Goal: Information Seeking & Learning: Learn about a topic

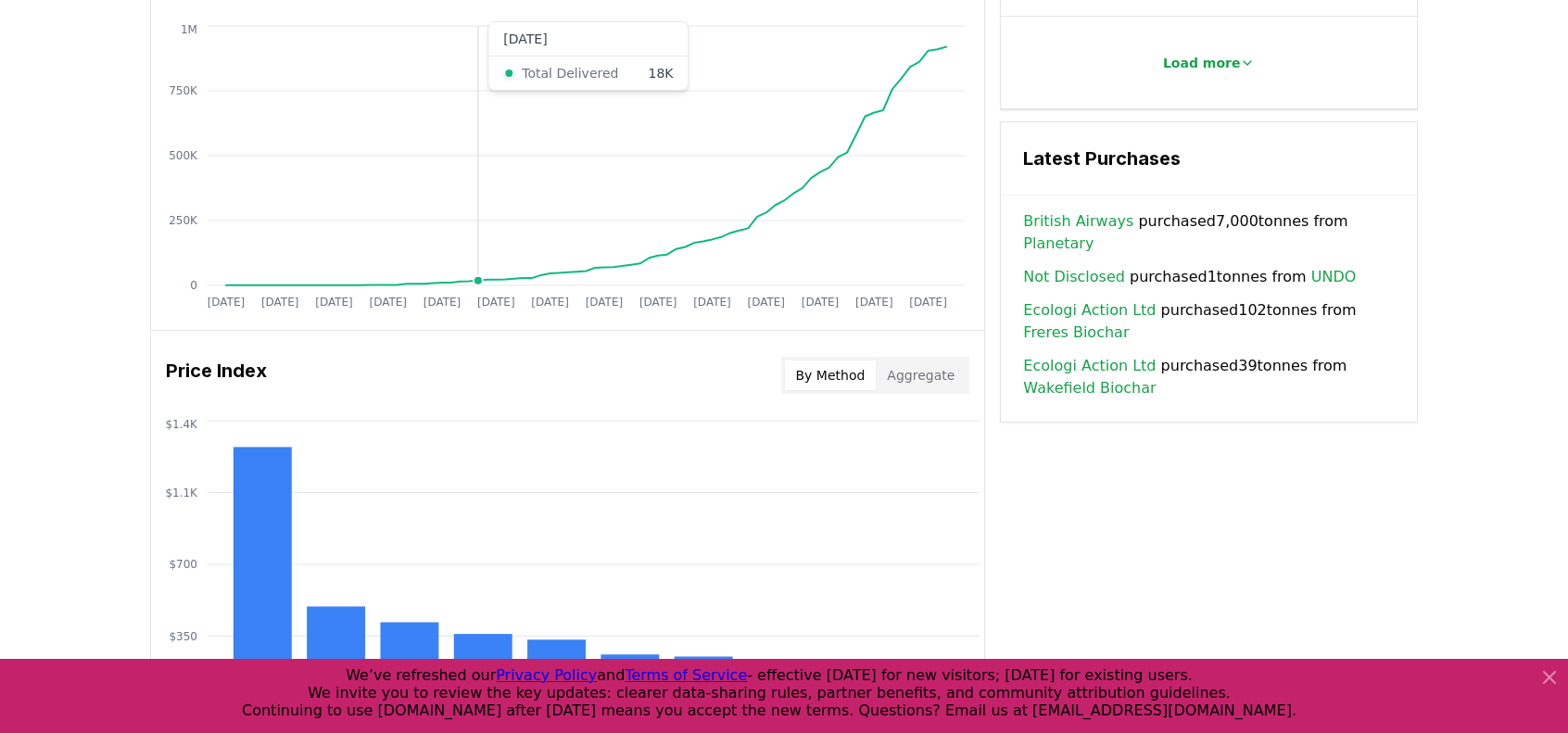
scroll to position [1389, 0]
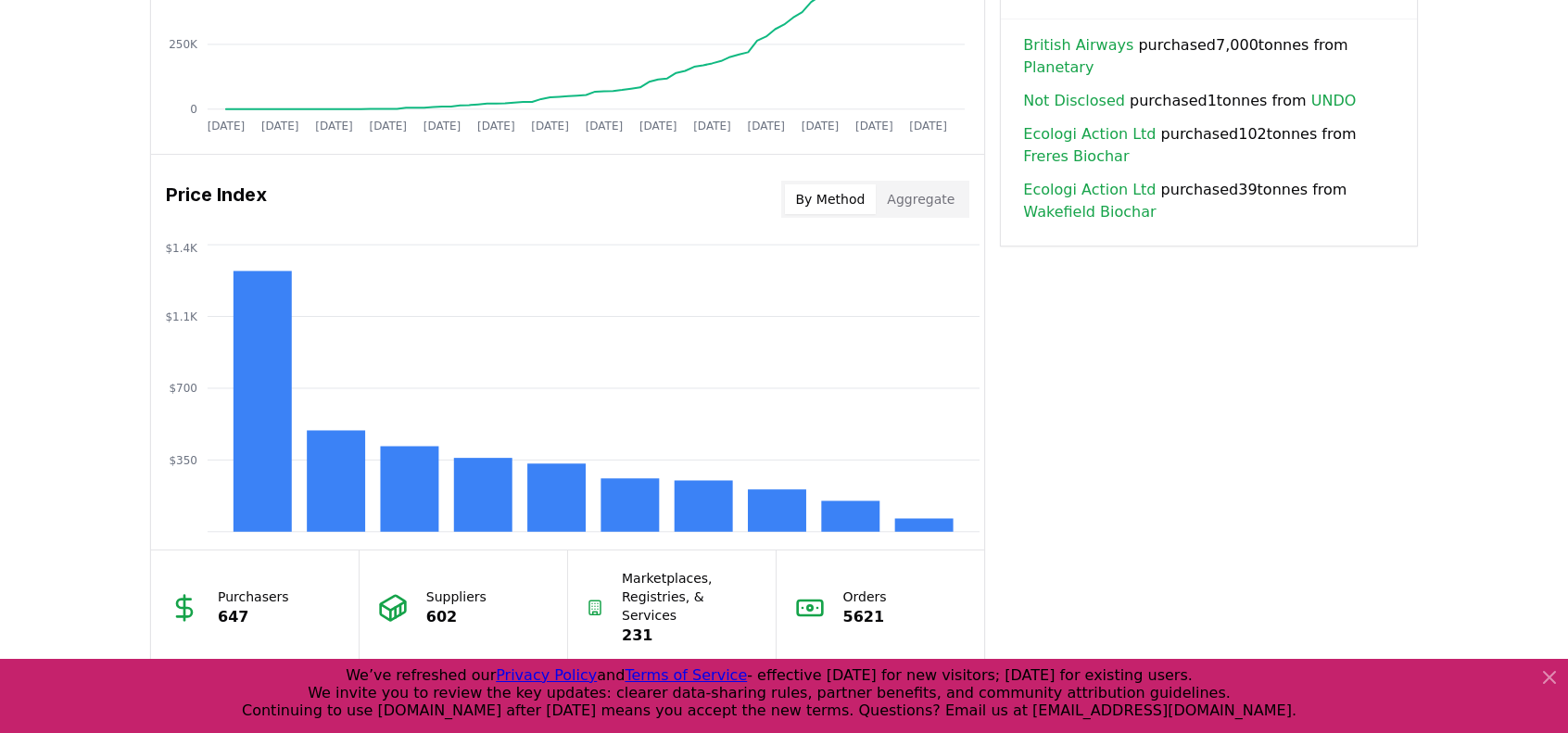
click at [823, 194] on button "By Method" at bounding box center [830, 199] width 91 height 29
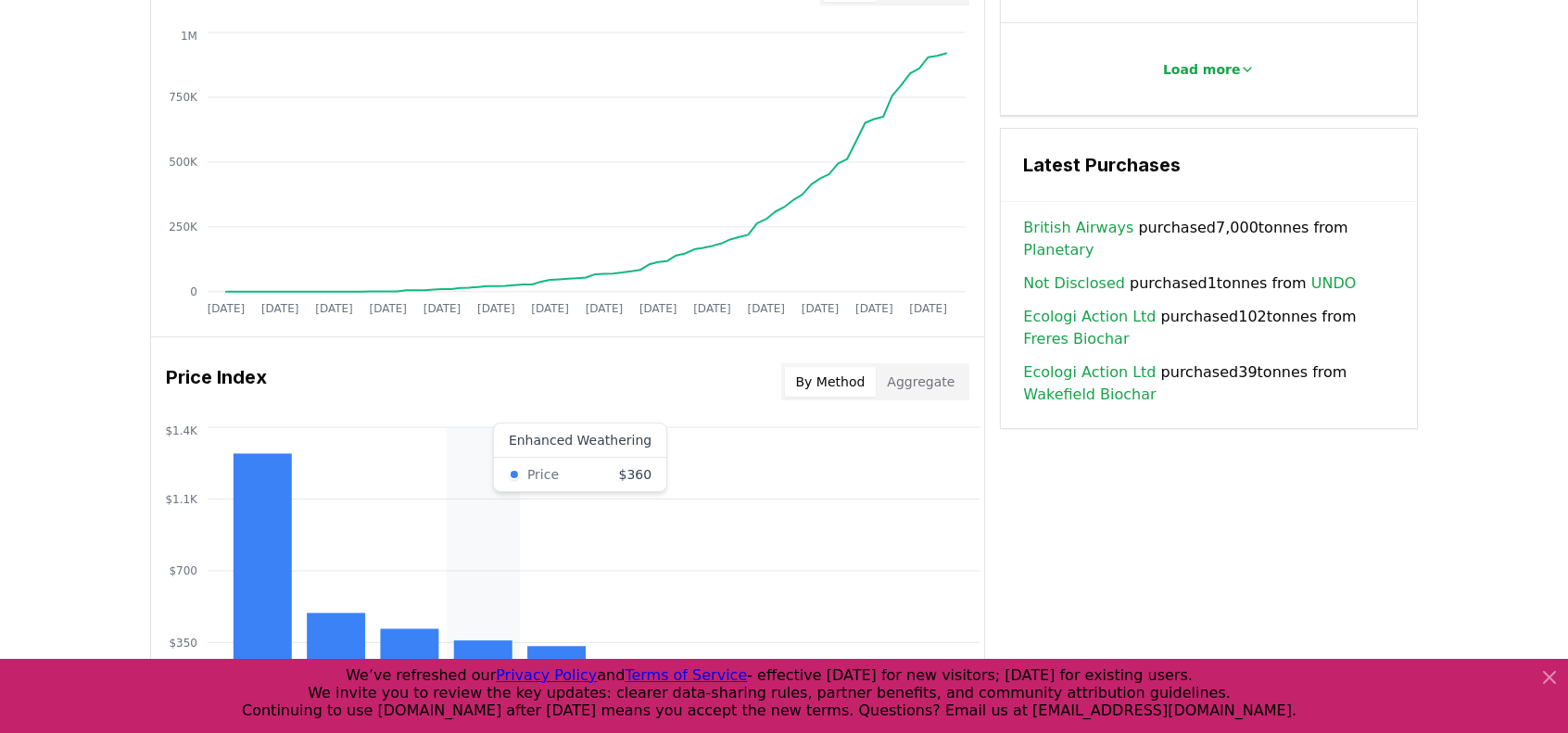
scroll to position [1204, 0]
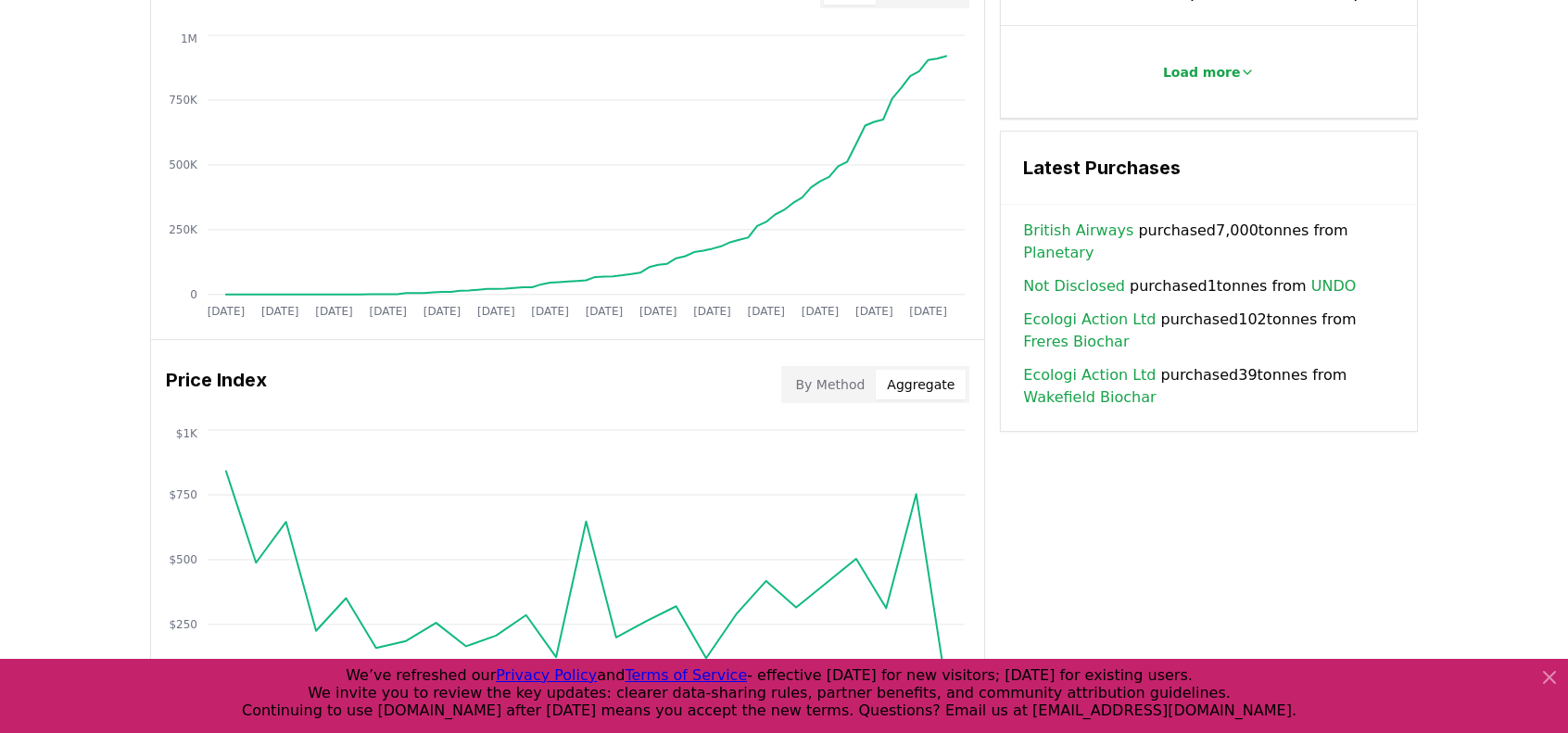
click at [913, 380] on button "Aggregate" at bounding box center [920, 384] width 89 height 29
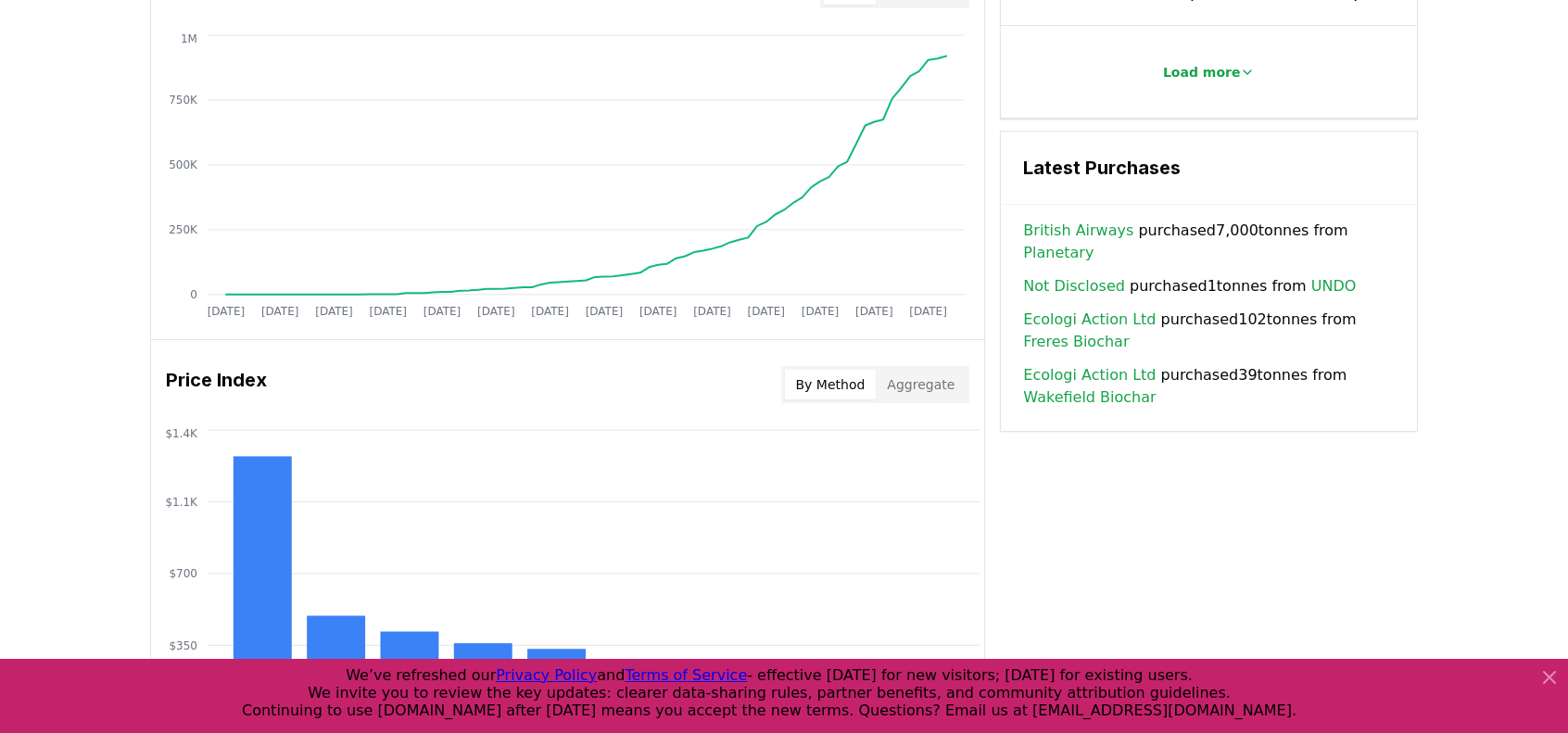
click at [823, 384] on button "By Method" at bounding box center [830, 384] width 91 height 29
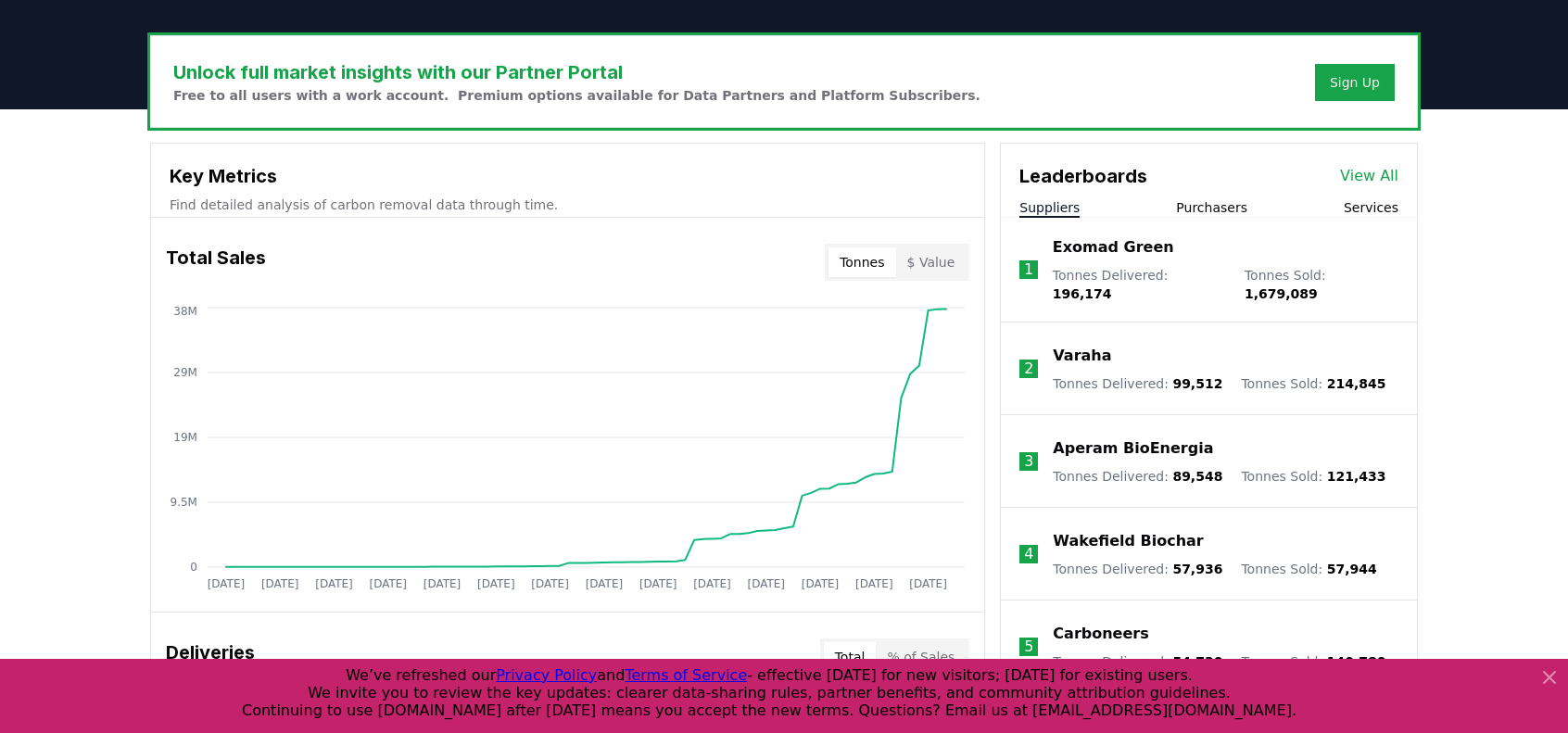
scroll to position [556, 0]
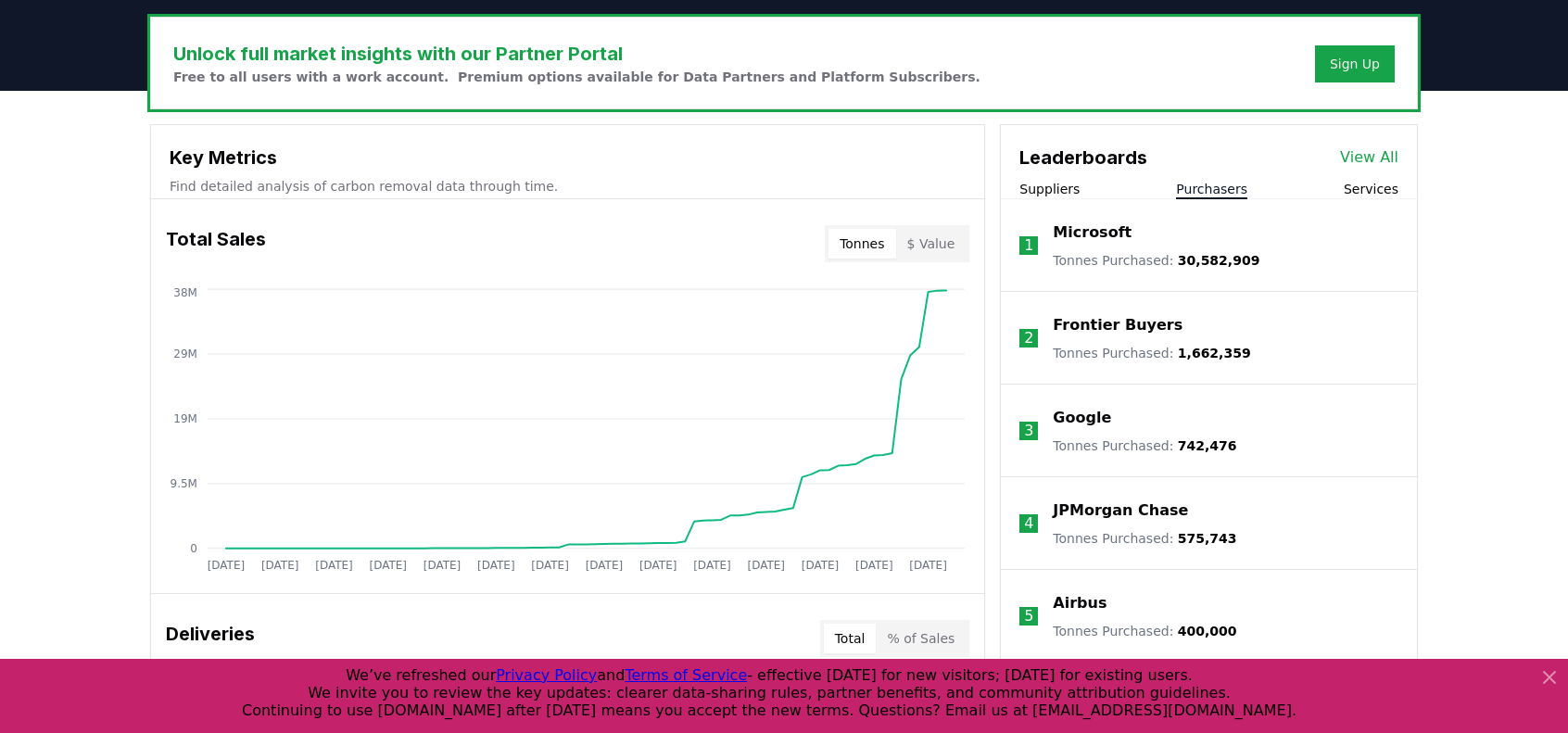
click at [1227, 184] on button "Purchasers" at bounding box center [1211, 189] width 72 height 19
click at [1355, 189] on button "Services" at bounding box center [1371, 189] width 55 height 19
click at [1219, 190] on button "Purchasers" at bounding box center [1211, 189] width 72 height 19
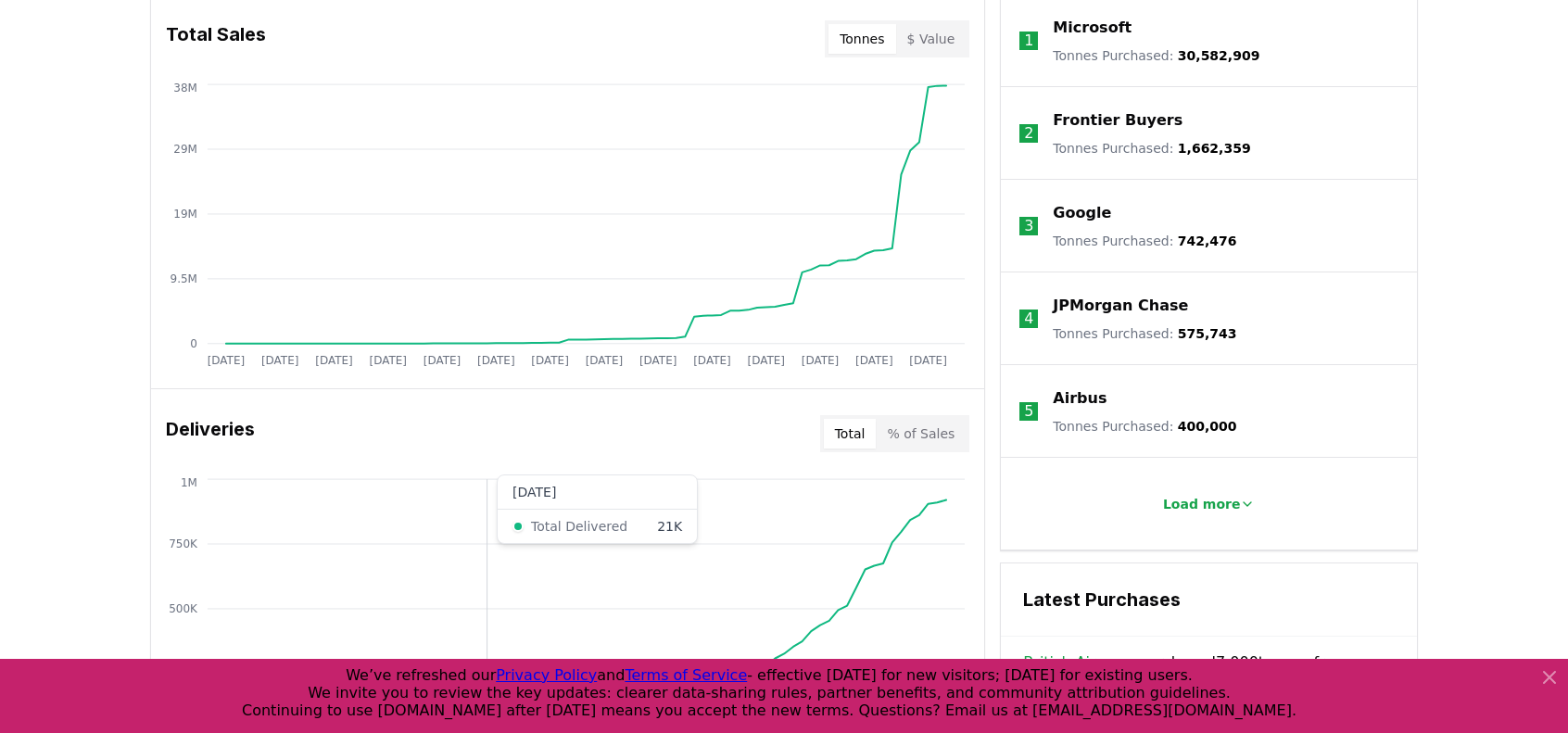
scroll to position [648, 0]
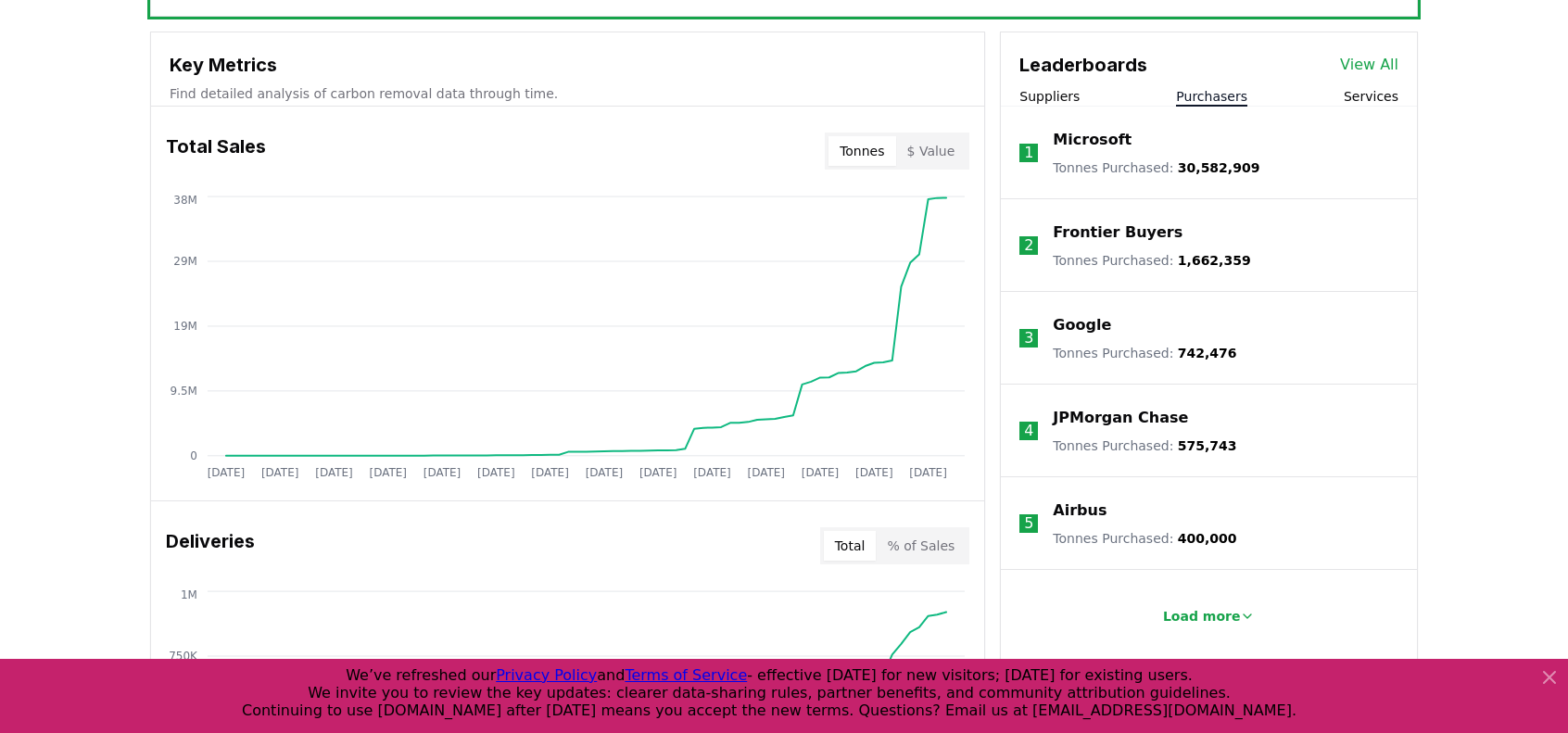
click at [937, 147] on button "$ Value" at bounding box center [931, 151] width 71 height 29
click at [875, 148] on button "Tonnes" at bounding box center [862, 151] width 67 height 29
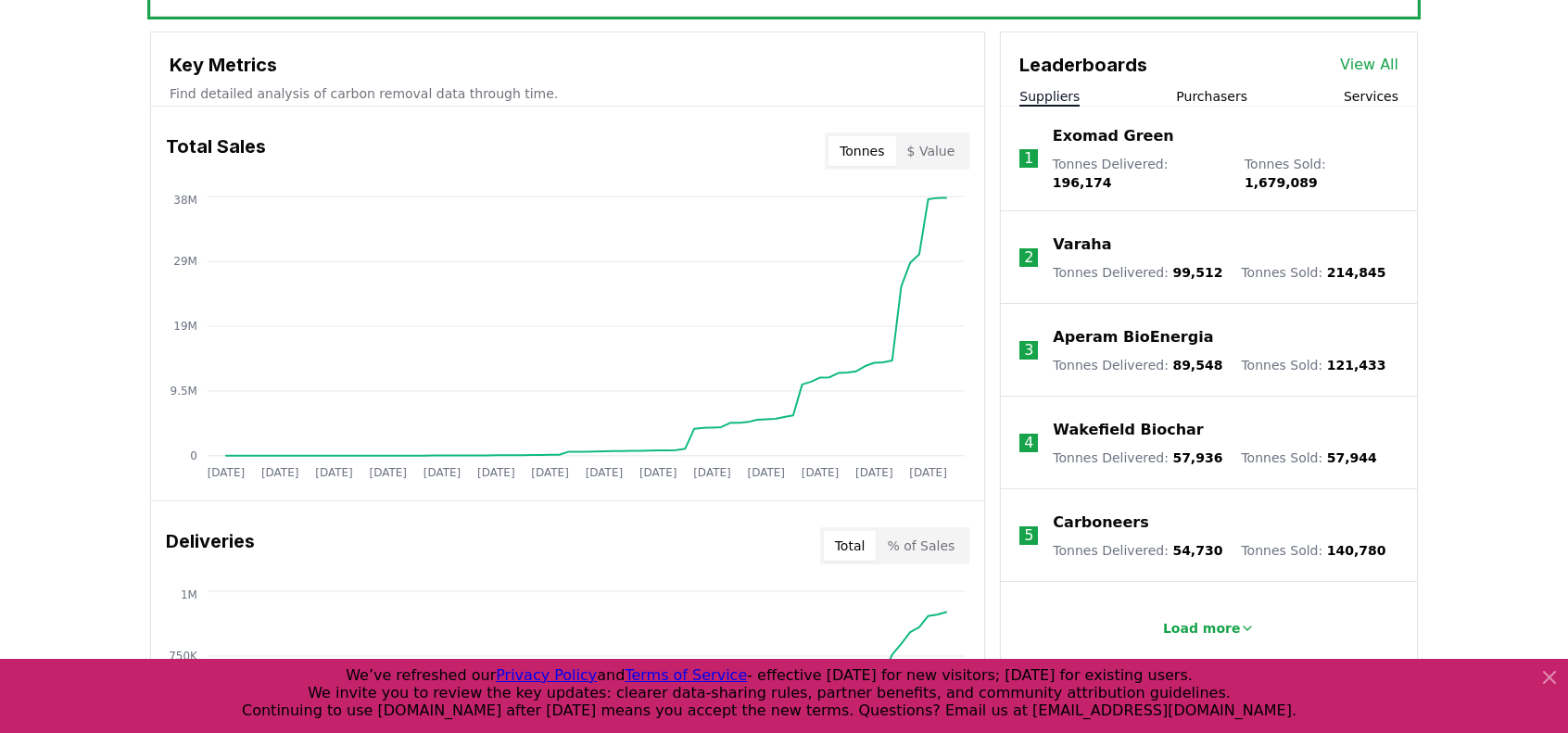
click at [1057, 95] on button "Suppliers" at bounding box center [1049, 96] width 60 height 19
click at [1090, 234] on p "Varaha" at bounding box center [1081, 245] width 58 height 23
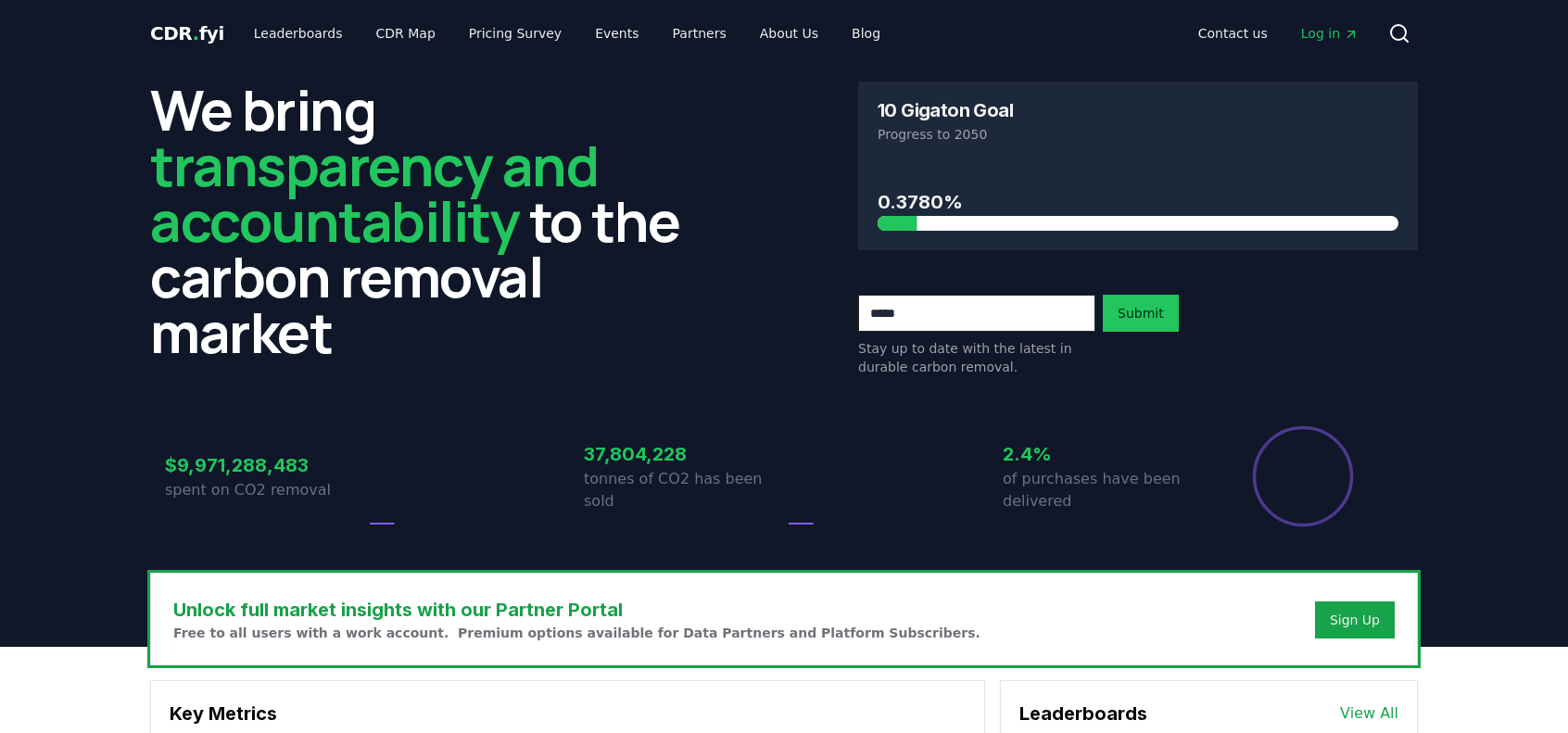
scroll to position [648, 0]
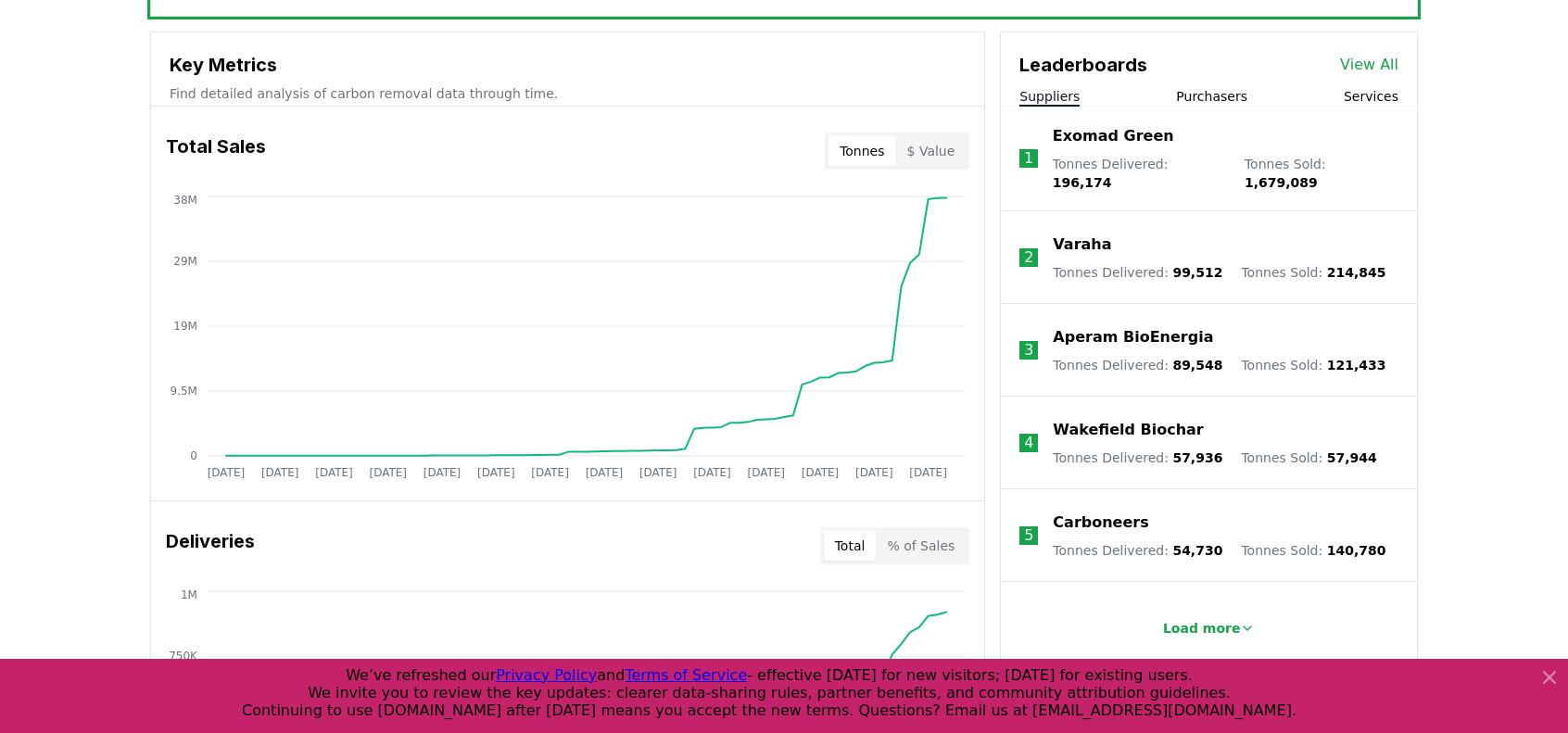
click at [1068, 326] on p "Aperam BioEnergia" at bounding box center [1132, 337] width 160 height 23
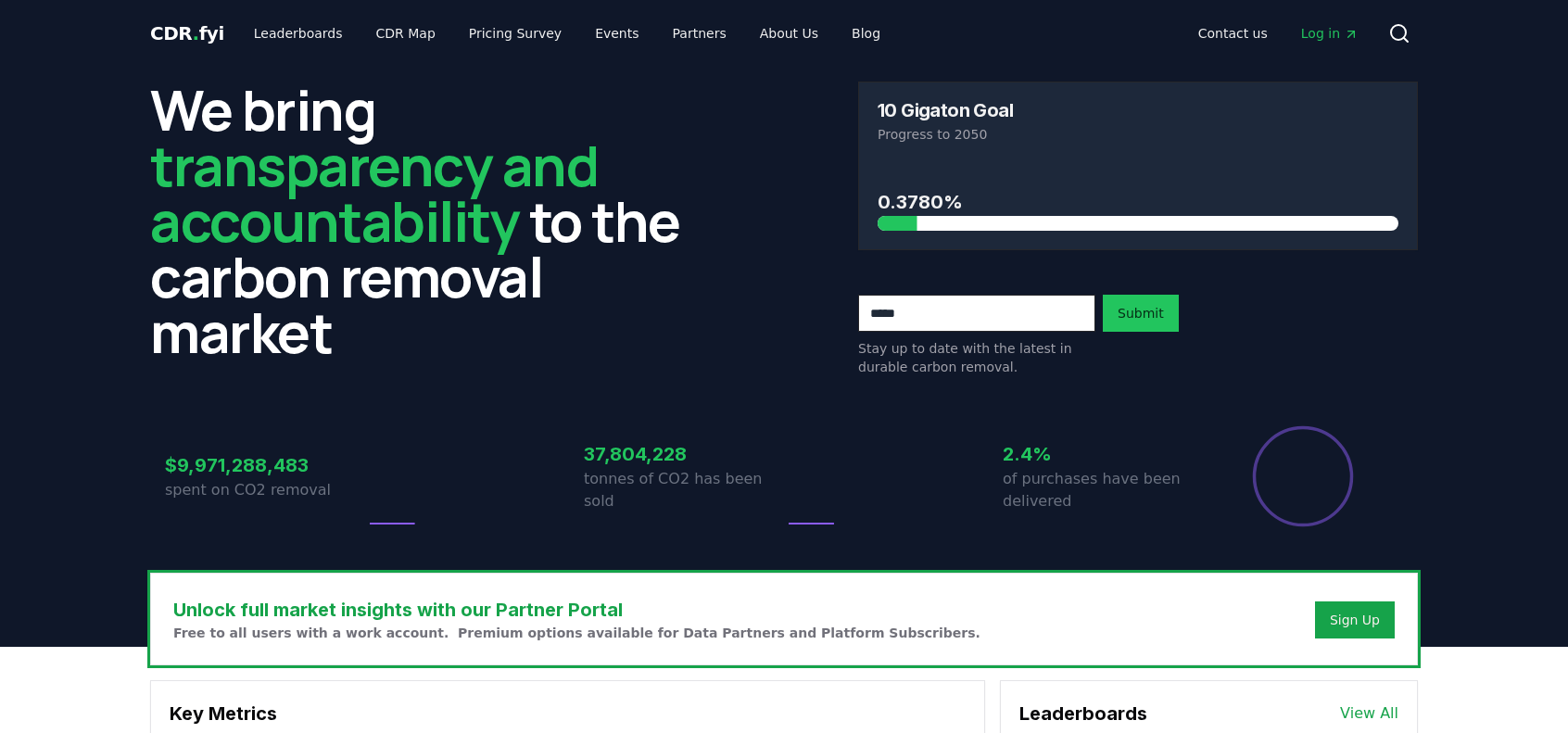
scroll to position [648, 0]
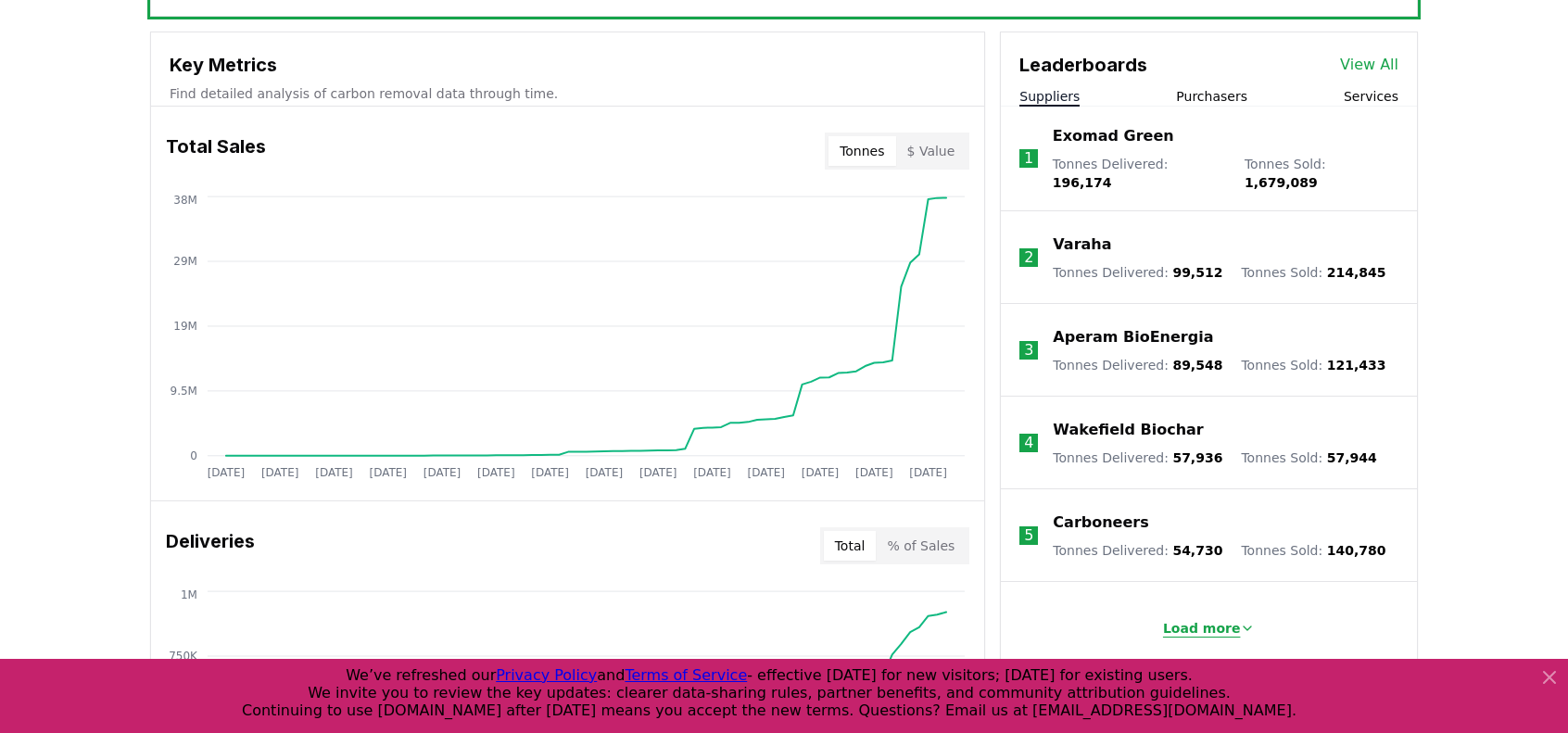
click at [1210, 626] on button "Load more" at bounding box center [1209, 628] width 122 height 37
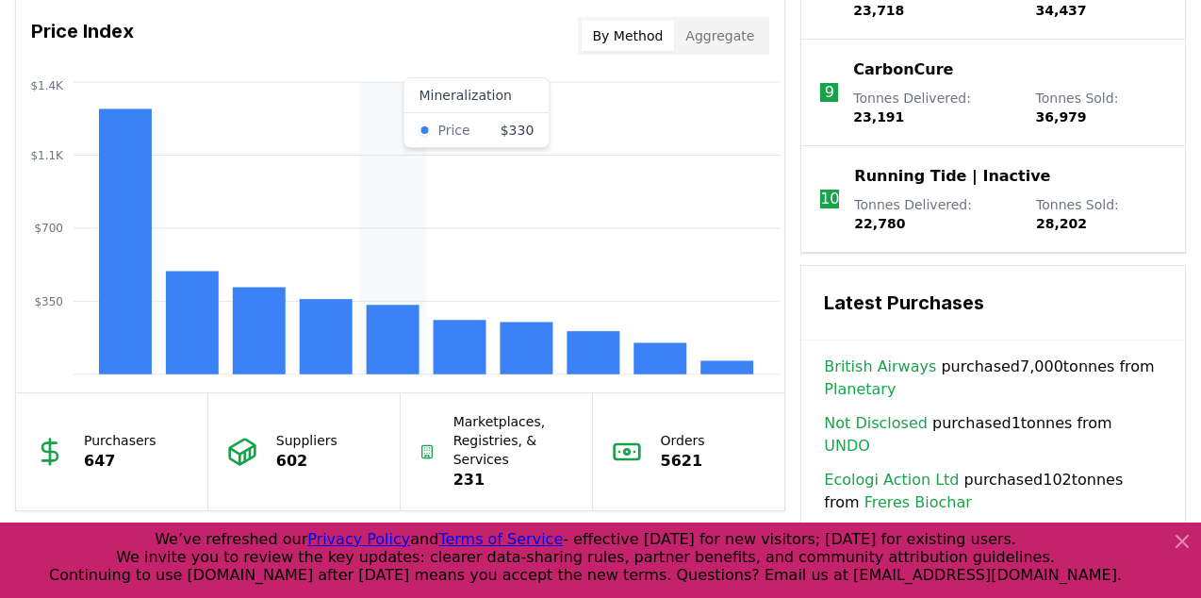
scroll to position [1602, 0]
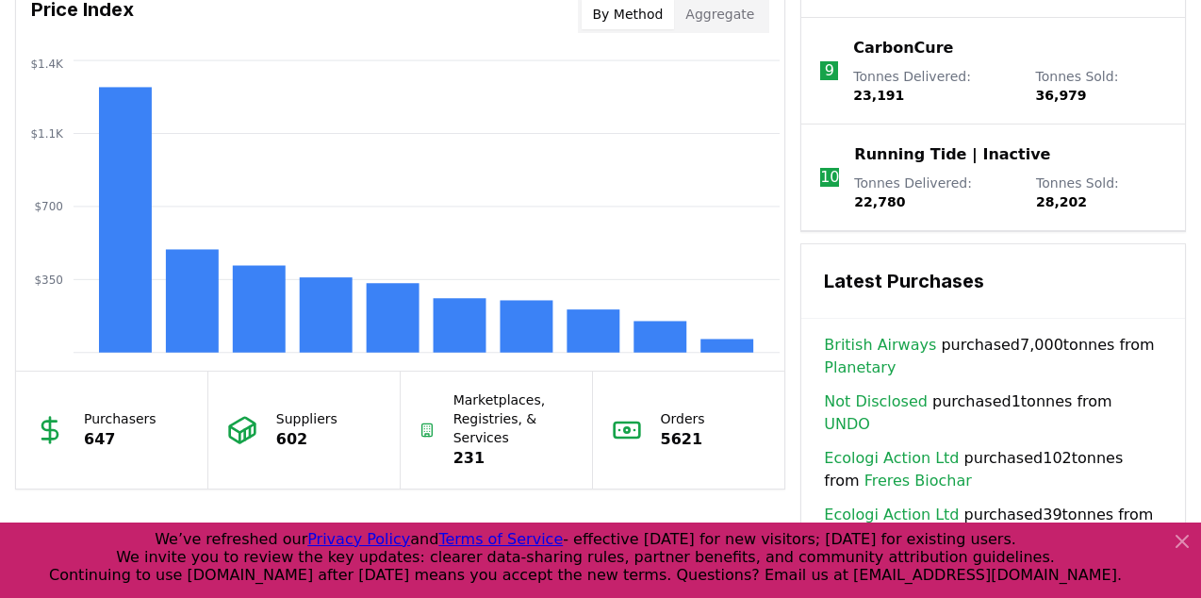
click at [1174, 543] on icon at bounding box center [1182, 541] width 23 height 23
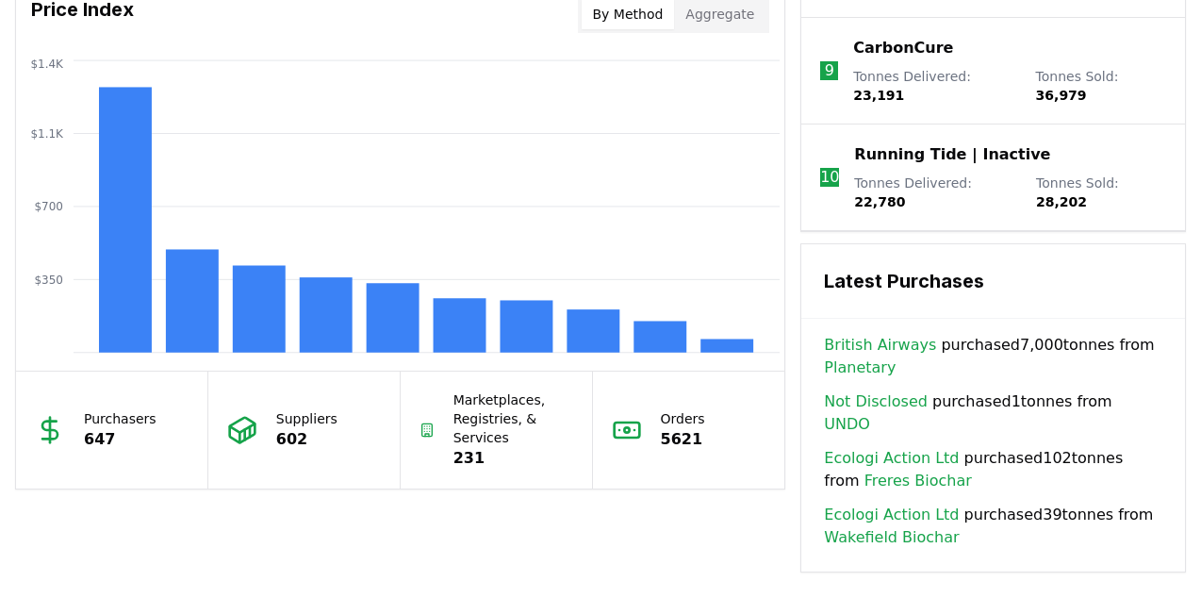
click at [479, 408] on p "Marketplaces, Registries, & Services" at bounding box center [513, 418] width 120 height 57
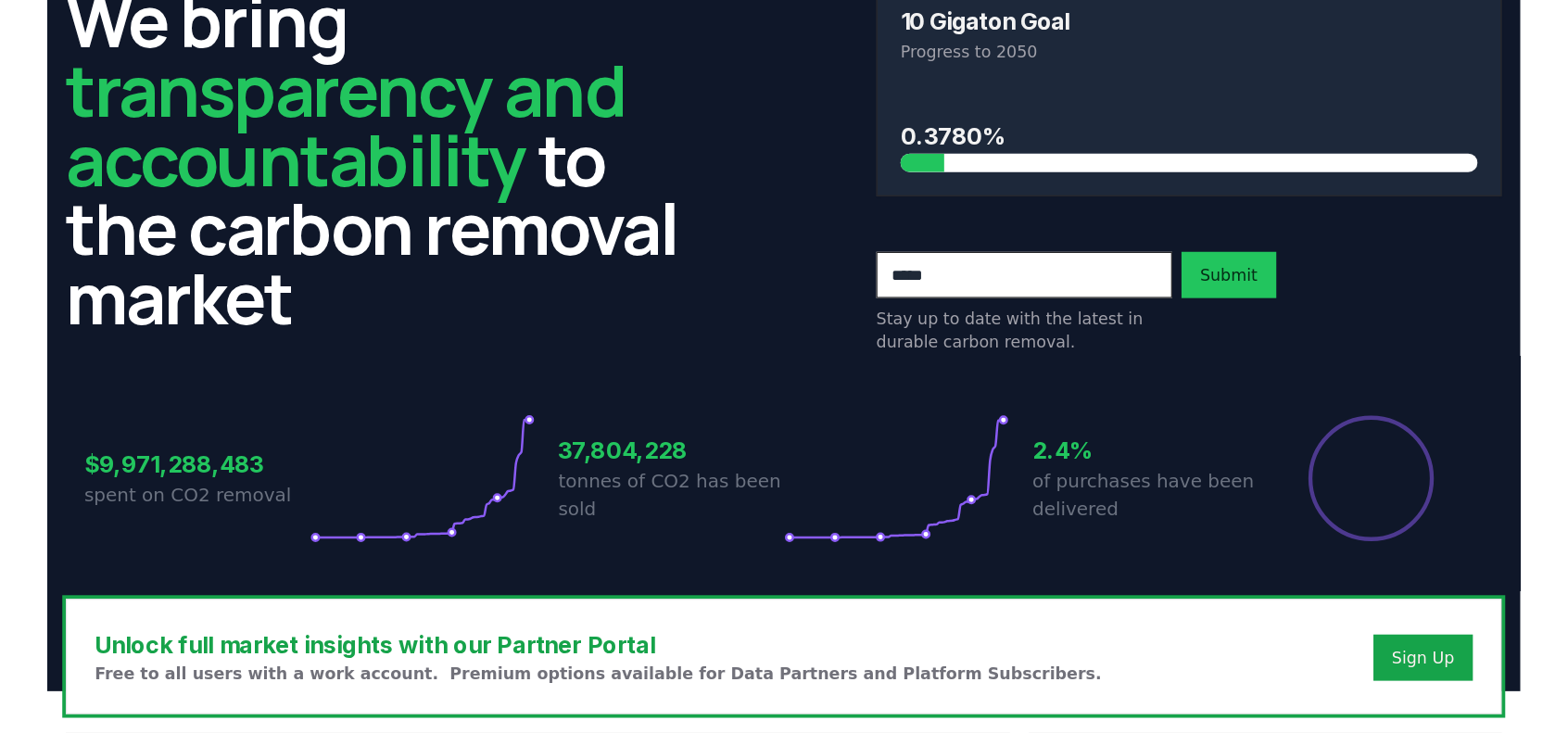
scroll to position [0, 0]
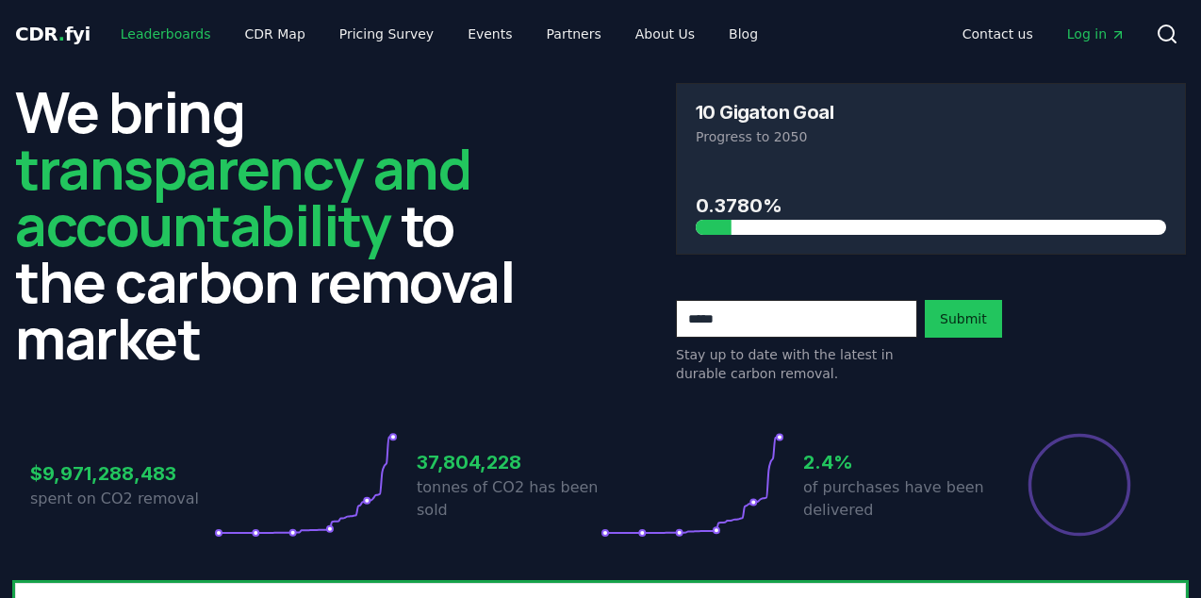
click at [132, 35] on link "Leaderboards" at bounding box center [166, 34] width 121 height 34
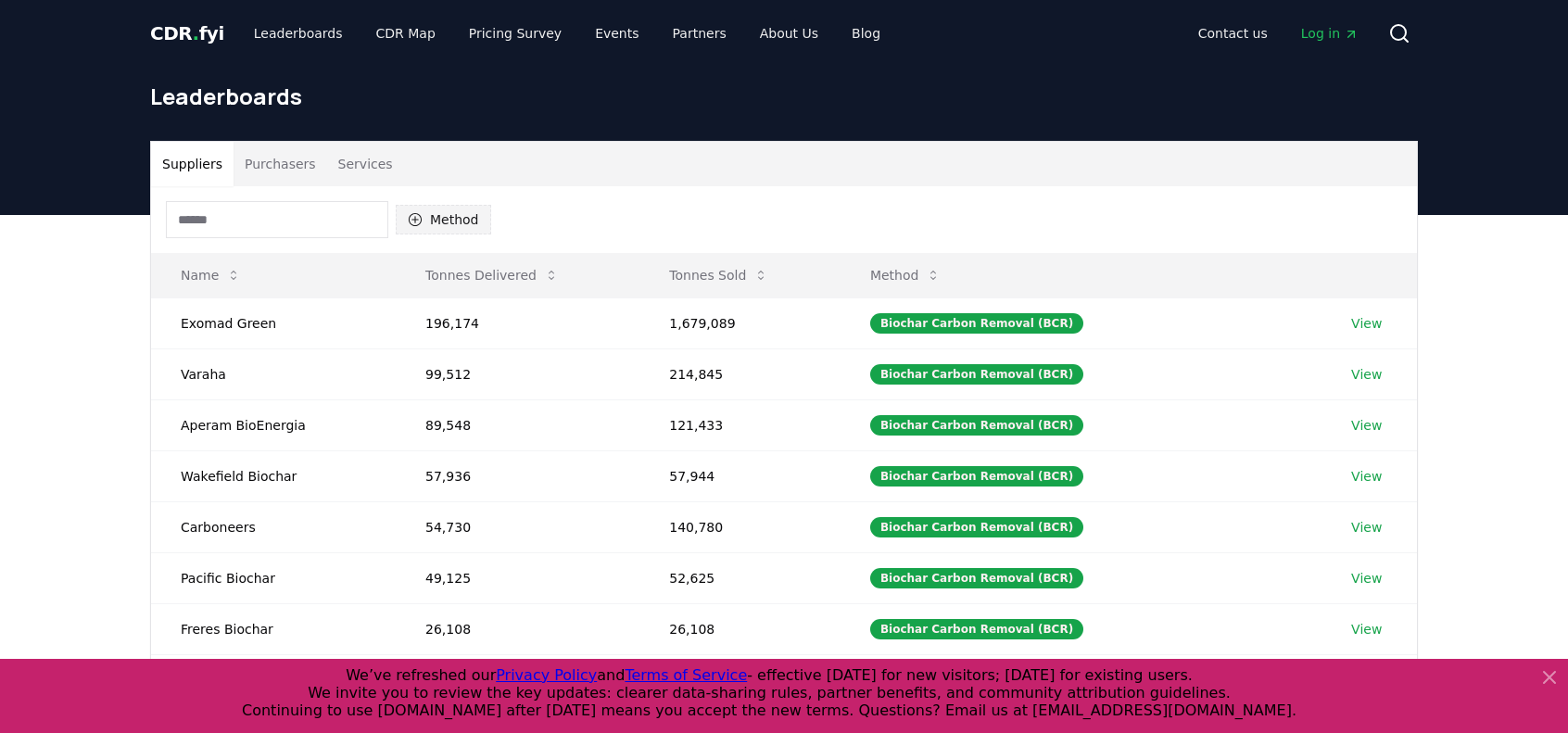
click at [444, 206] on button "Method" at bounding box center [442, 219] width 95 height 29
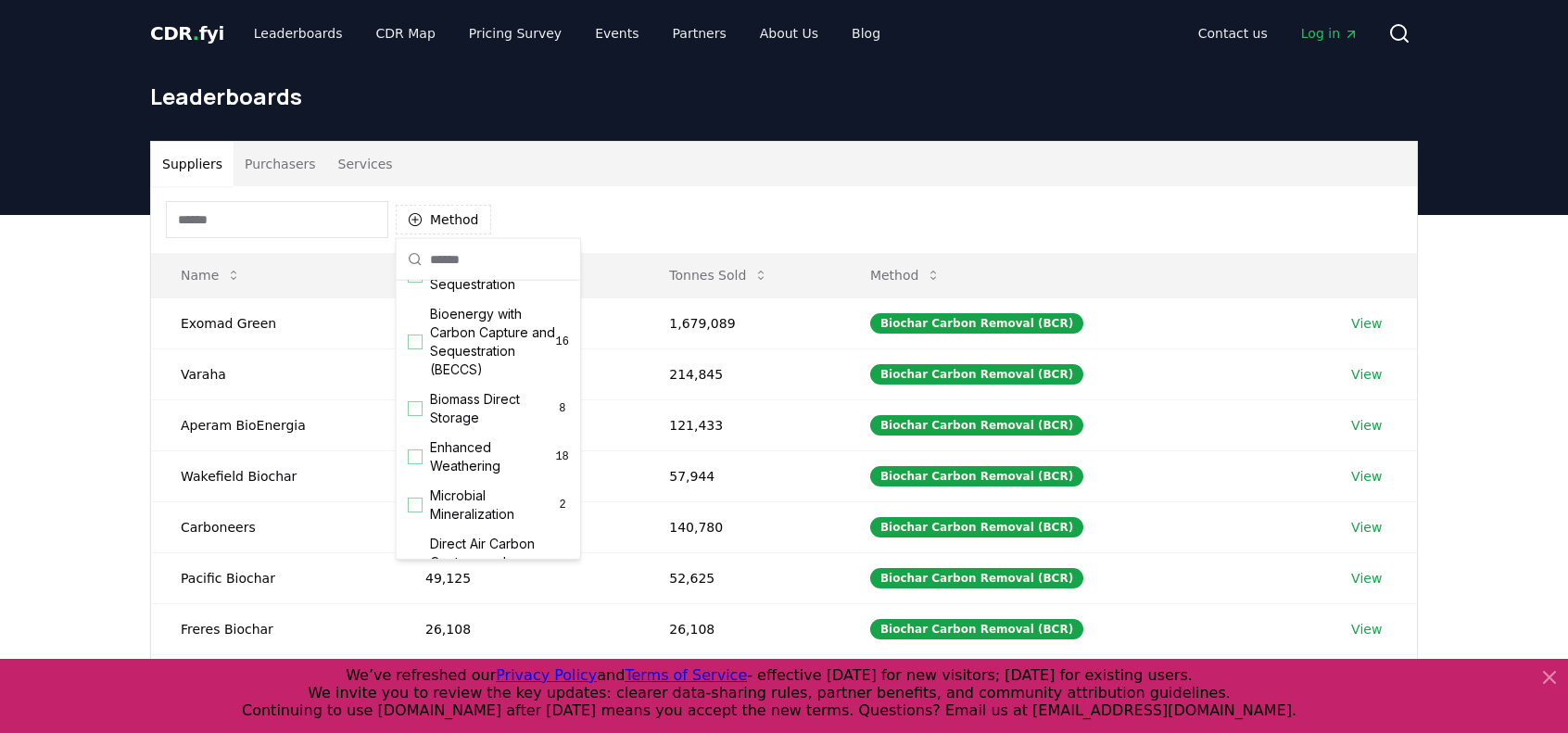
scroll to position [217, 0]
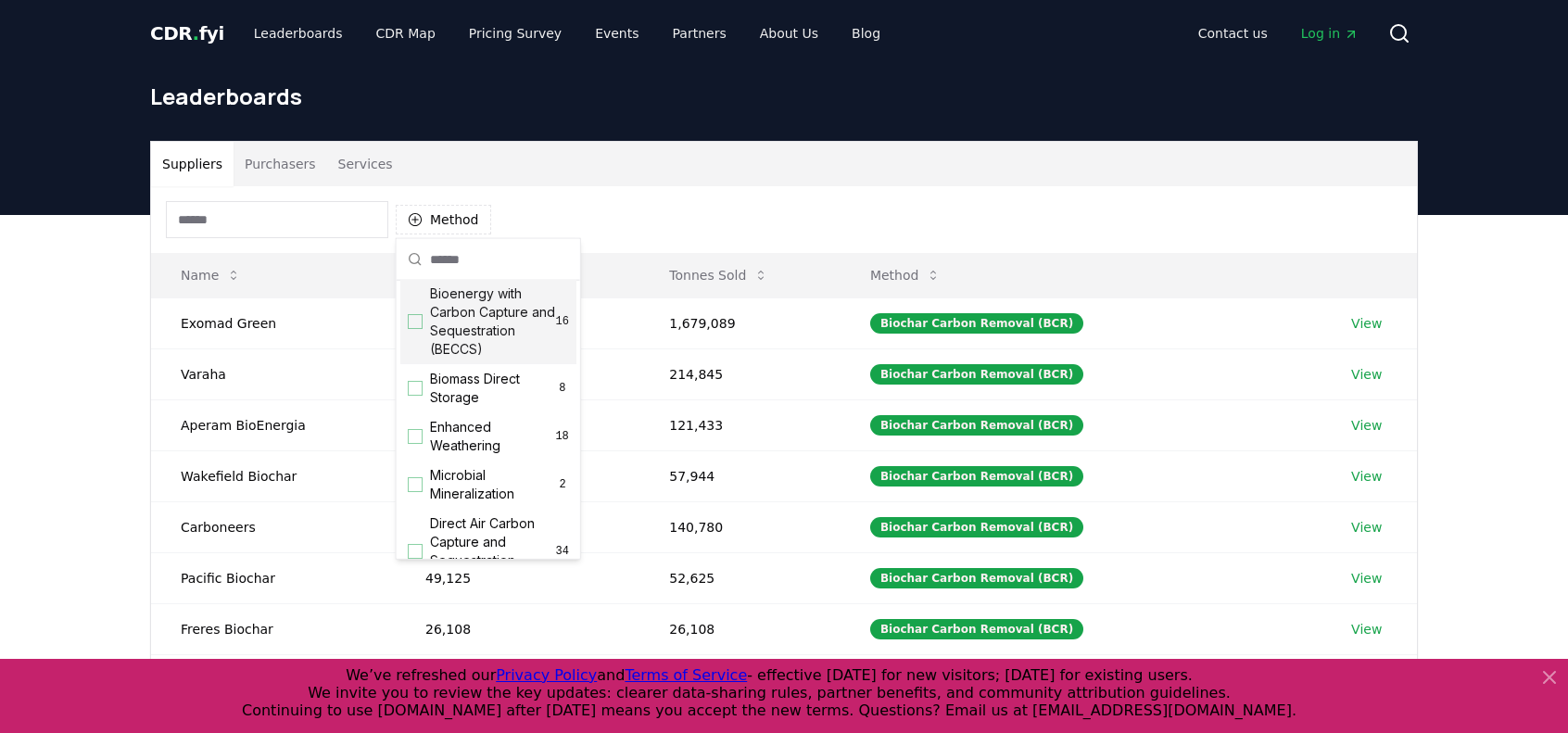
click at [413, 329] on div "Suggestions" at bounding box center [415, 321] width 15 height 15
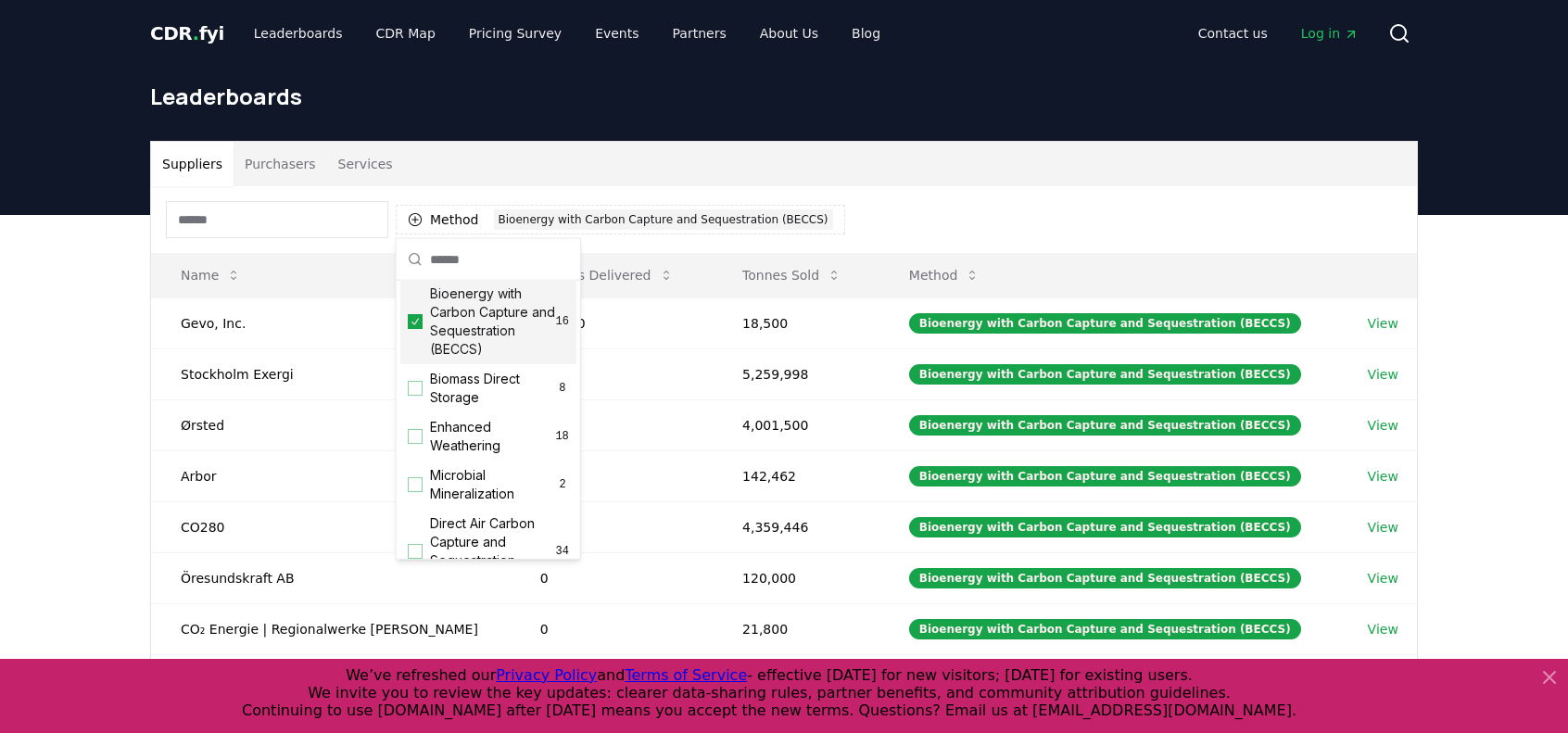
click at [70, 312] on div "Suppliers Purchasers Services Method 1 Bioenergy with Carbon Capture and Seques…" at bounding box center [784, 586] width 1568 height 742
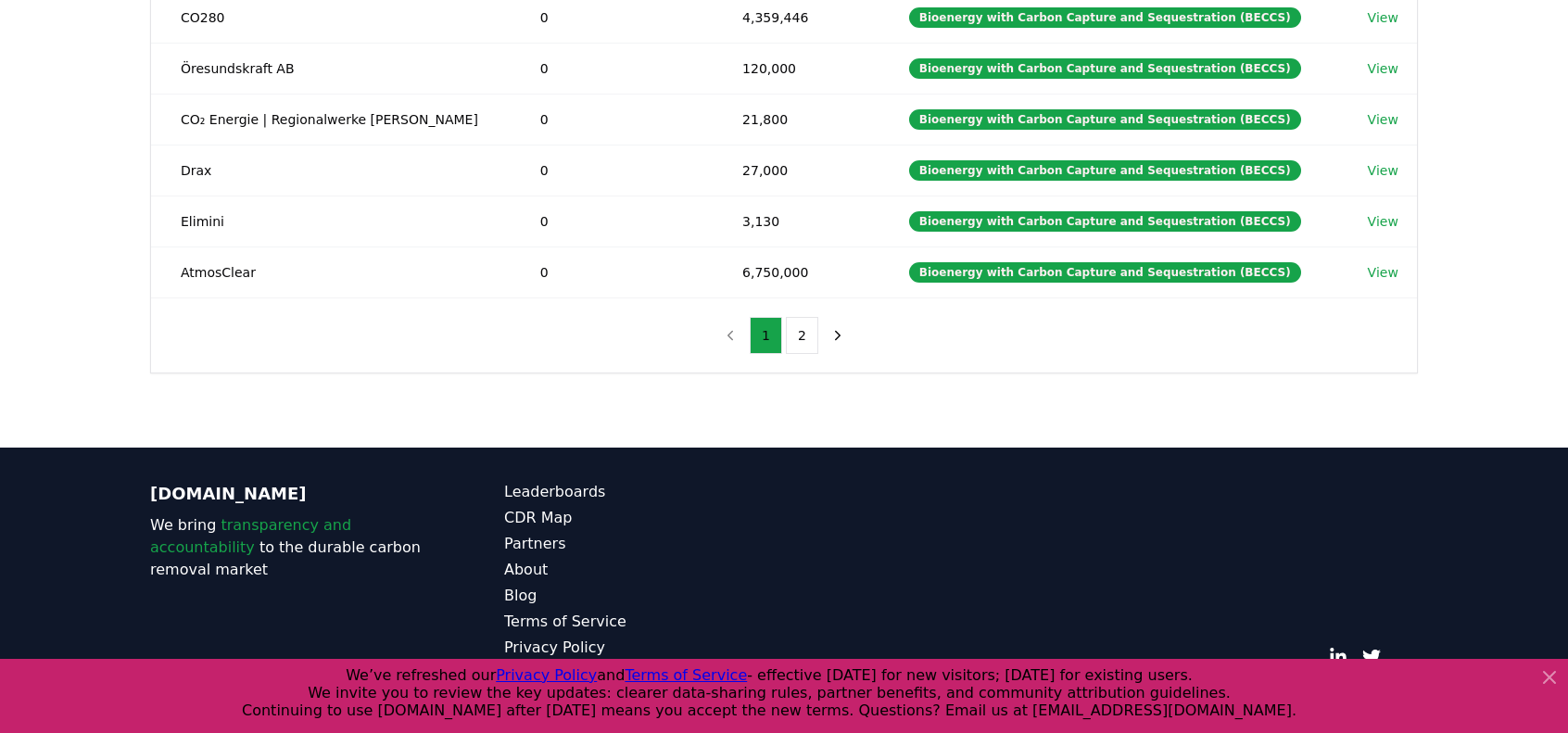
scroll to position [511, 0]
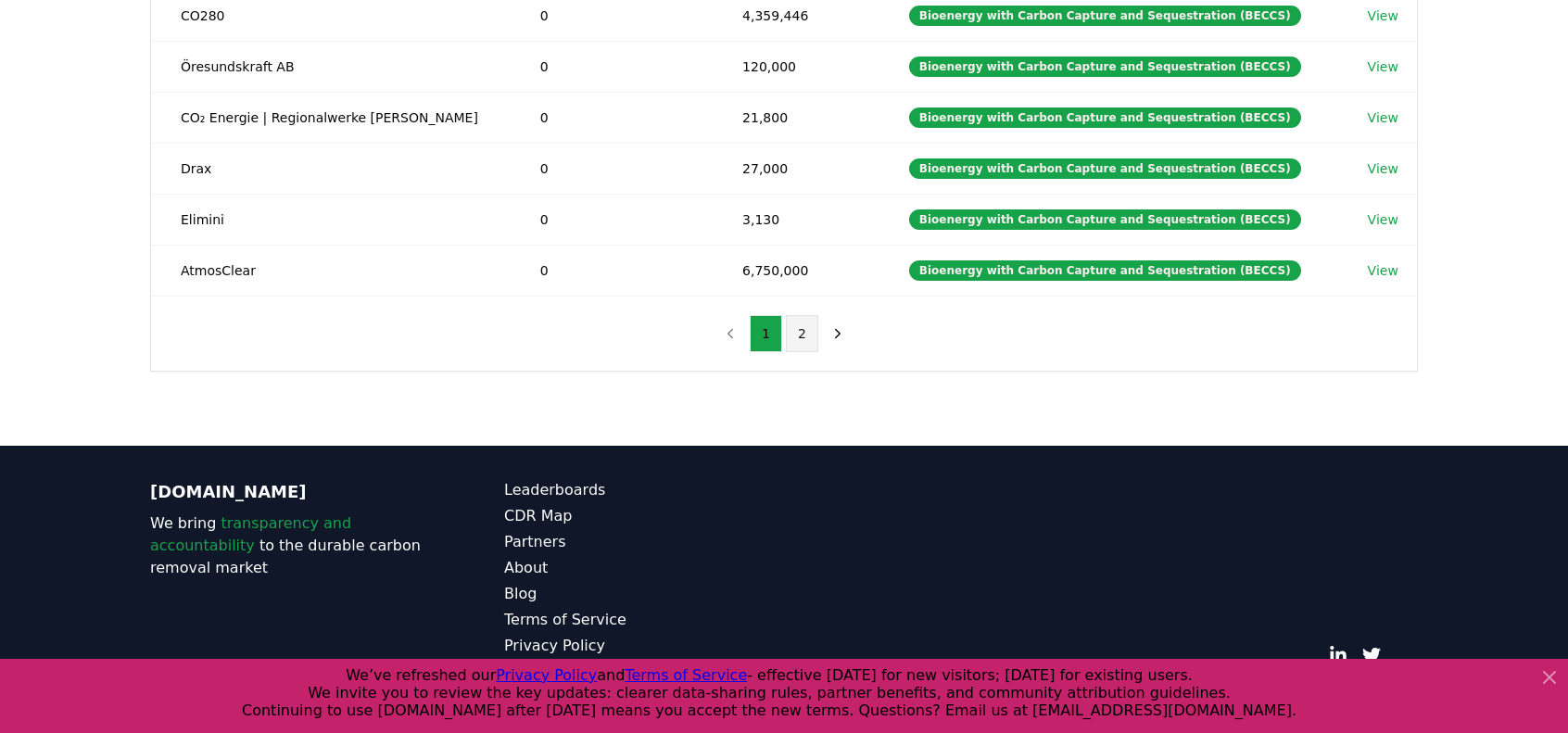
click at [804, 330] on button "2" at bounding box center [801, 333] width 32 height 37
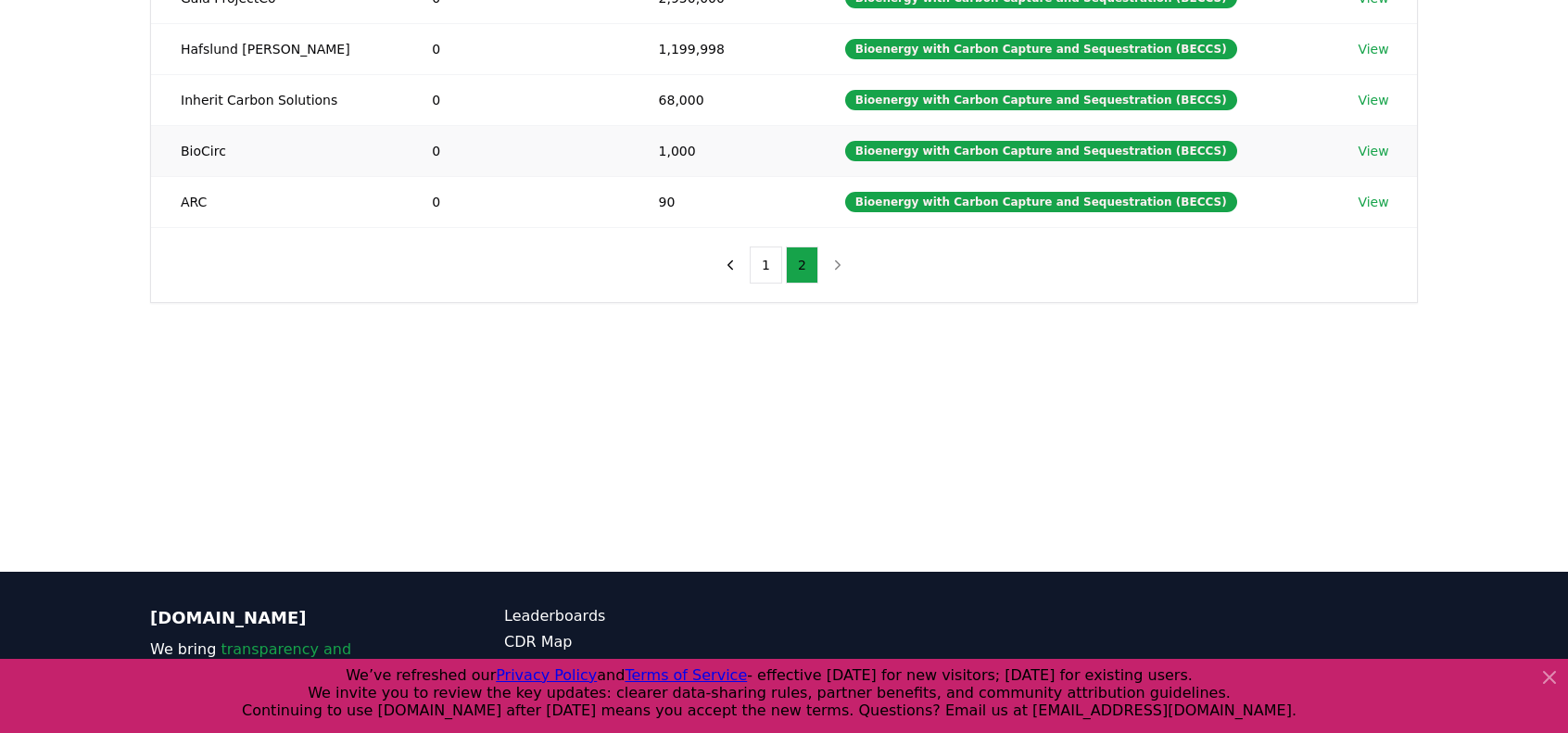
scroll to position [141, 0]
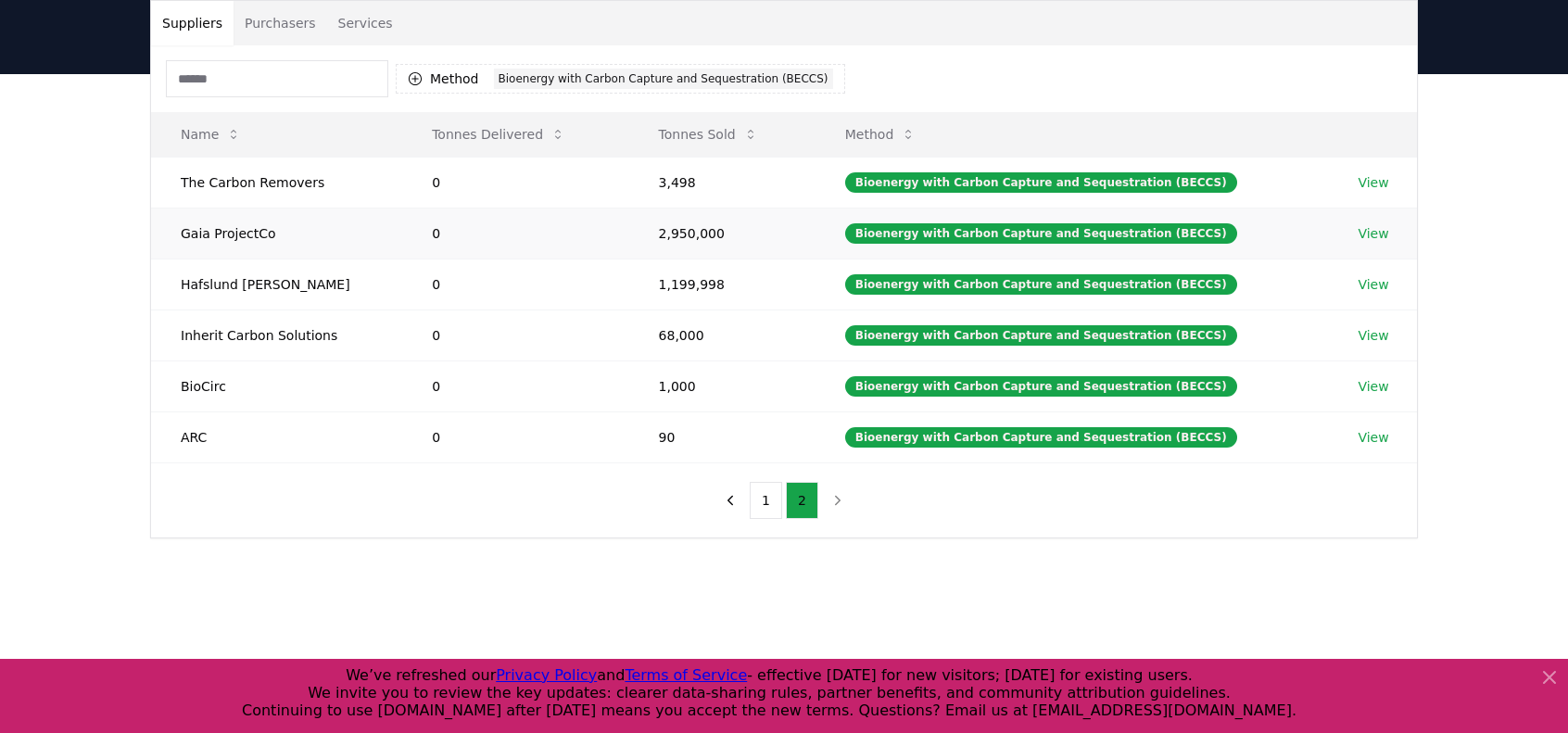
click at [1386, 232] on td "View" at bounding box center [1372, 233] width 88 height 51
click at [1365, 234] on link "View" at bounding box center [1372, 233] width 30 height 19
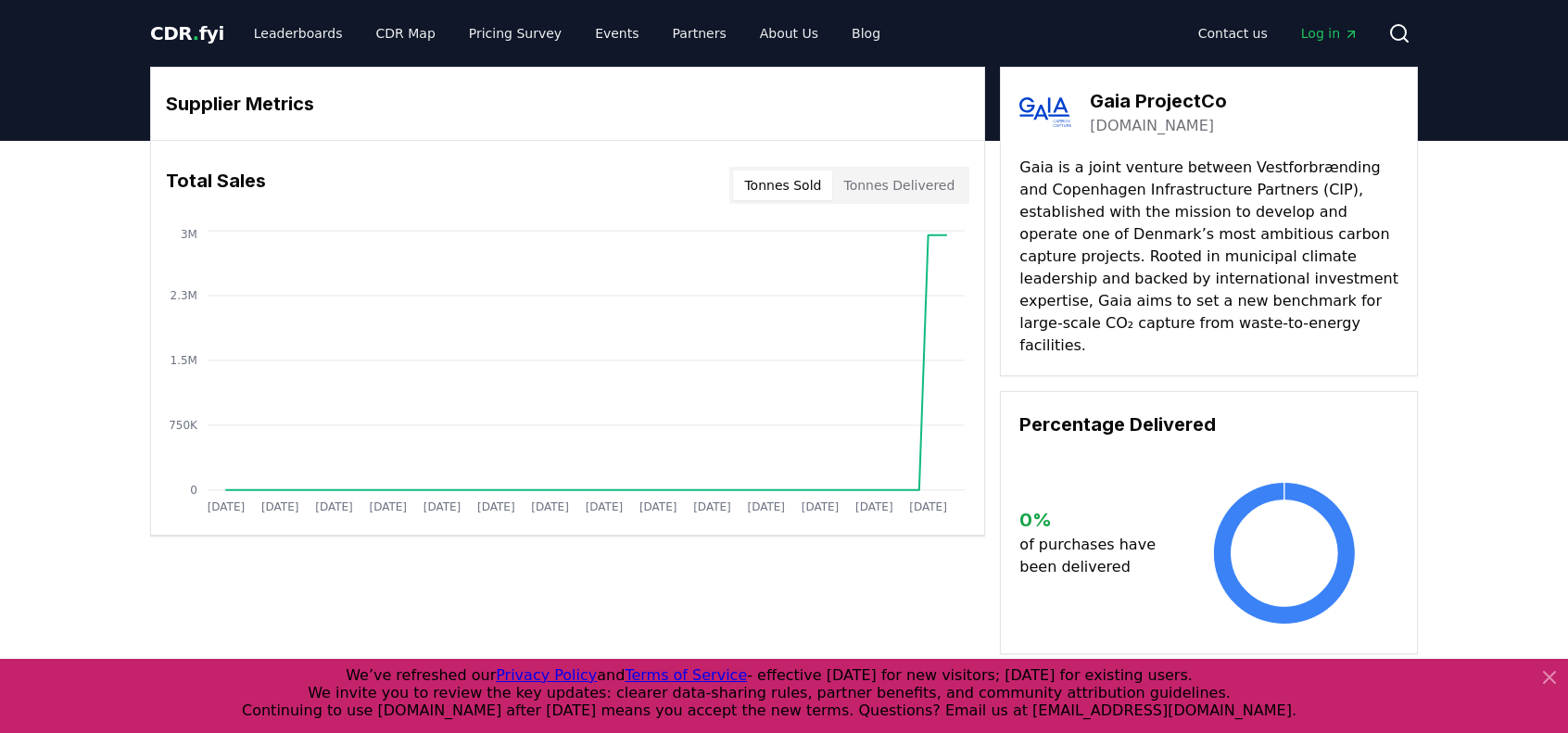
click at [1131, 124] on link "[DOMAIN_NAME]" at bounding box center [1151, 126] width 124 height 23
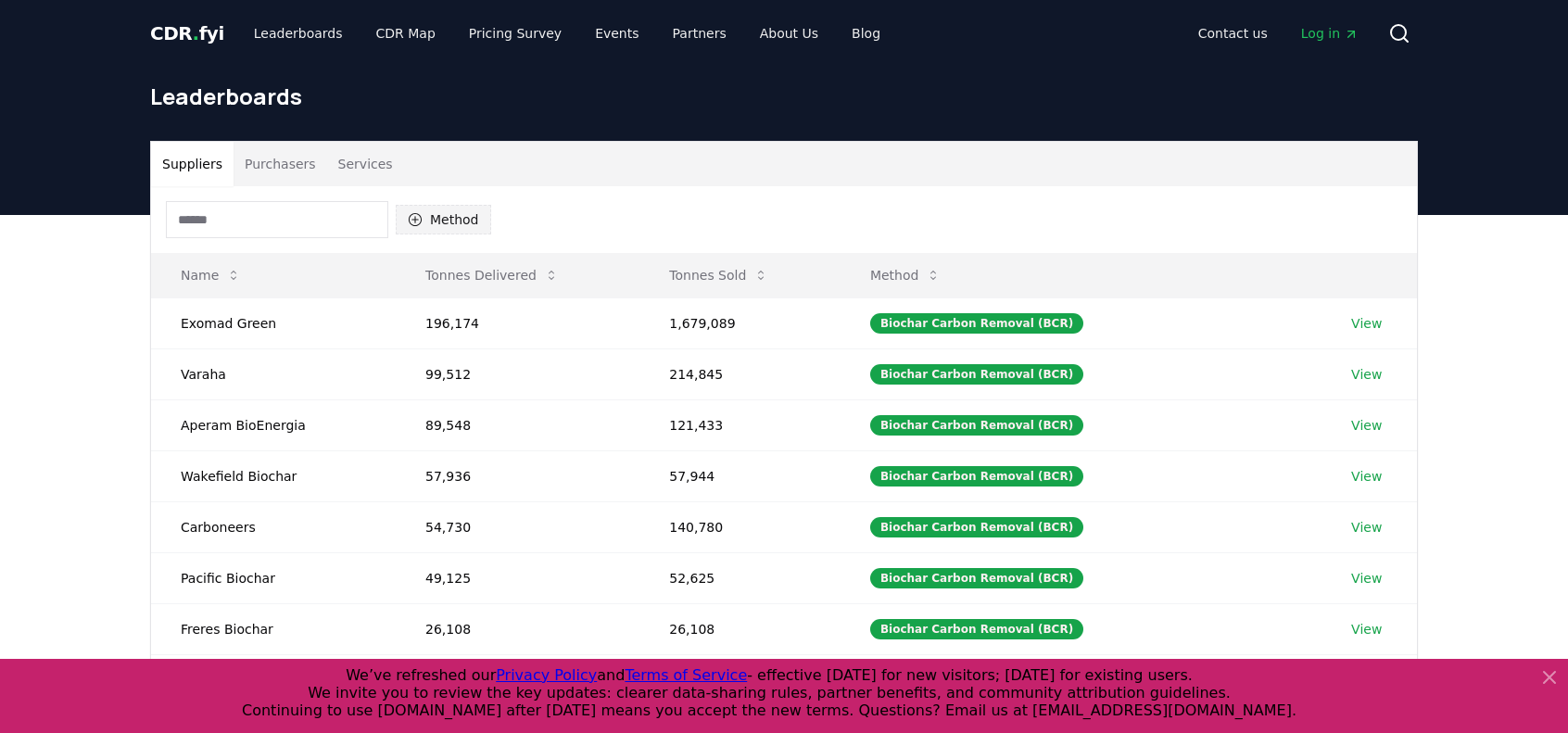
click at [466, 221] on button "Method" at bounding box center [442, 219] width 95 height 29
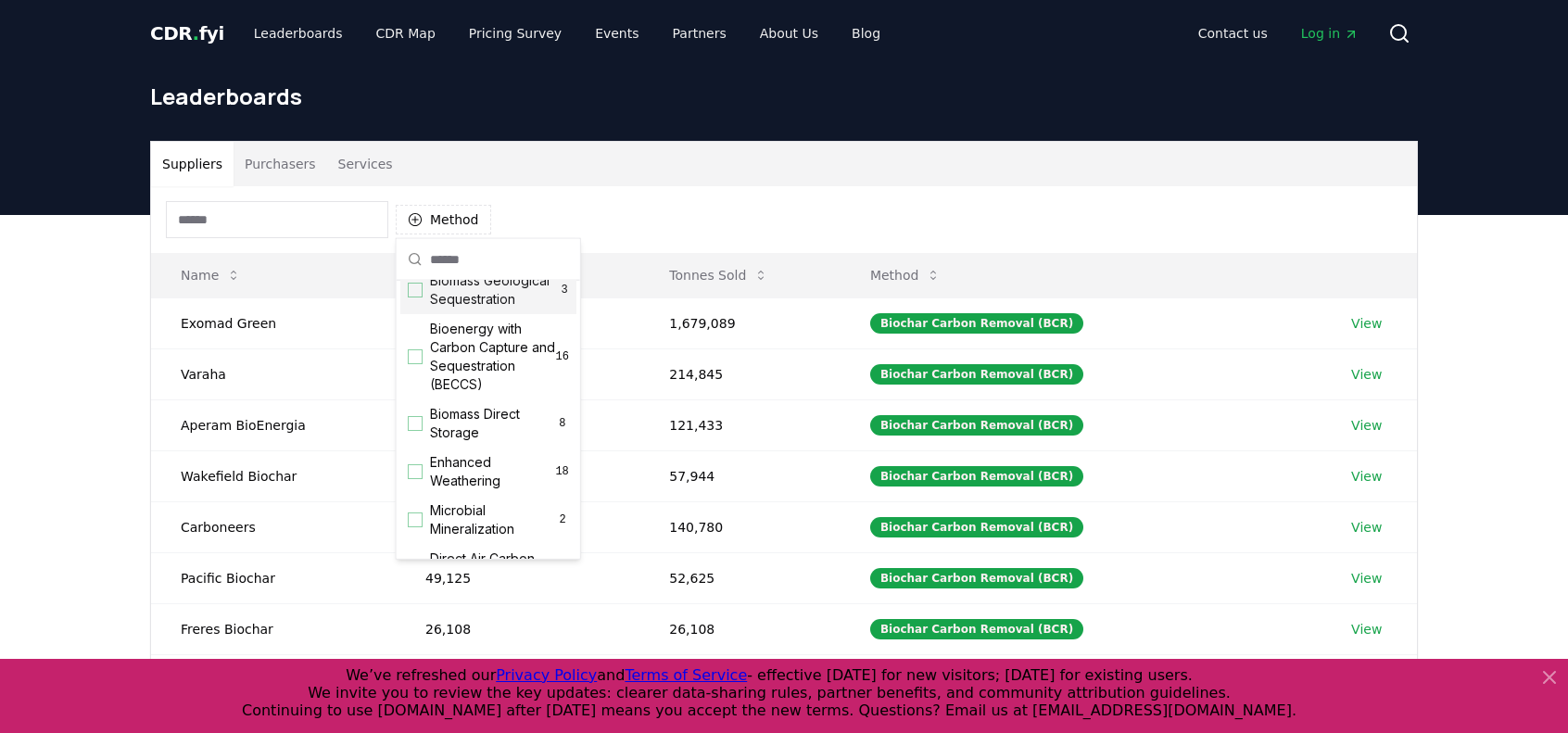
scroll to position [186, 0]
click at [414, 361] on div "Suggestions" at bounding box center [415, 353] width 15 height 15
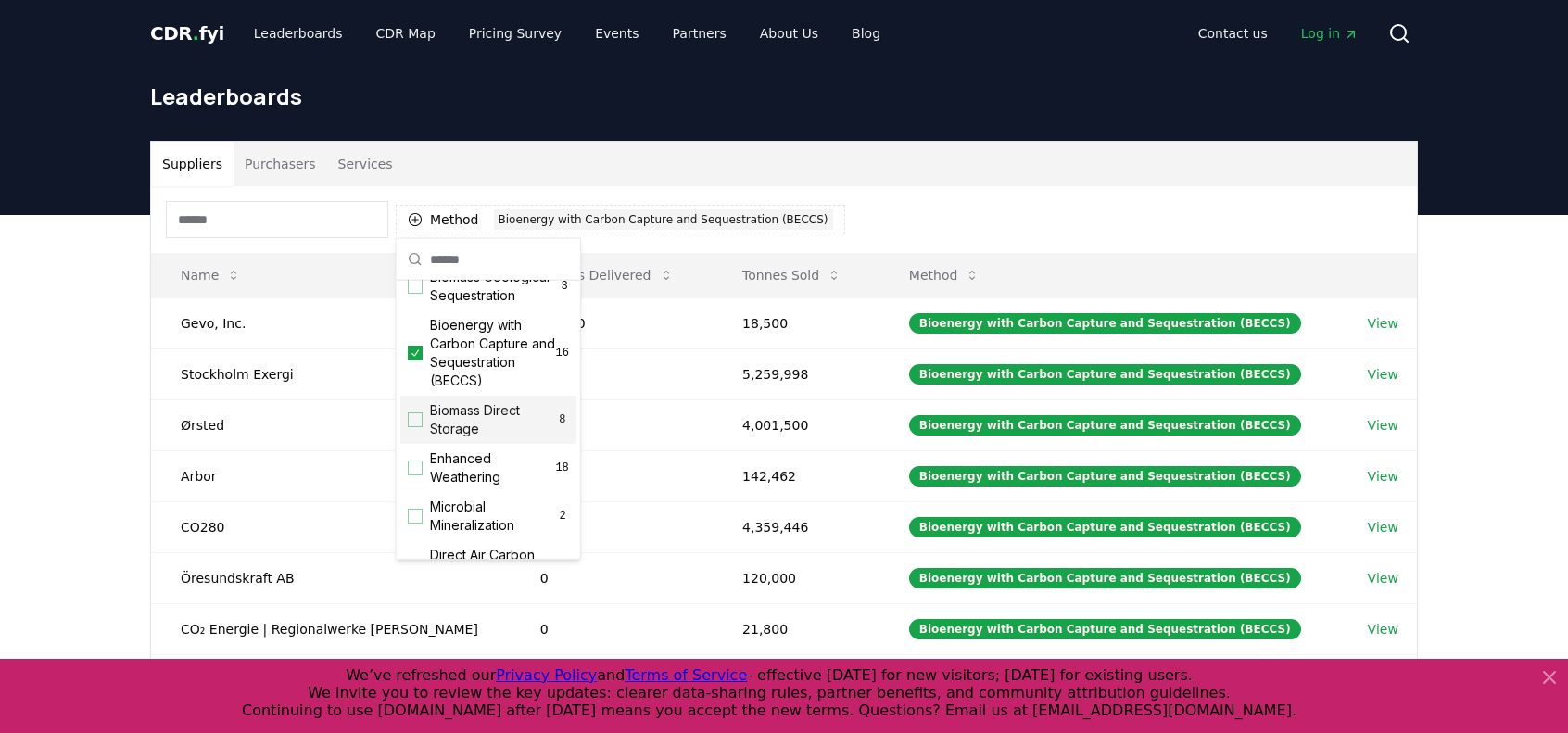
click at [415, 427] on div "Suggestions" at bounding box center [415, 419] width 15 height 15
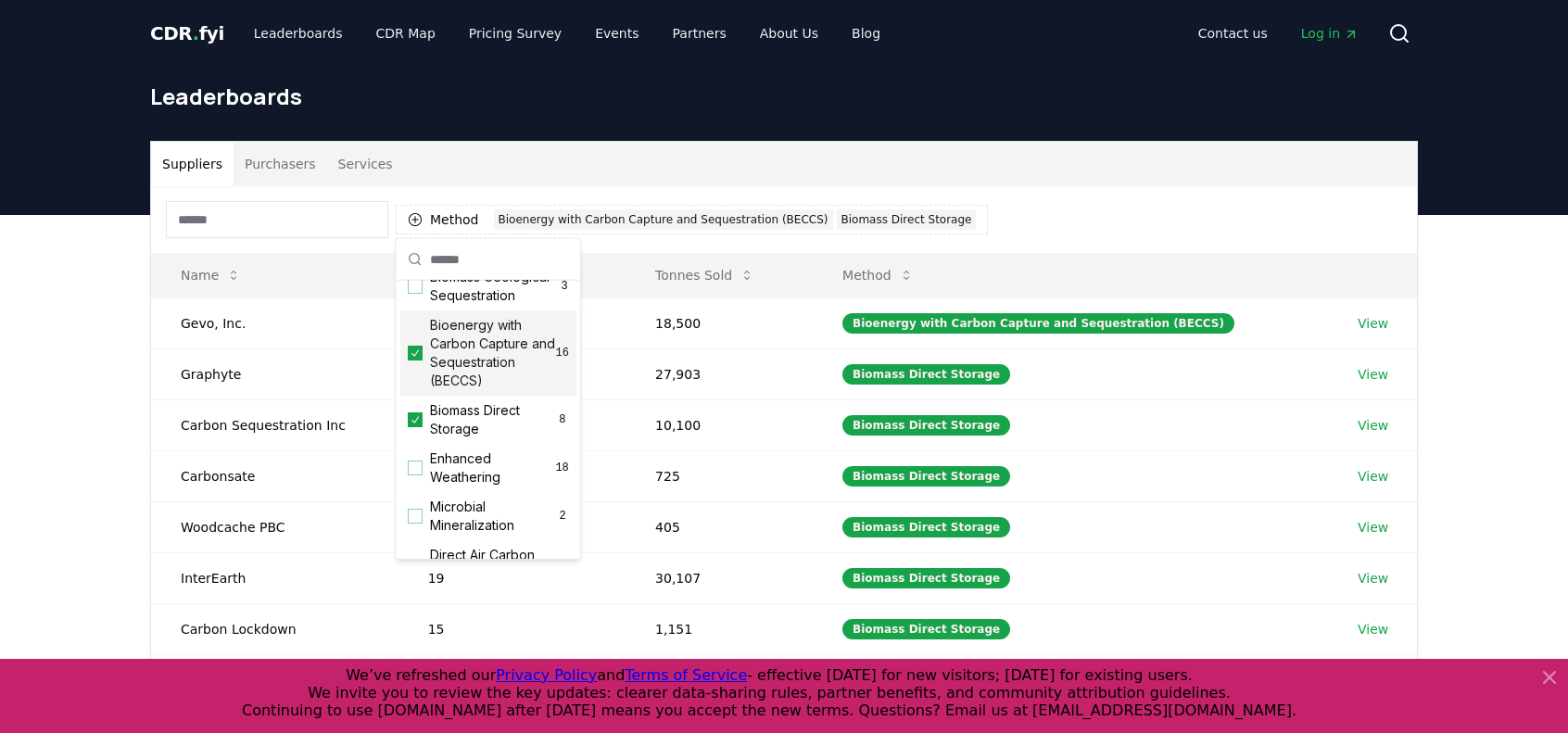
click at [100, 374] on div "Suppliers Purchasers Services Method 2 Bioenergy with Carbon Capture and Seques…" at bounding box center [784, 586] width 1568 height 742
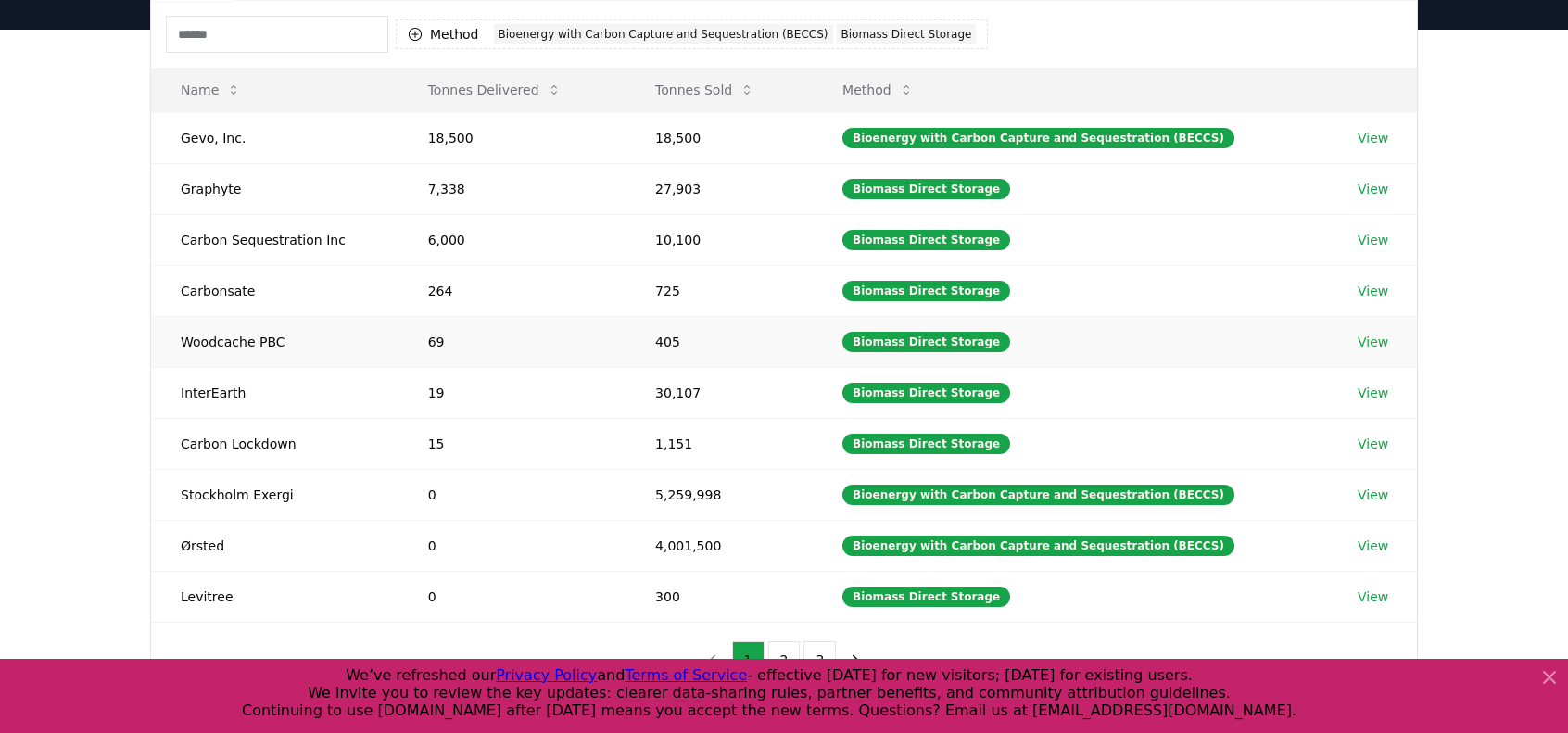
scroll to position [0, 0]
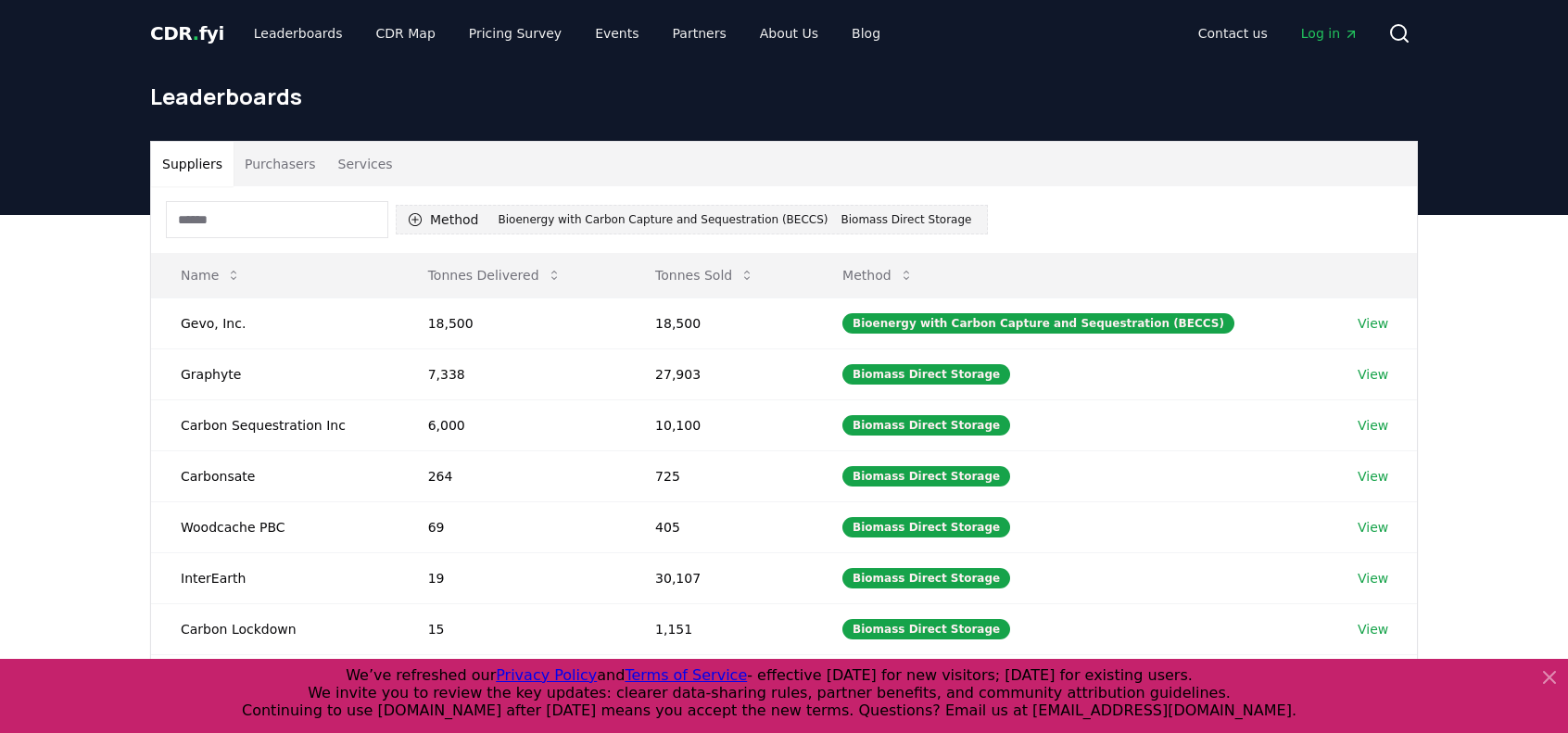
click at [881, 220] on div "Biomass Direct Storage" at bounding box center [906, 219] width 140 height 21
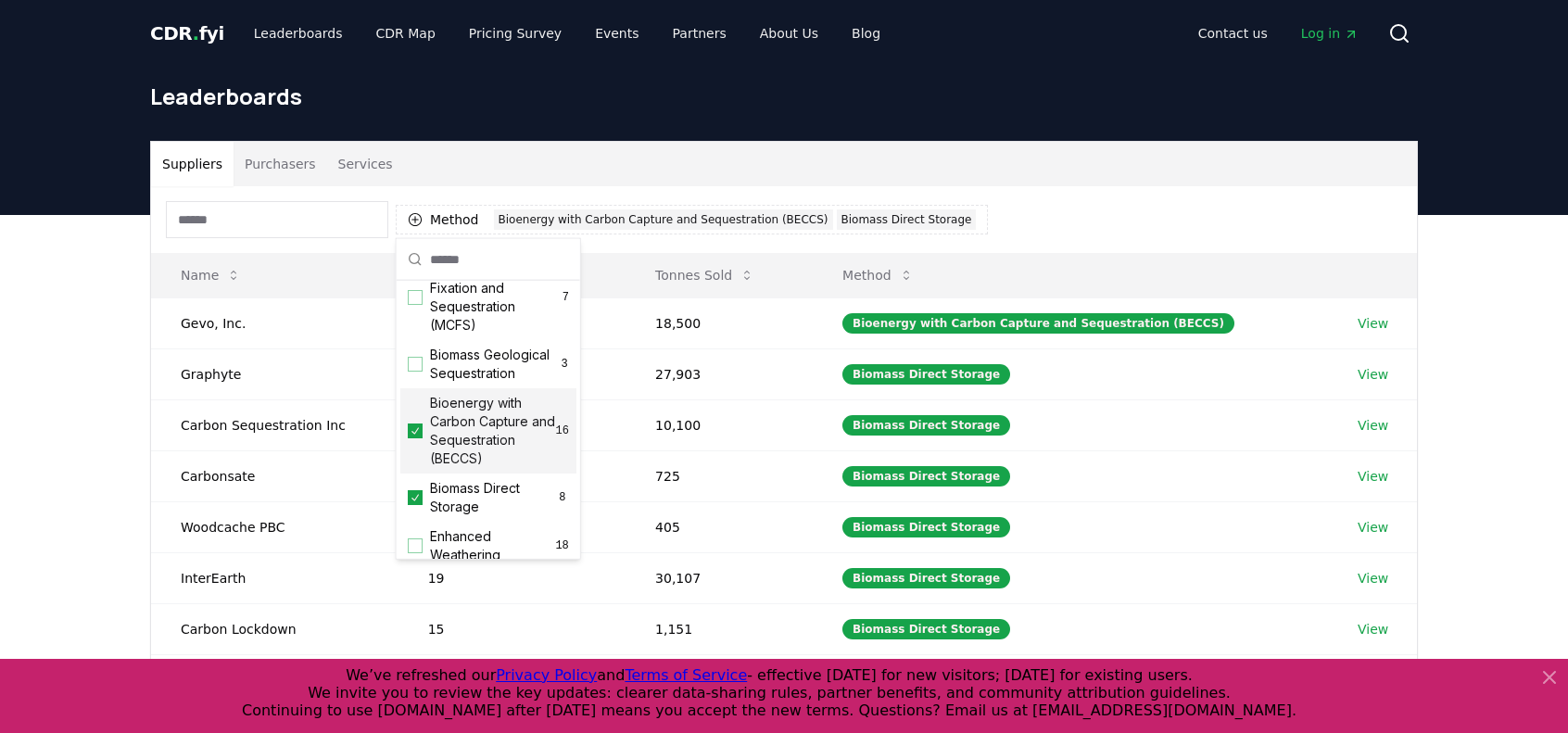
scroll to position [278, 0]
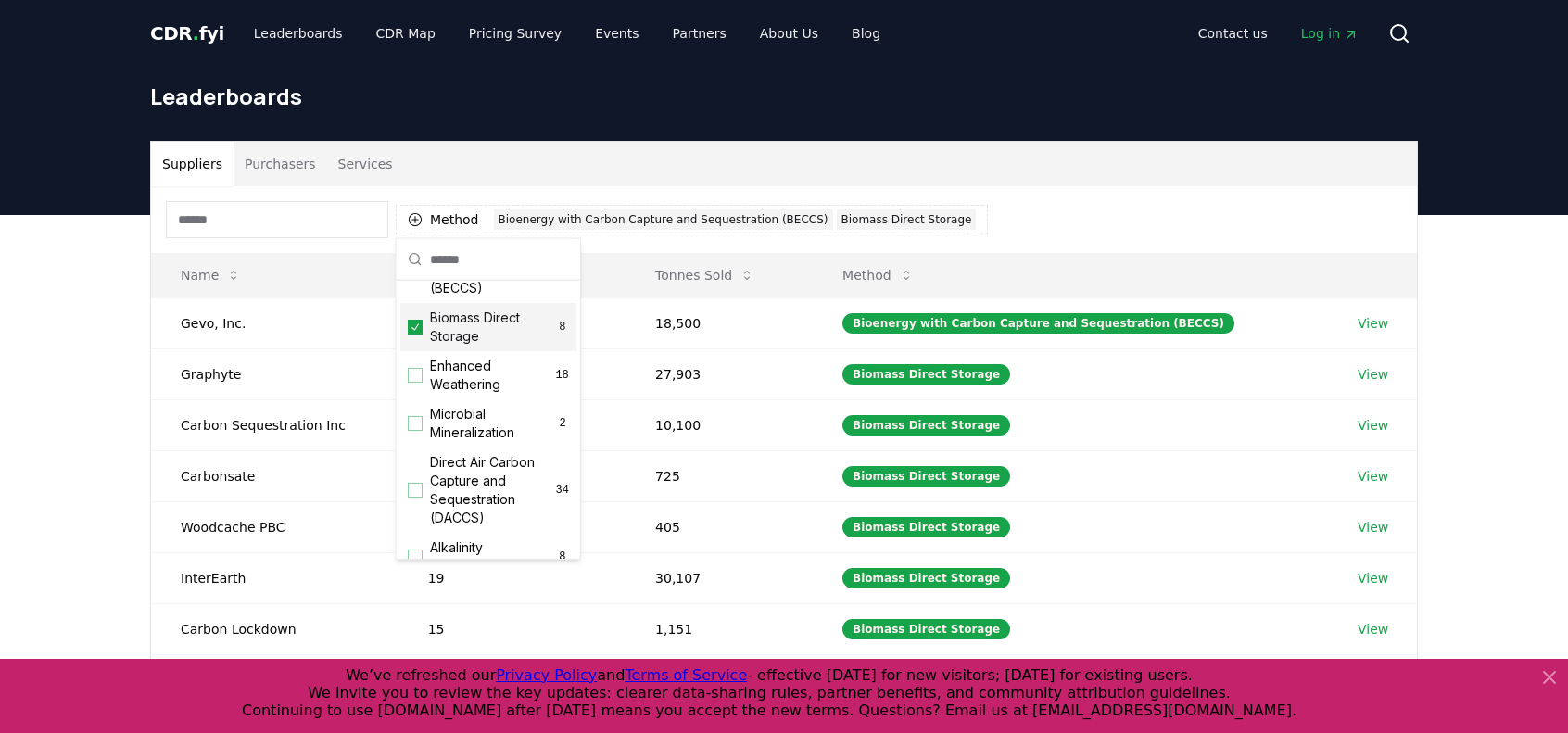
click at [412, 334] on icon "Suggestions" at bounding box center [415, 326] width 13 height 15
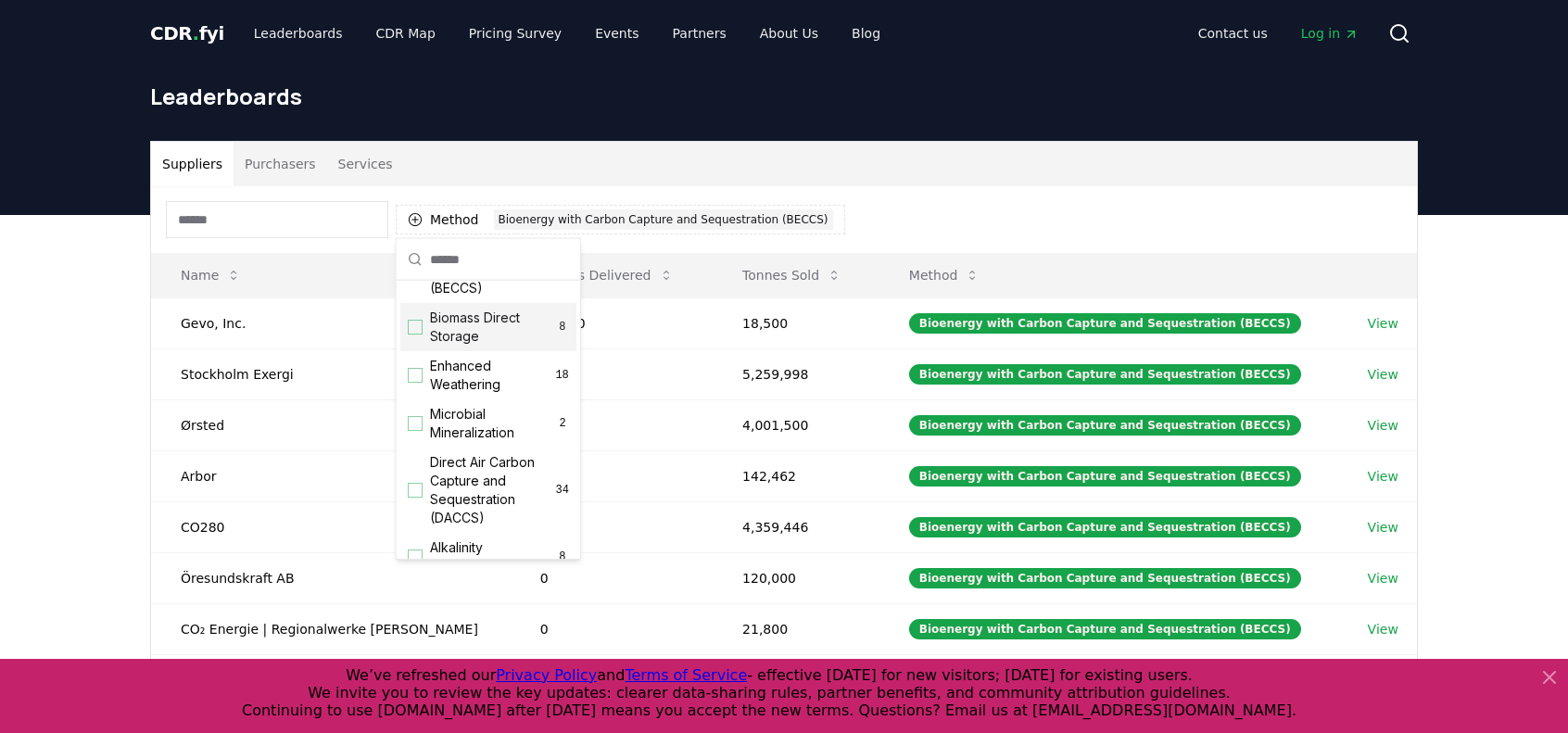
click at [1045, 201] on div "Method 1 Bioenergy with Carbon Capture and Sequestration (BECCS)" at bounding box center [784, 219] width 1266 height 67
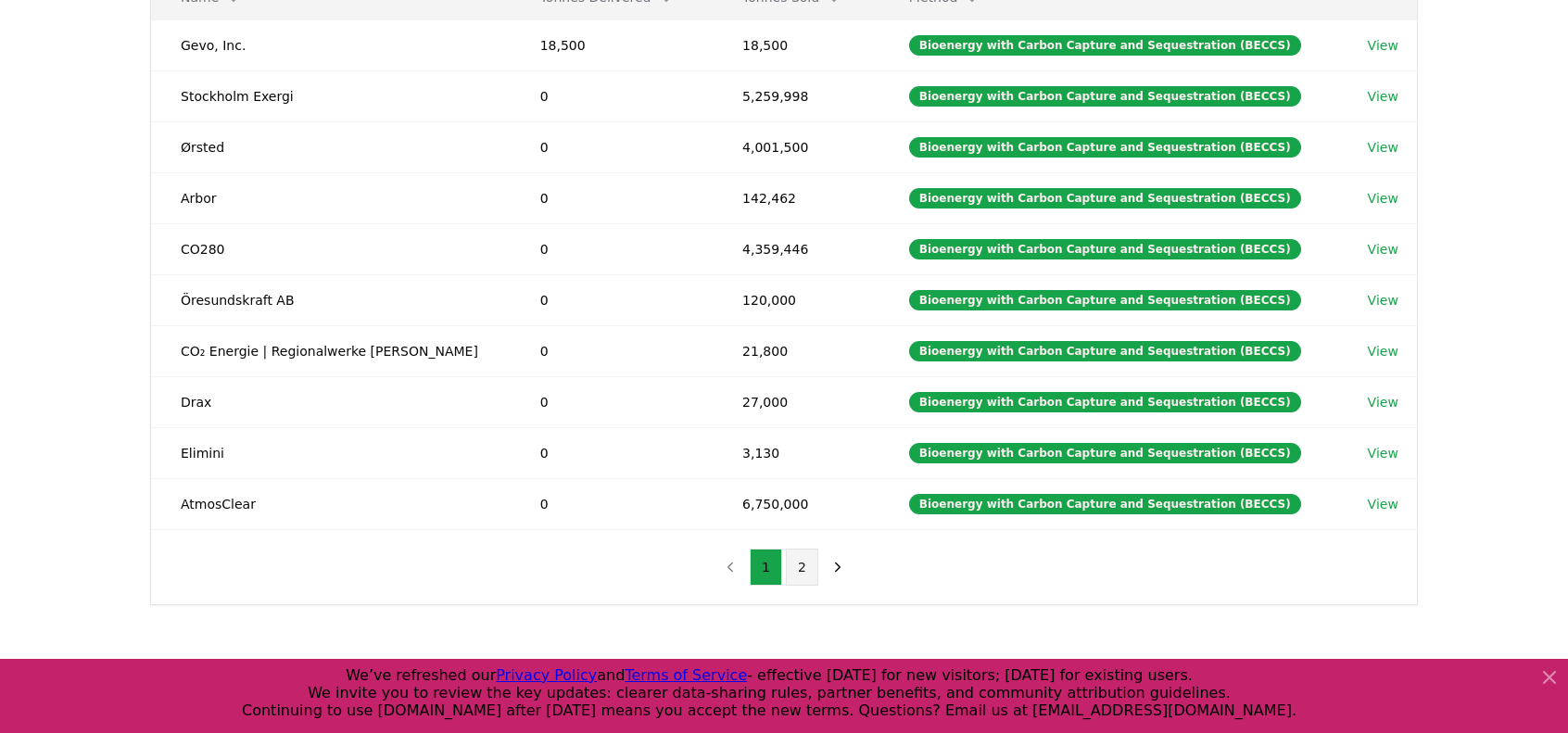
click at [789, 563] on button "2" at bounding box center [801, 567] width 32 height 37
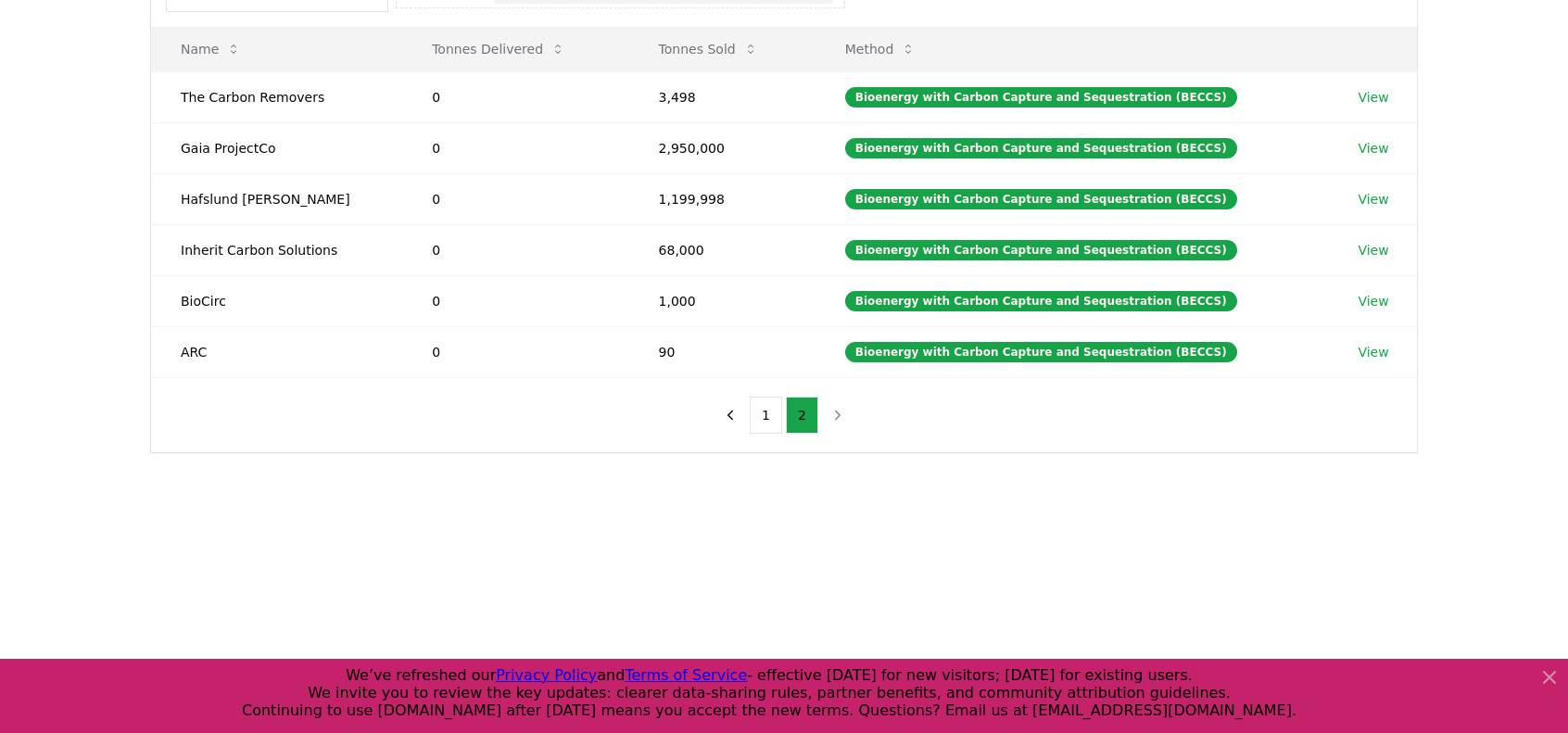
scroll to position [92, 0]
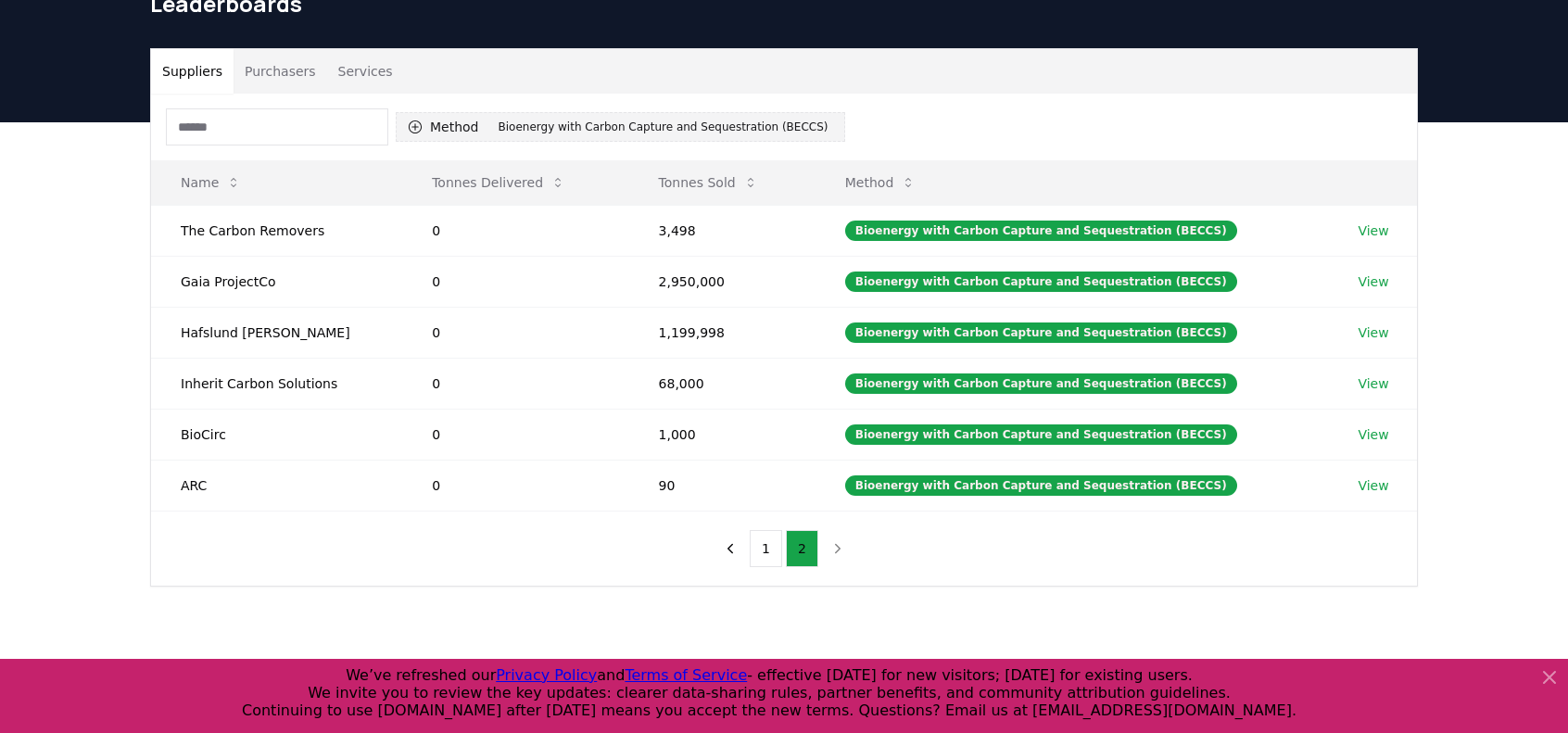
click at [417, 124] on icon "button" at bounding box center [415, 127] width 15 height 15
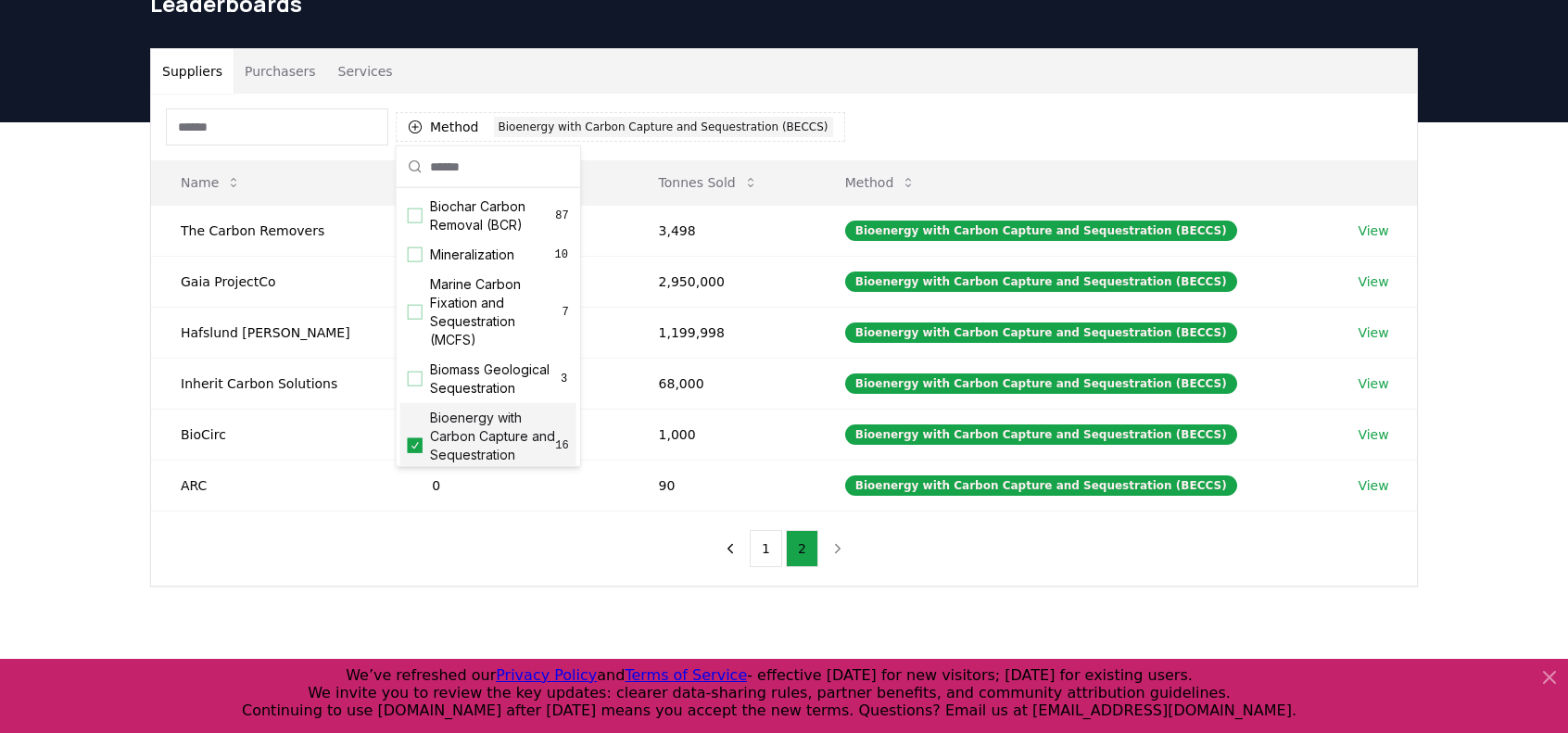
scroll to position [186, 0]
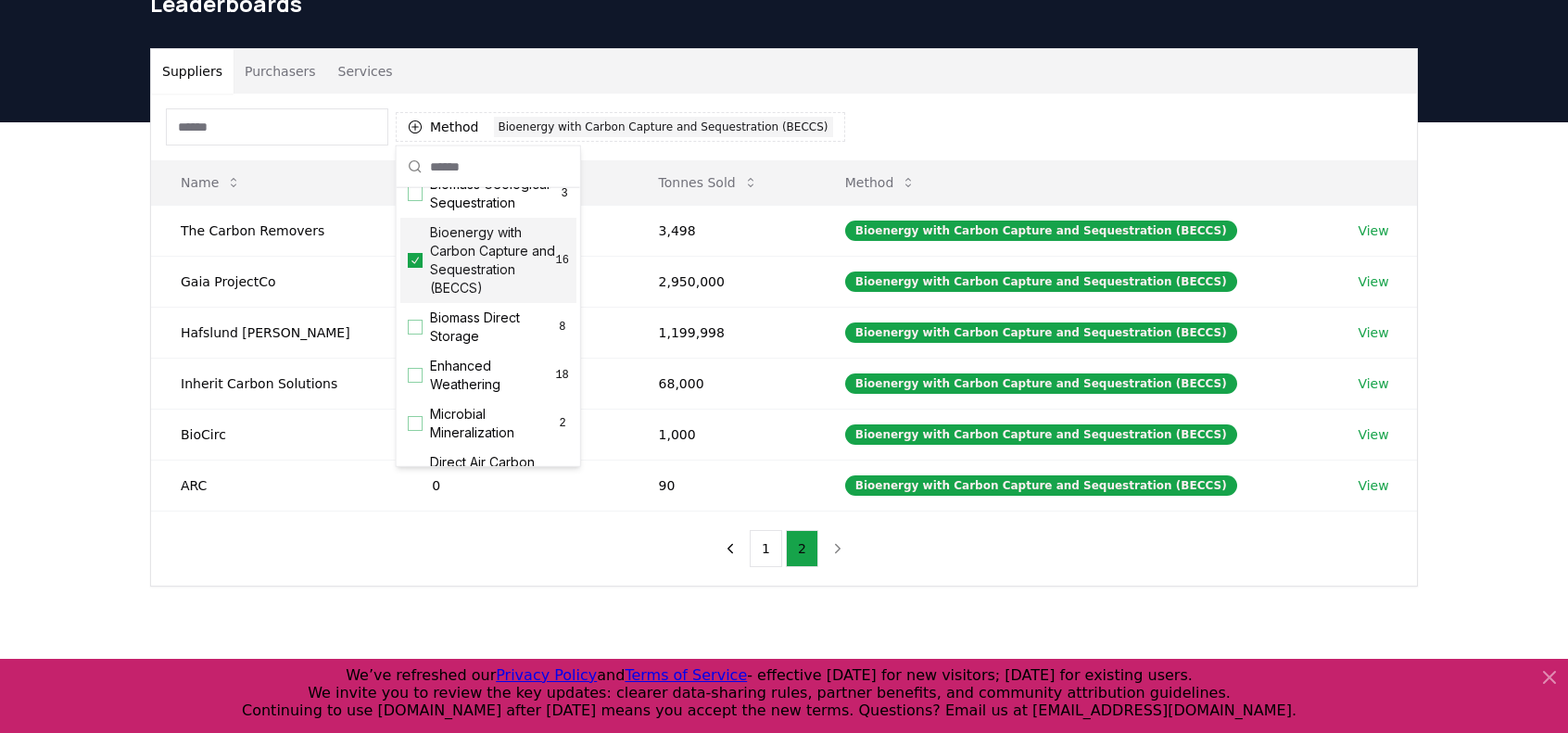
click at [415, 267] on icon "Suggestions" at bounding box center [415, 259] width 13 height 15
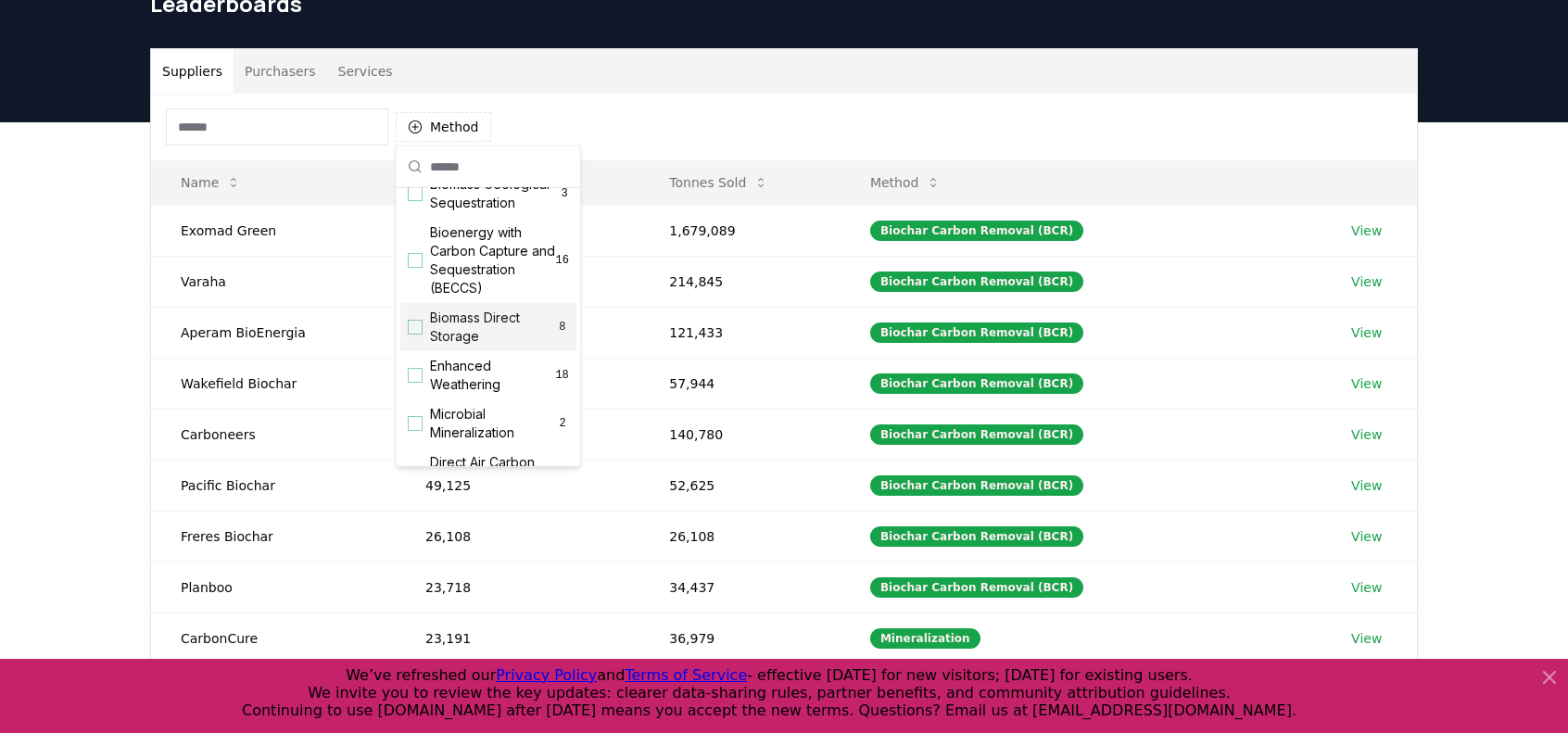
click at [417, 334] on div "Suggestions" at bounding box center [415, 326] width 15 height 15
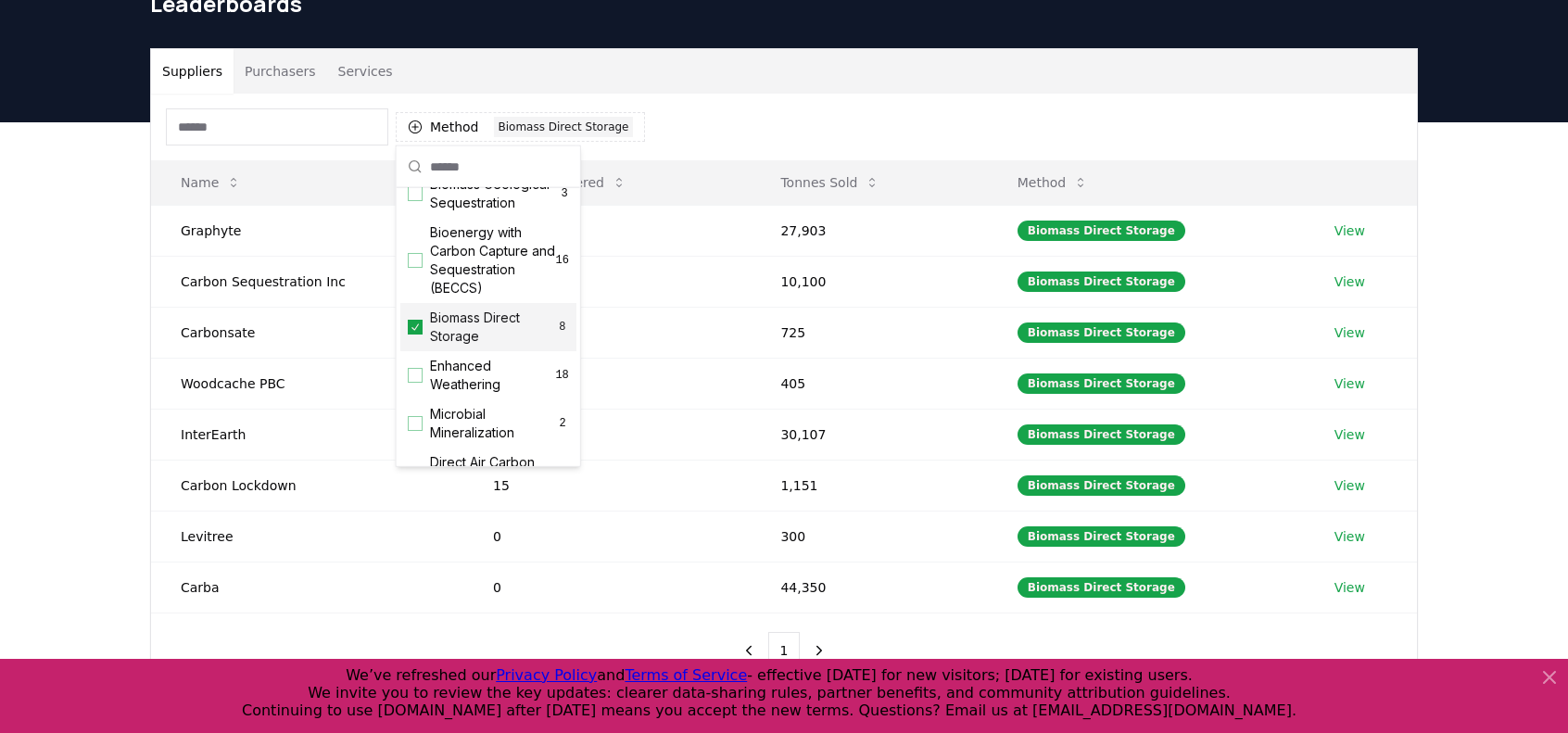
click at [94, 250] on div "Suppliers Purchasers Services Method 1 Biomass Direct Storage Name Tonnes Deliv…" at bounding box center [784, 441] width 1568 height 640
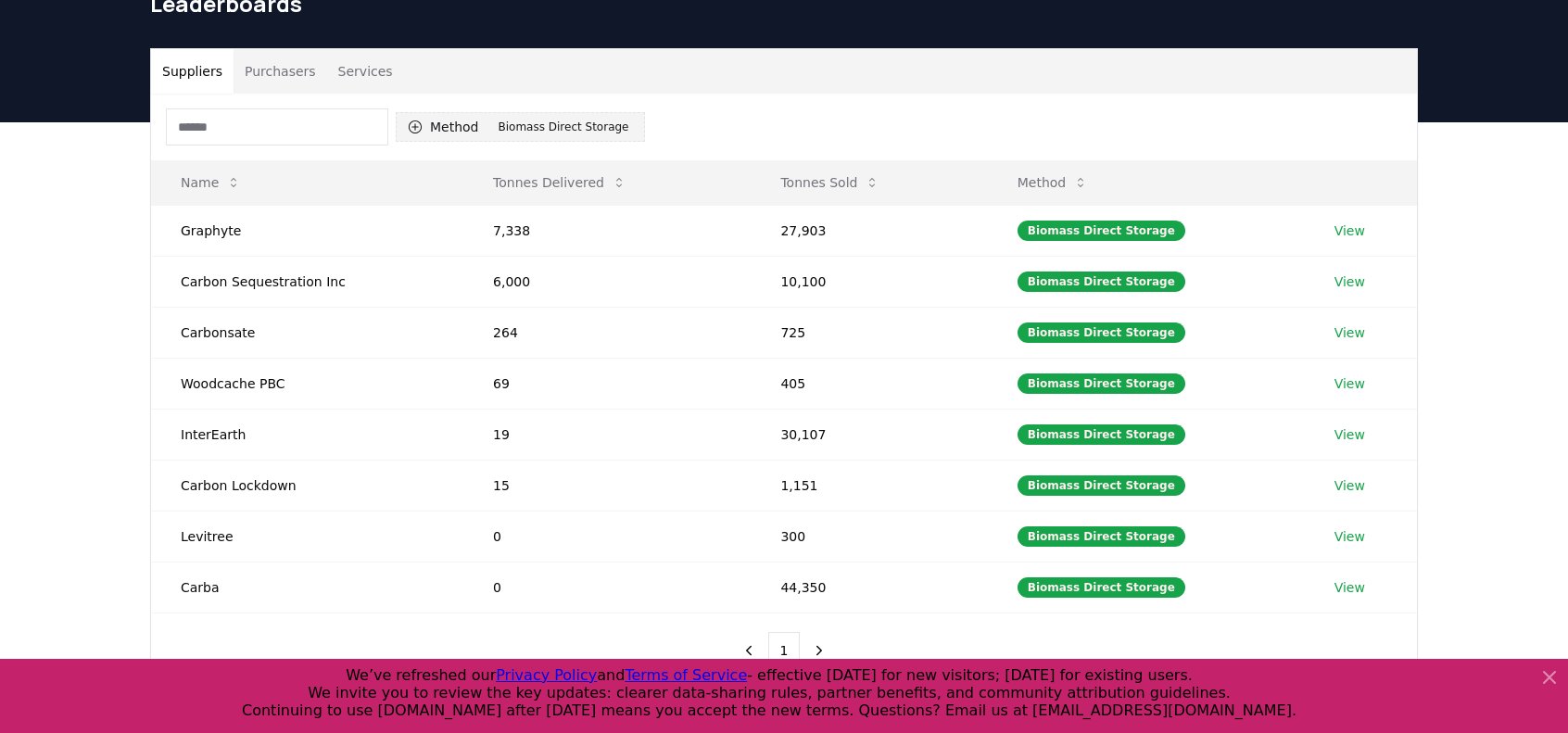
click at [460, 121] on button "Method 1 Biomass Direct Storage" at bounding box center [520, 127] width 250 height 29
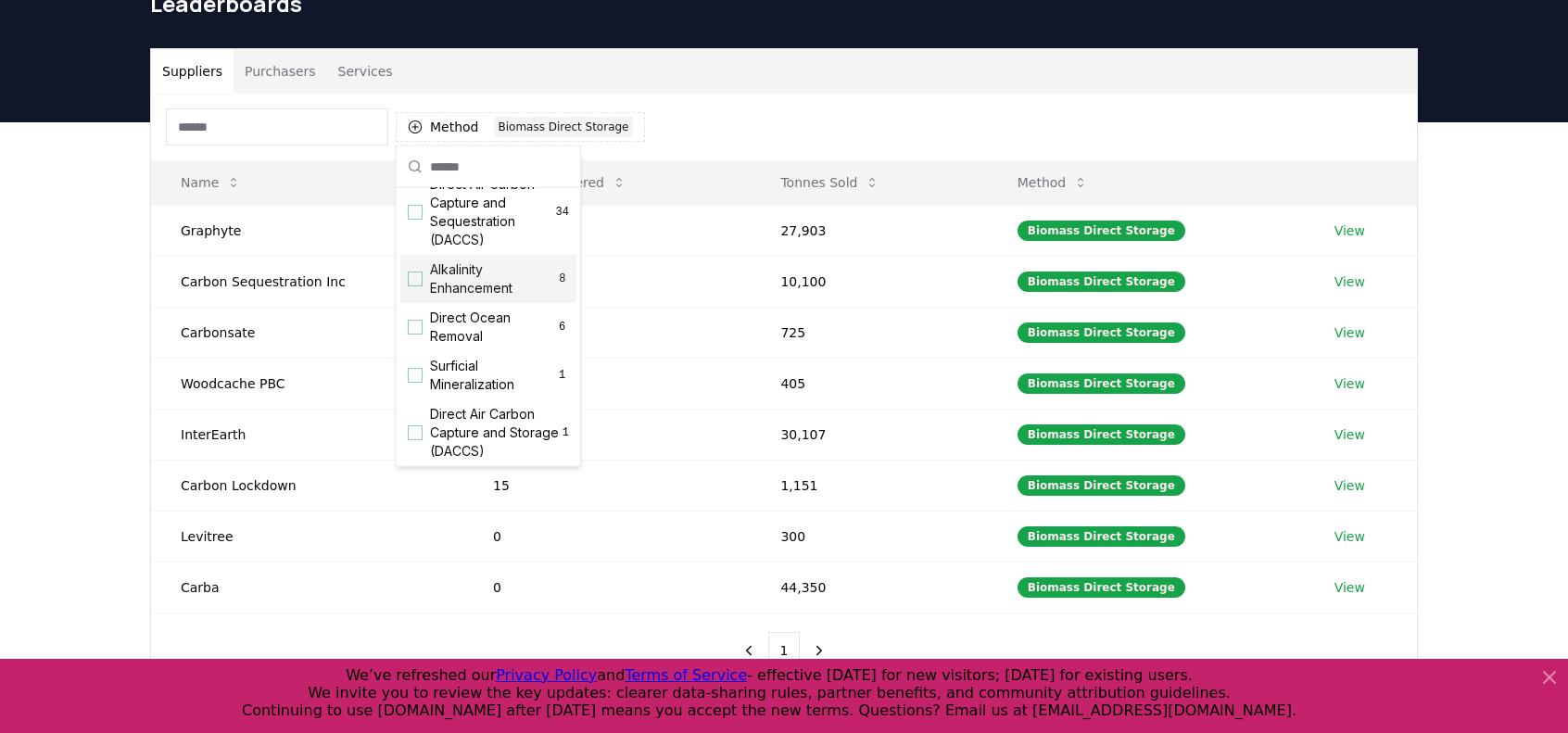
scroll to position [278, 0]
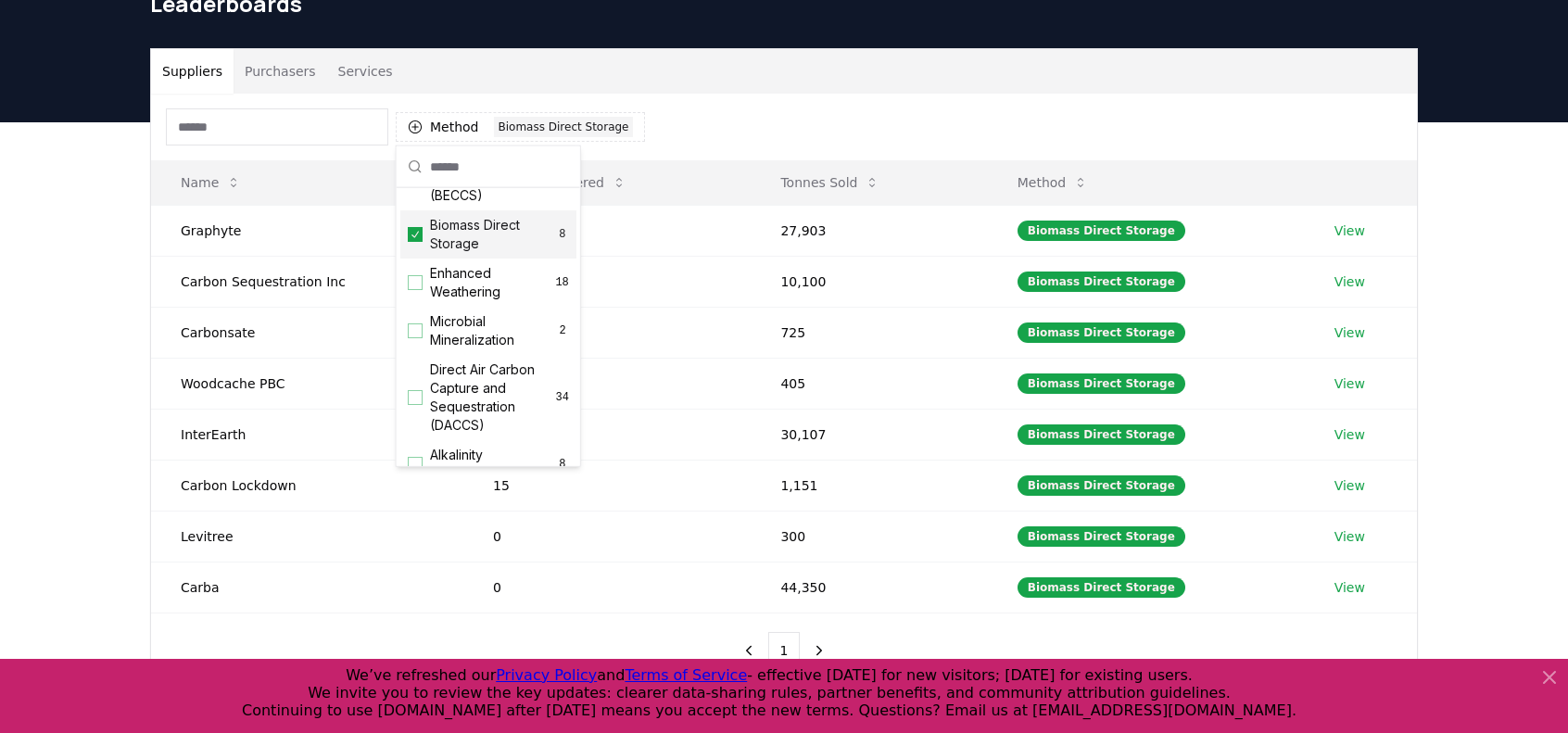
click at [415, 242] on icon "Suggestions" at bounding box center [415, 234] width 13 height 15
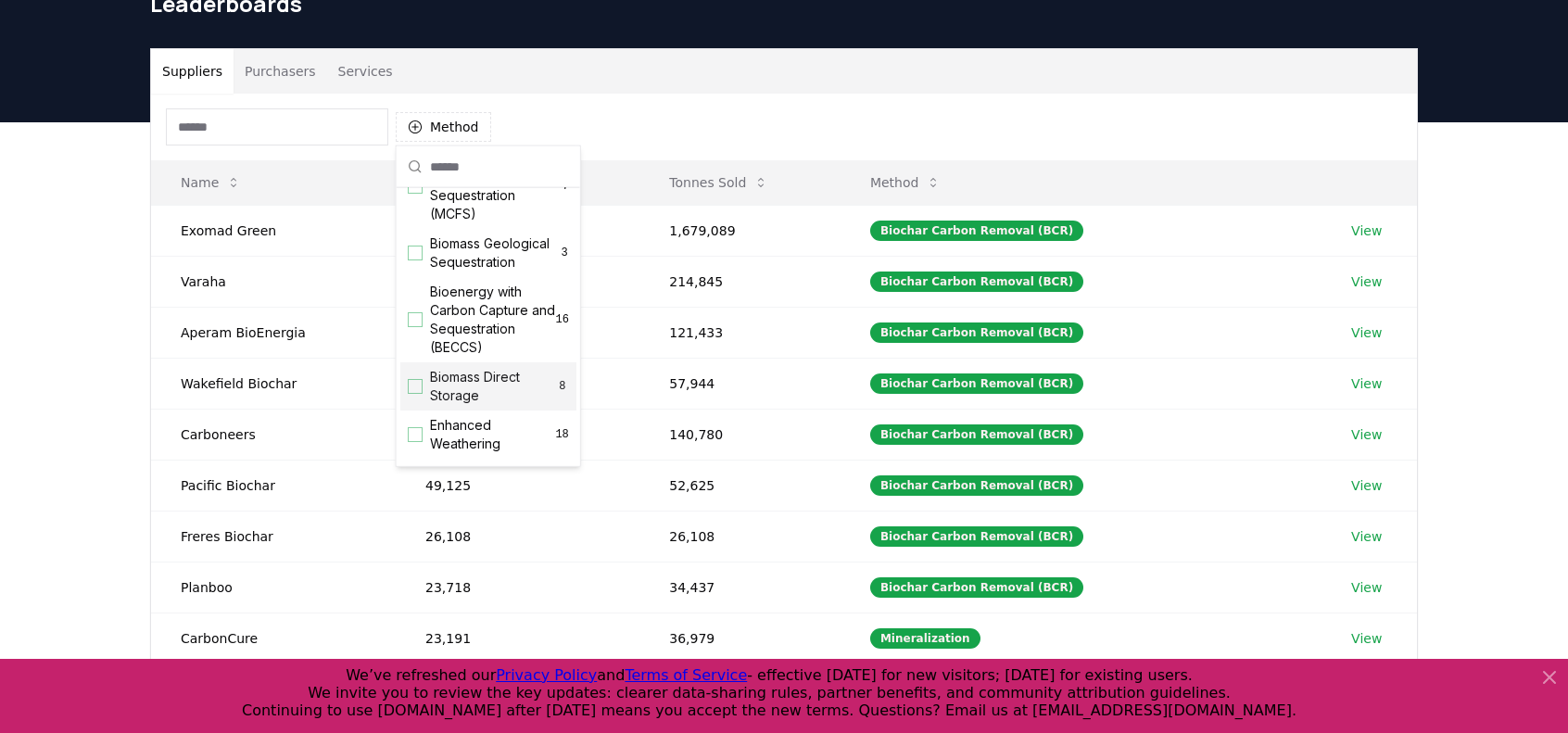
scroll to position [0, 0]
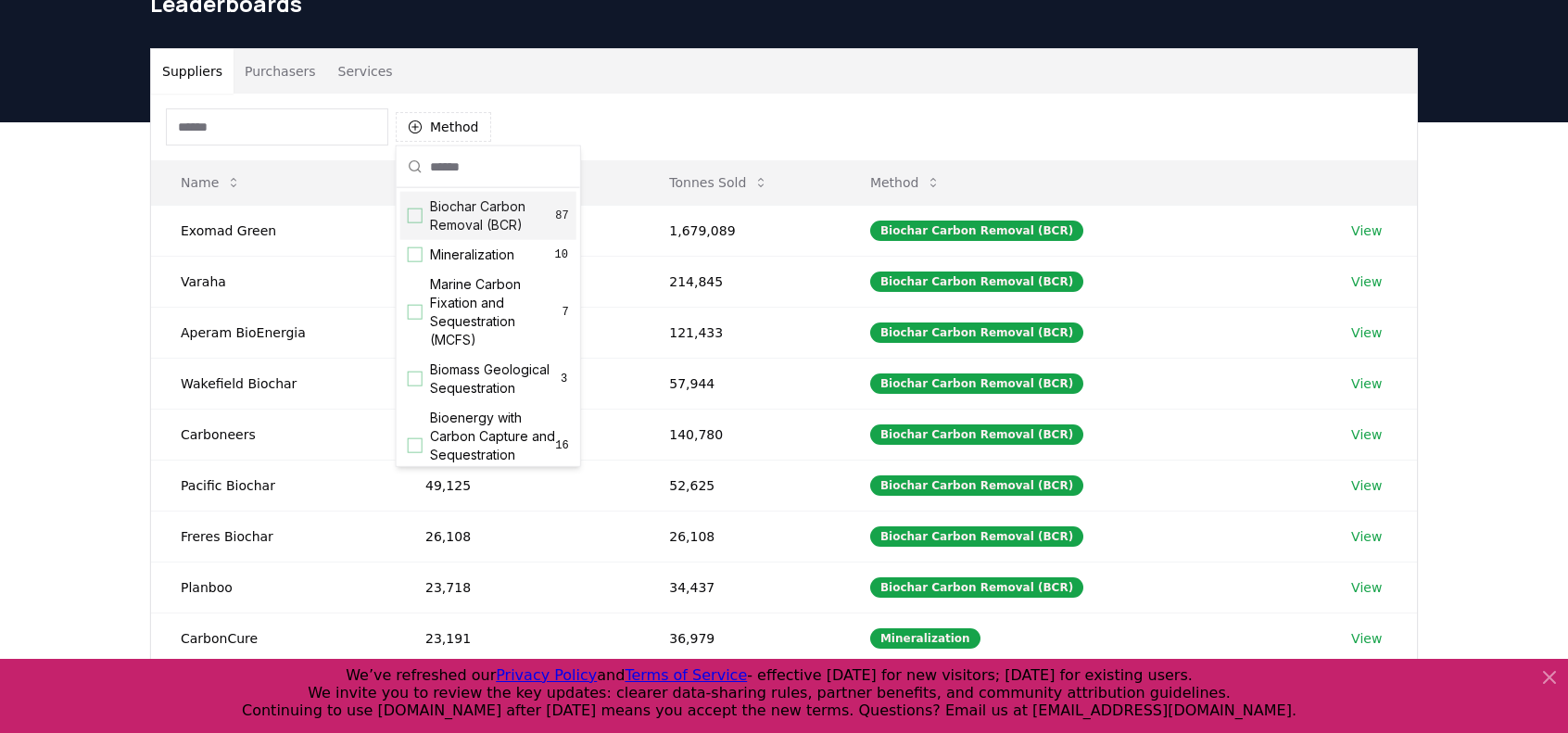
click at [415, 216] on div "Suggestions" at bounding box center [415, 215] width 15 height 15
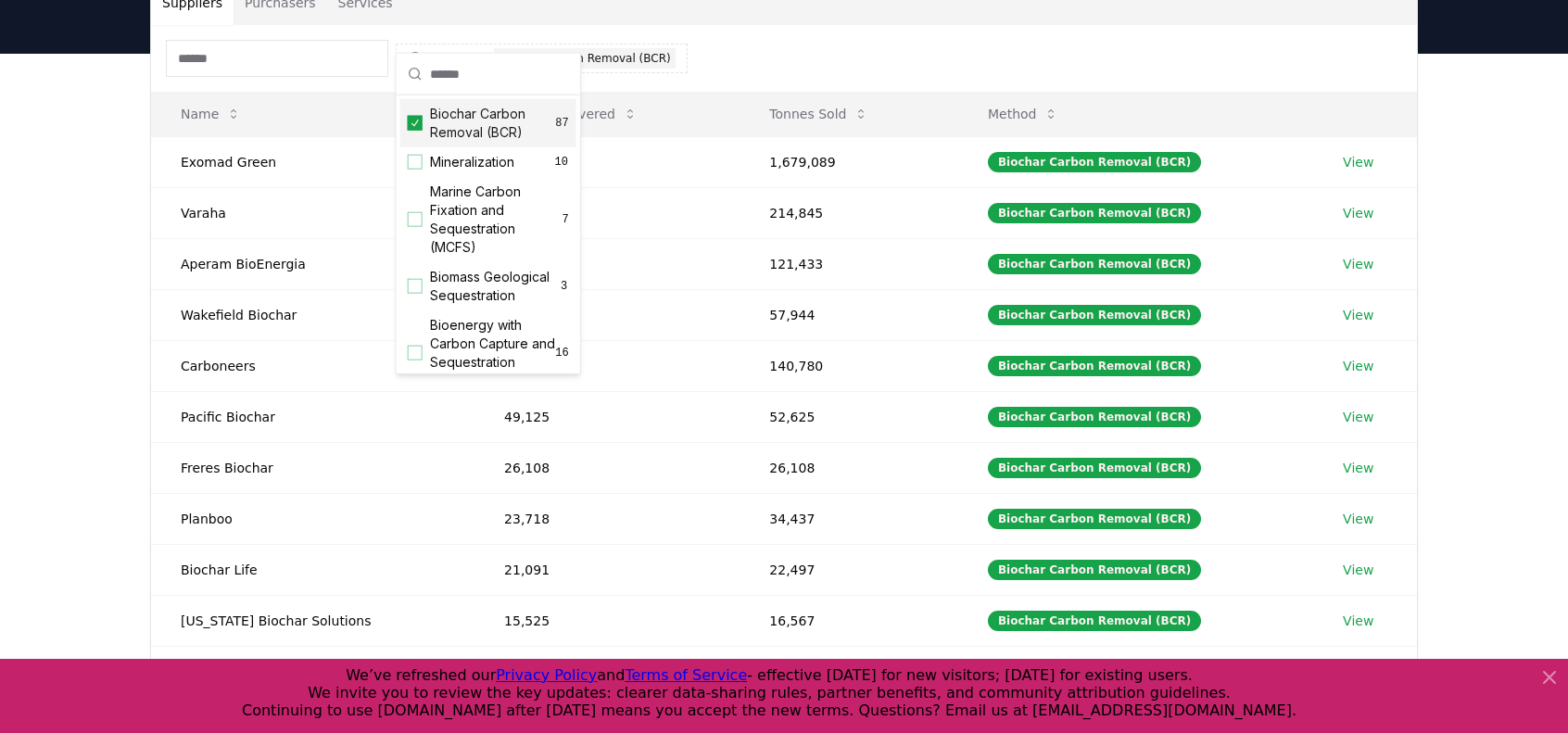
scroll to position [186, 0]
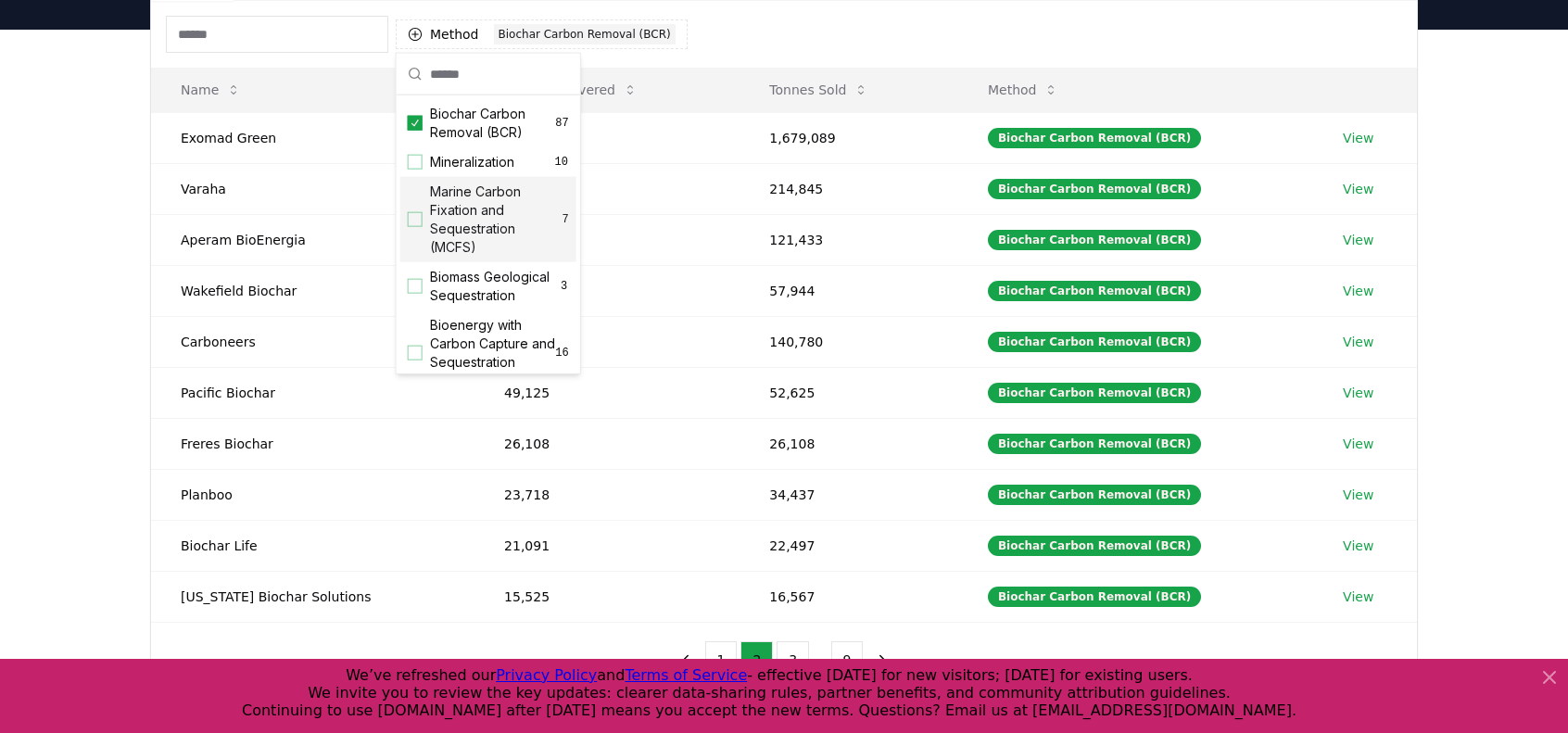
click at [926, 43] on div "Method 1 Biochar Carbon Removal (BCR)" at bounding box center [784, 34] width 1266 height 67
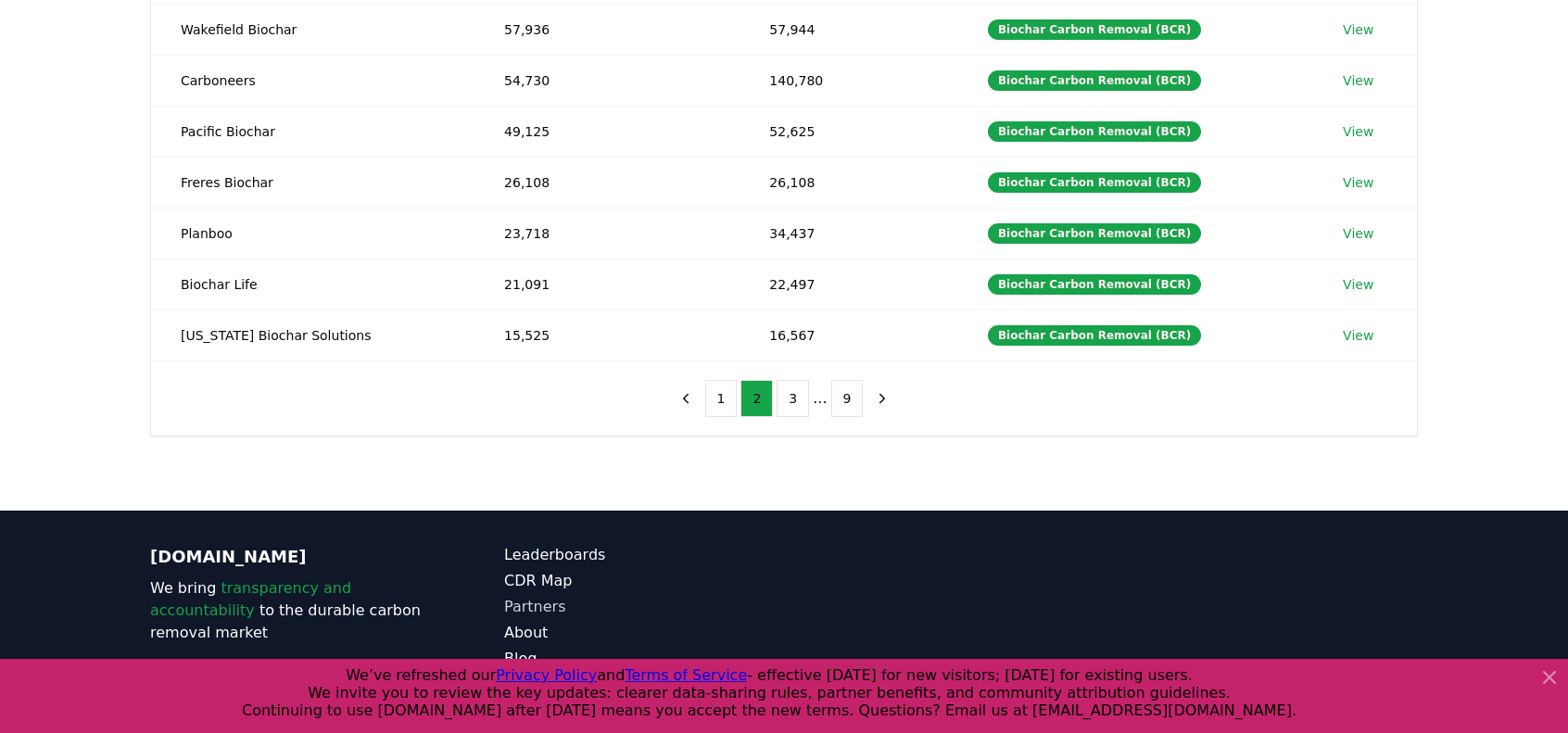
scroll to position [463, 0]
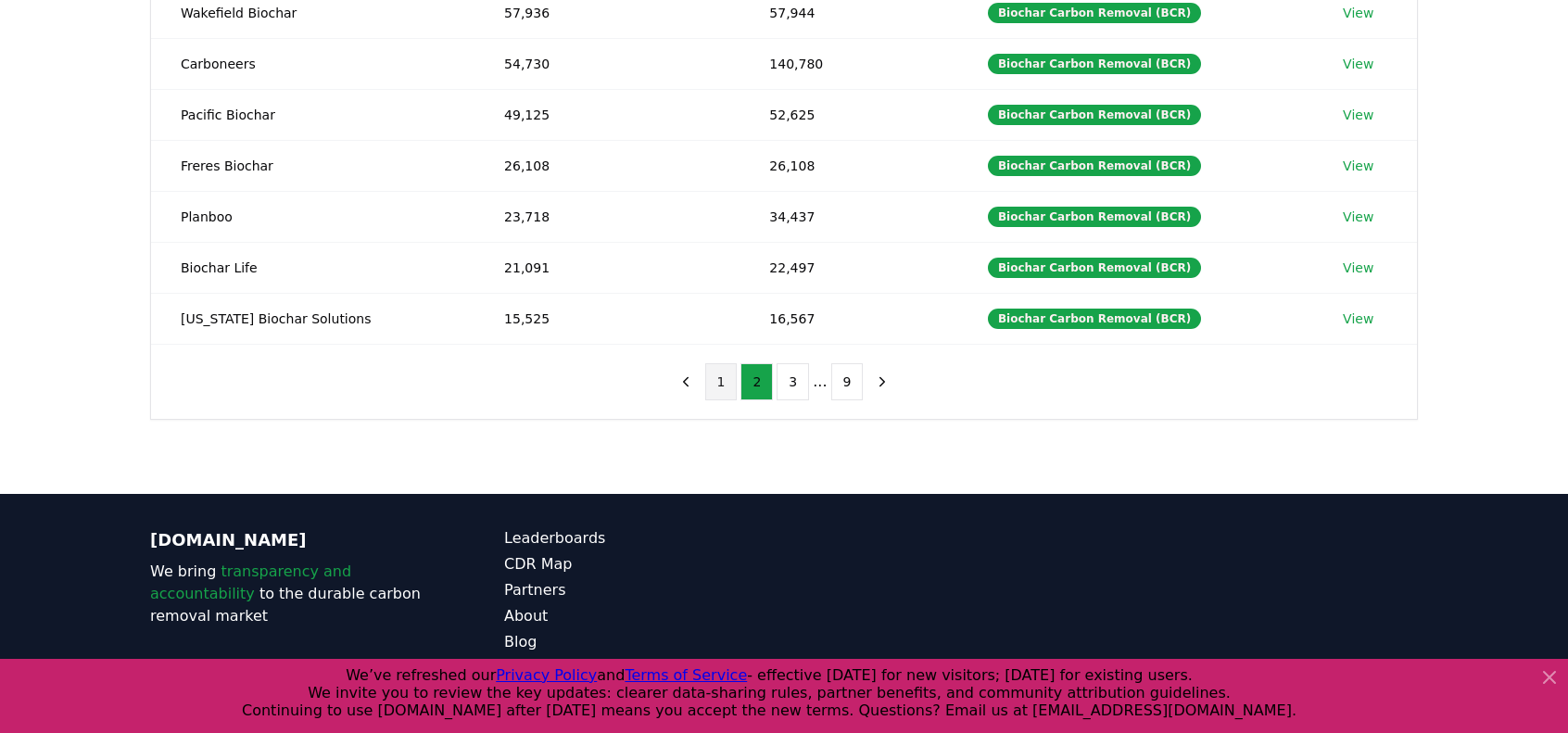
click at [728, 363] on button "1" at bounding box center [721, 381] width 32 height 37
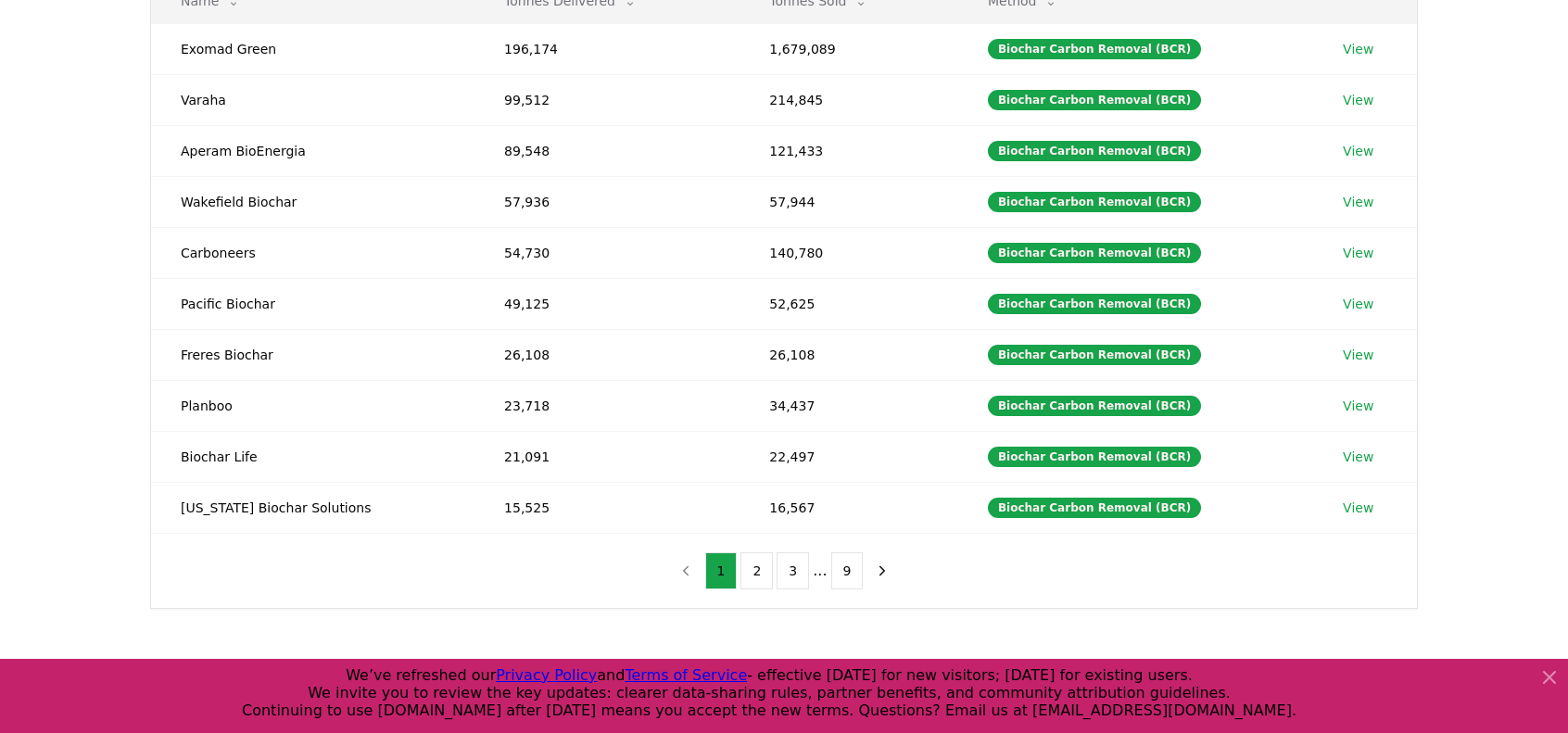
scroll to position [370, 0]
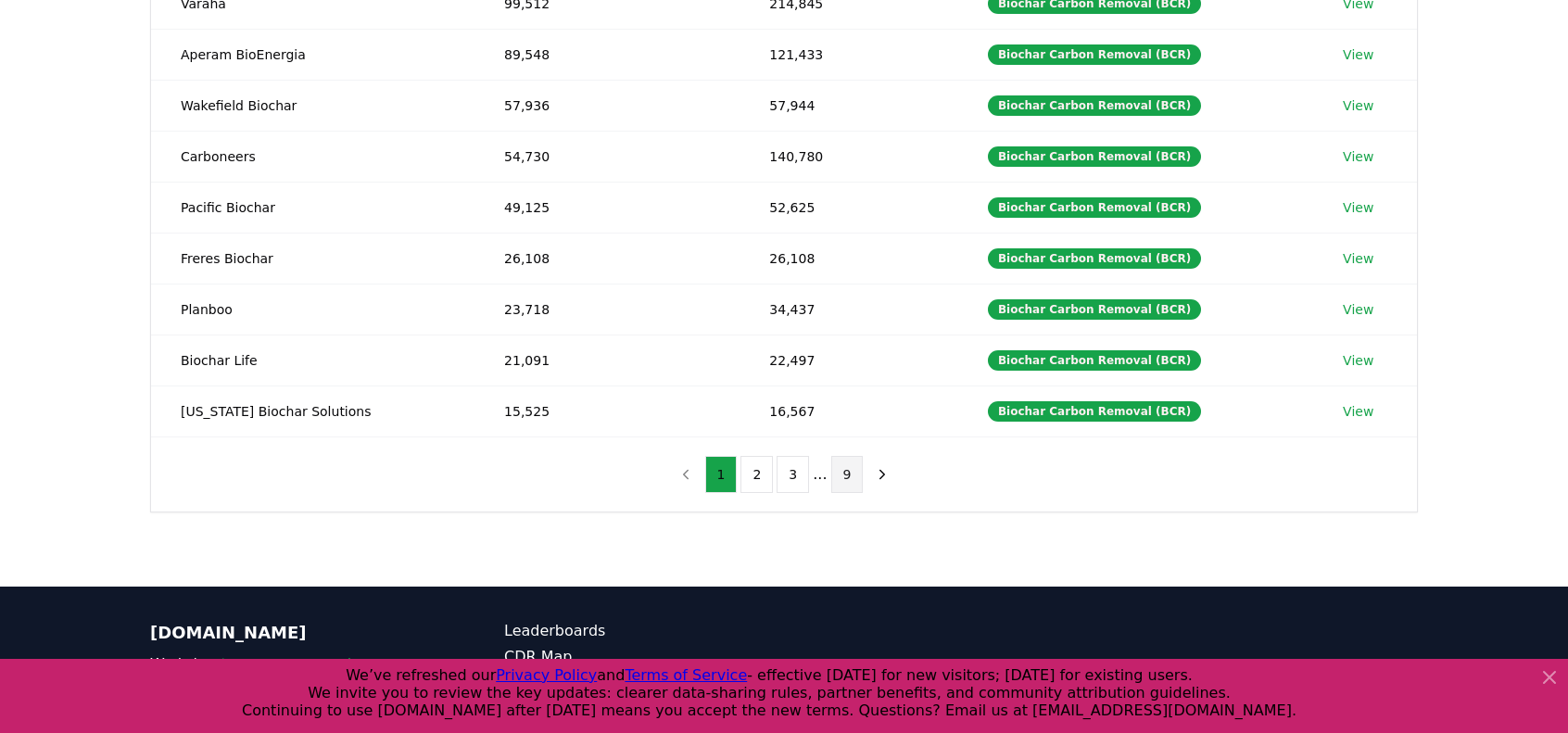
click at [848, 464] on button "9" at bounding box center [847, 475] width 32 height 37
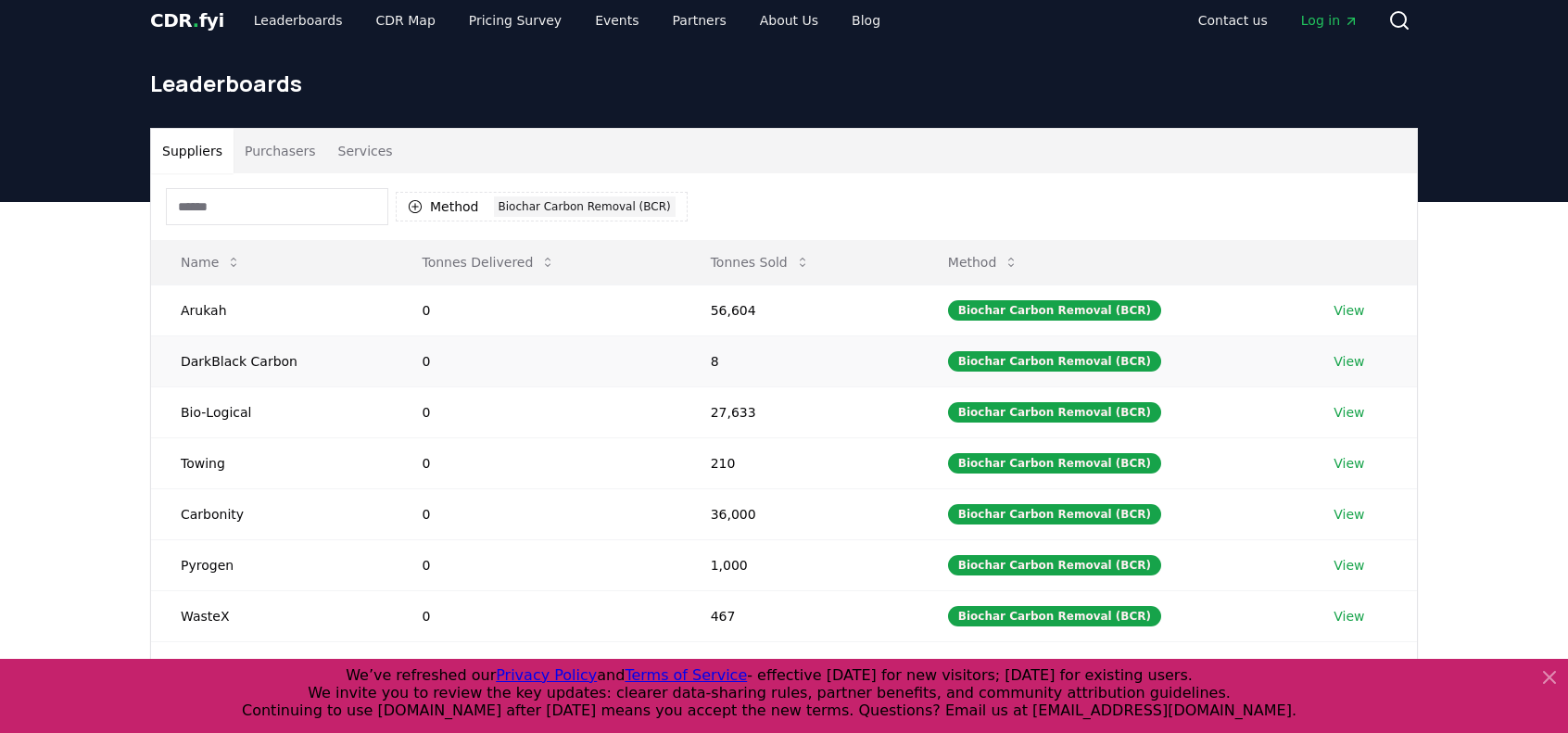
scroll to position [278, 0]
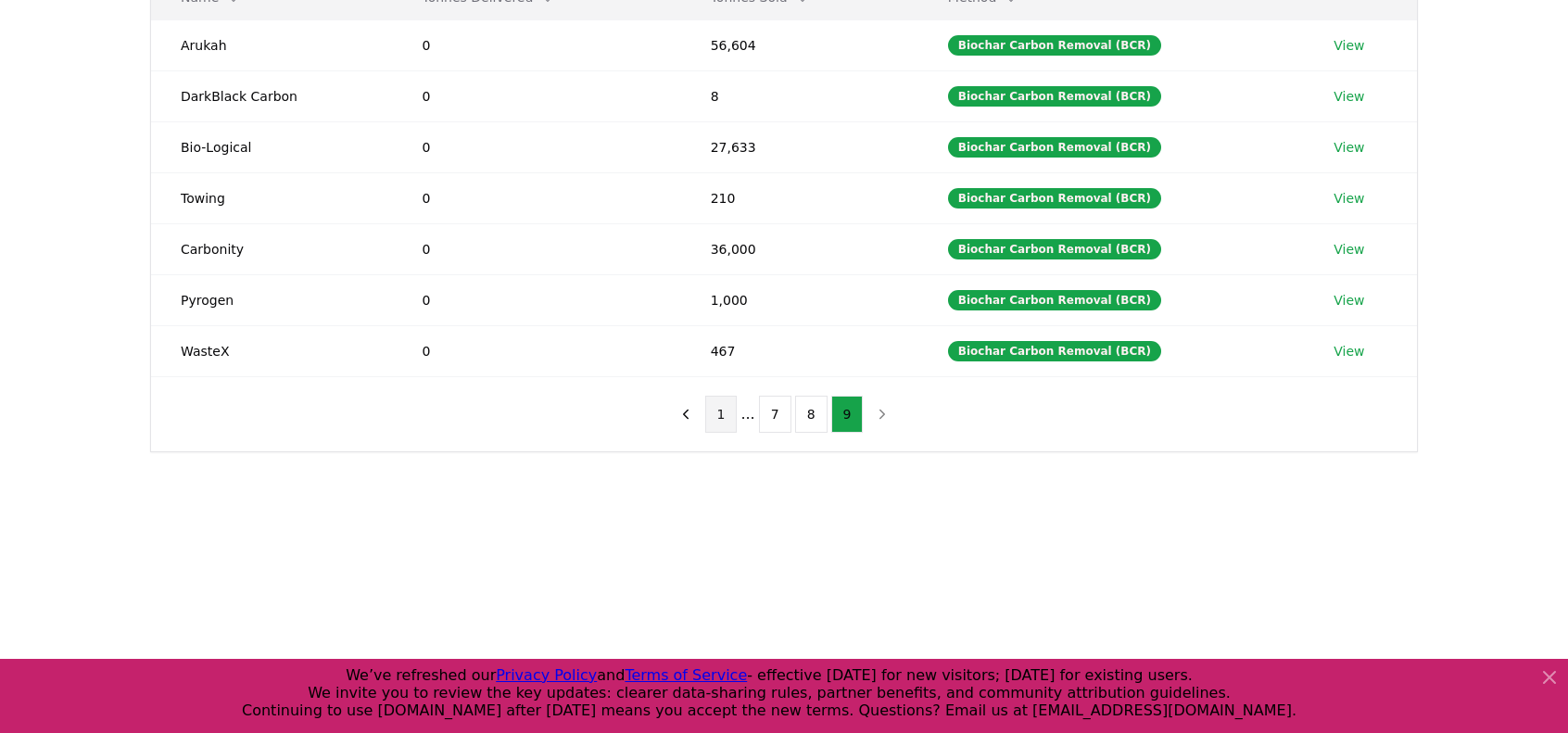
click at [718, 405] on button "1" at bounding box center [721, 414] width 32 height 37
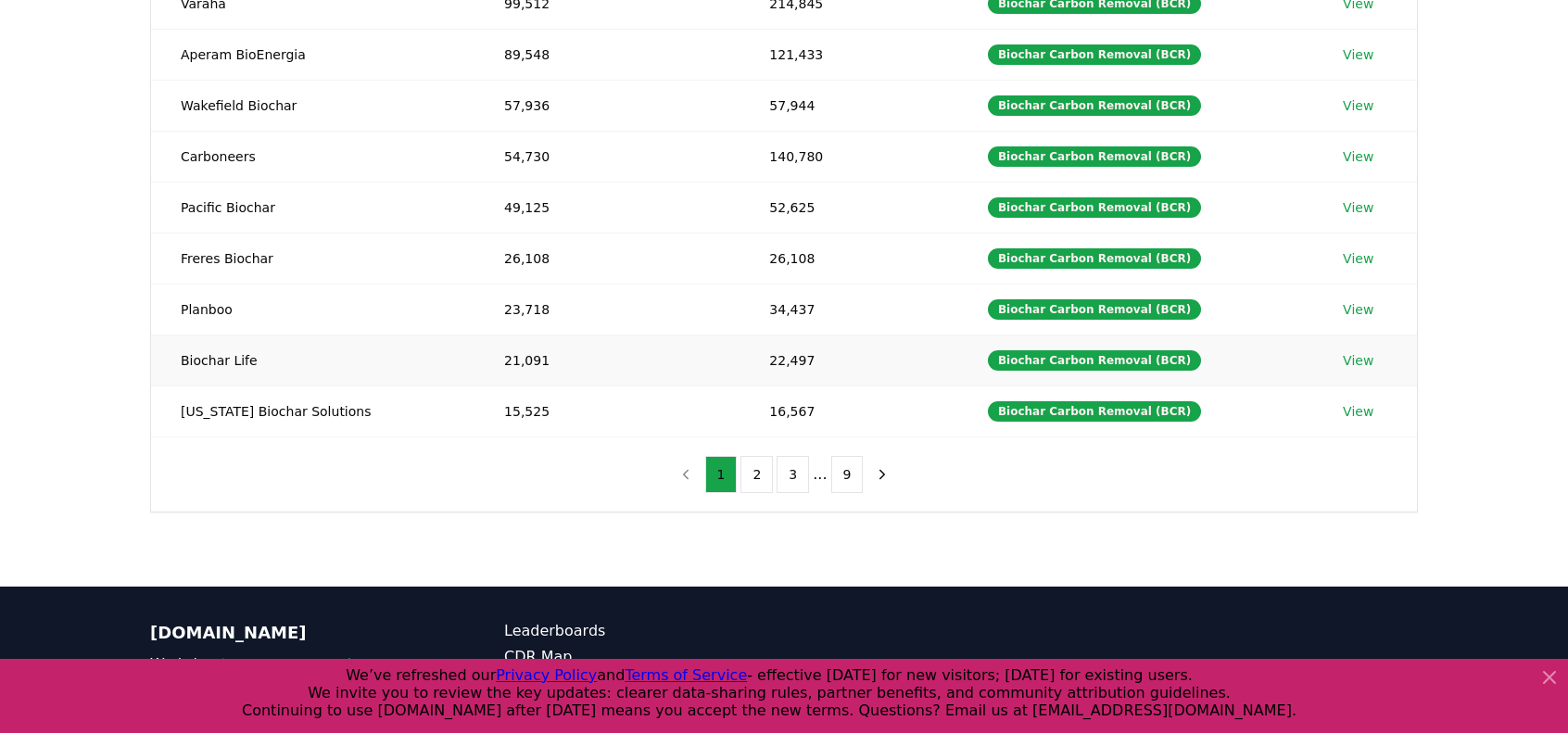
scroll to position [0, 0]
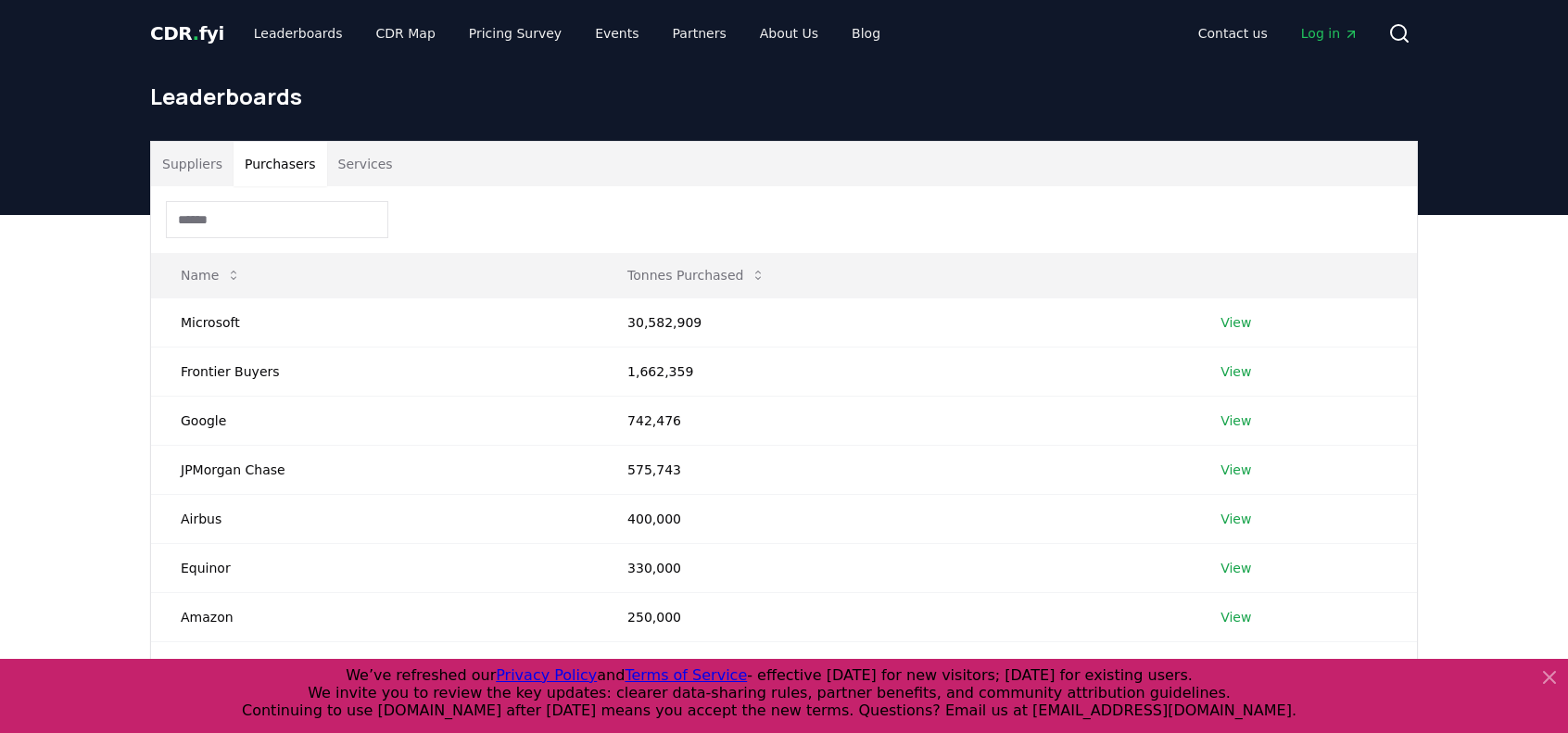
click at [251, 162] on button "Purchasers" at bounding box center [280, 163] width 93 height 44
click at [649, 314] on td "30,582,909" at bounding box center [894, 322] width 593 height 49
click at [180, 164] on button "Suppliers" at bounding box center [193, 163] width 83 height 44
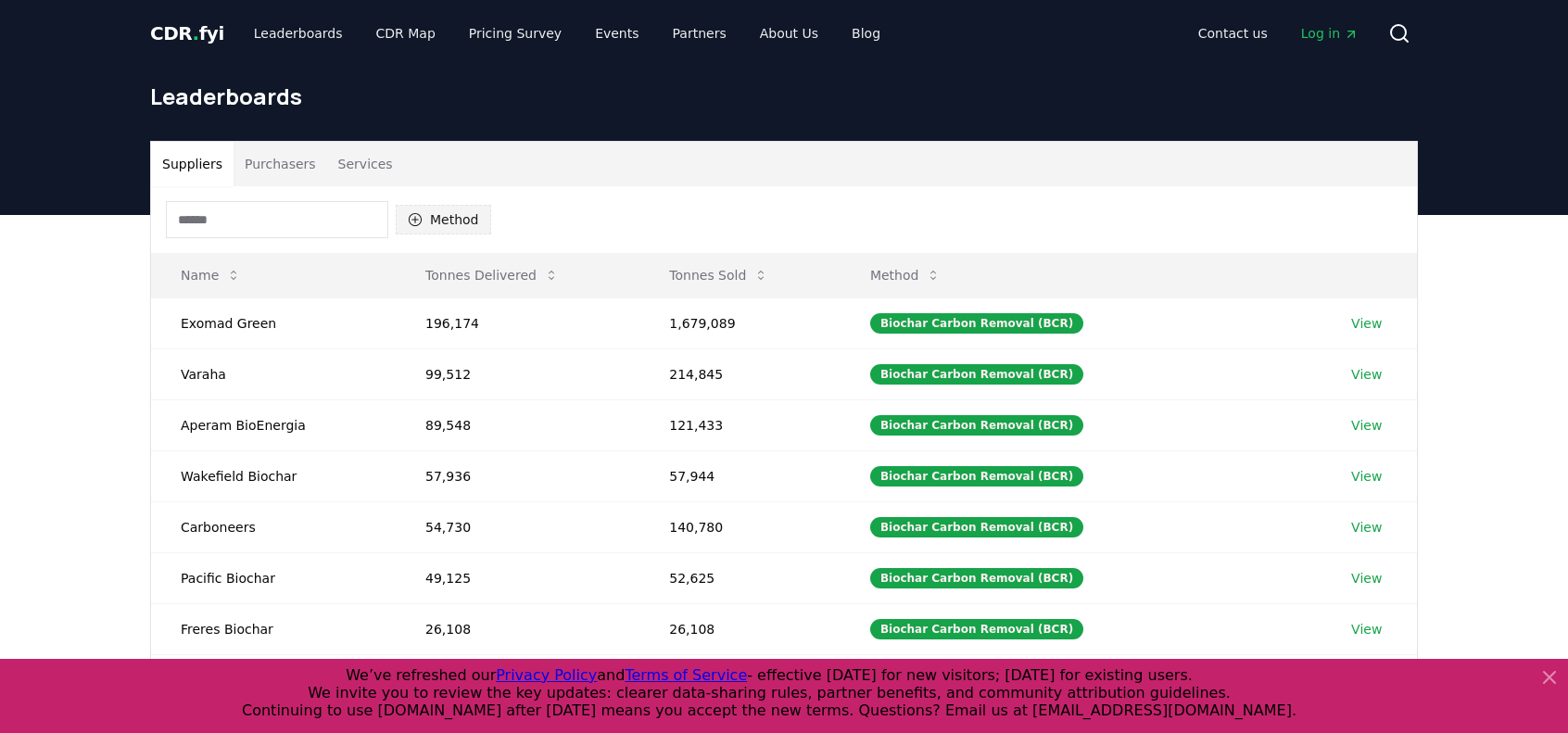
click at [458, 218] on button "Method" at bounding box center [442, 219] width 95 height 29
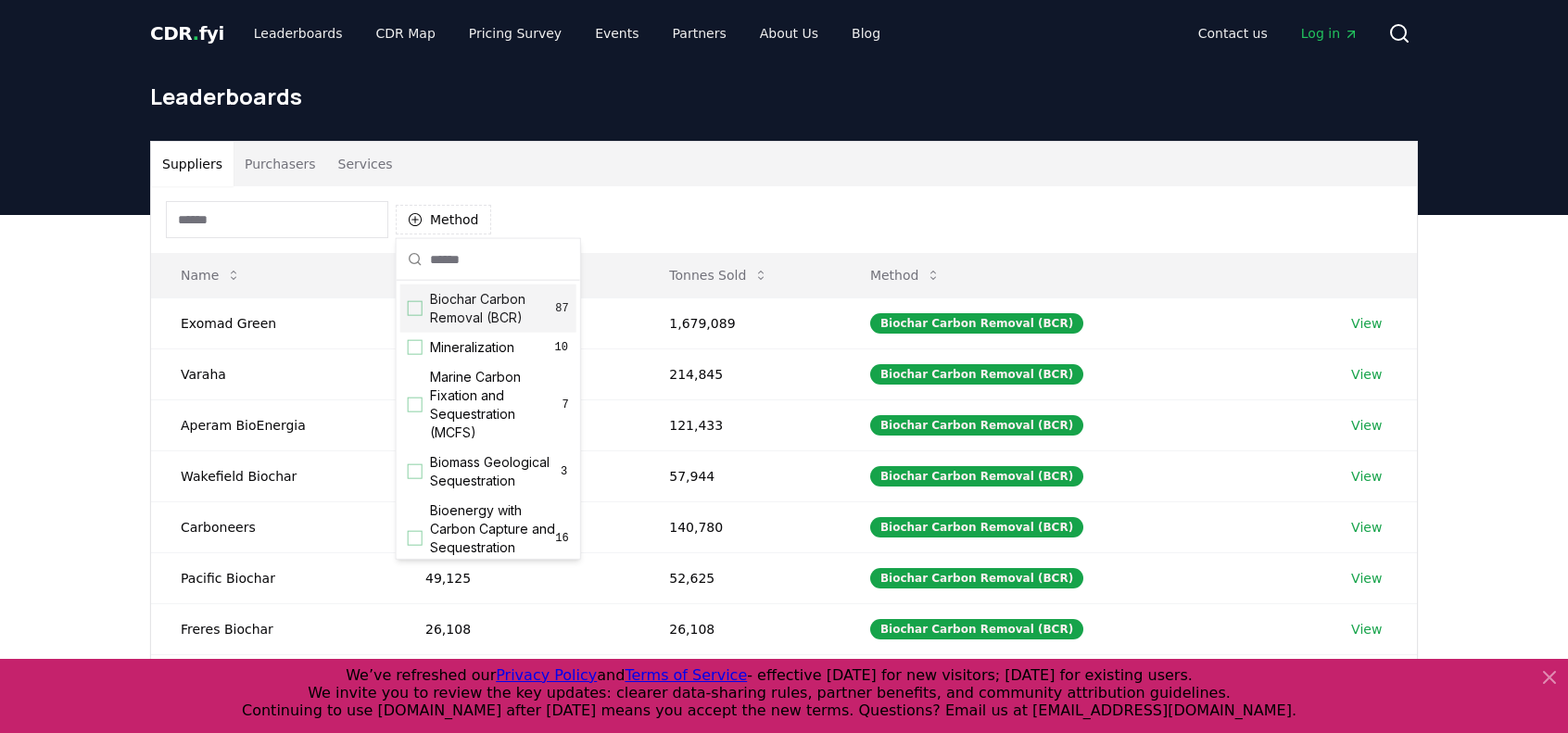
click at [422, 304] on div "Biochar Carbon Removal (BCR) 87" at bounding box center [488, 308] width 176 height 48
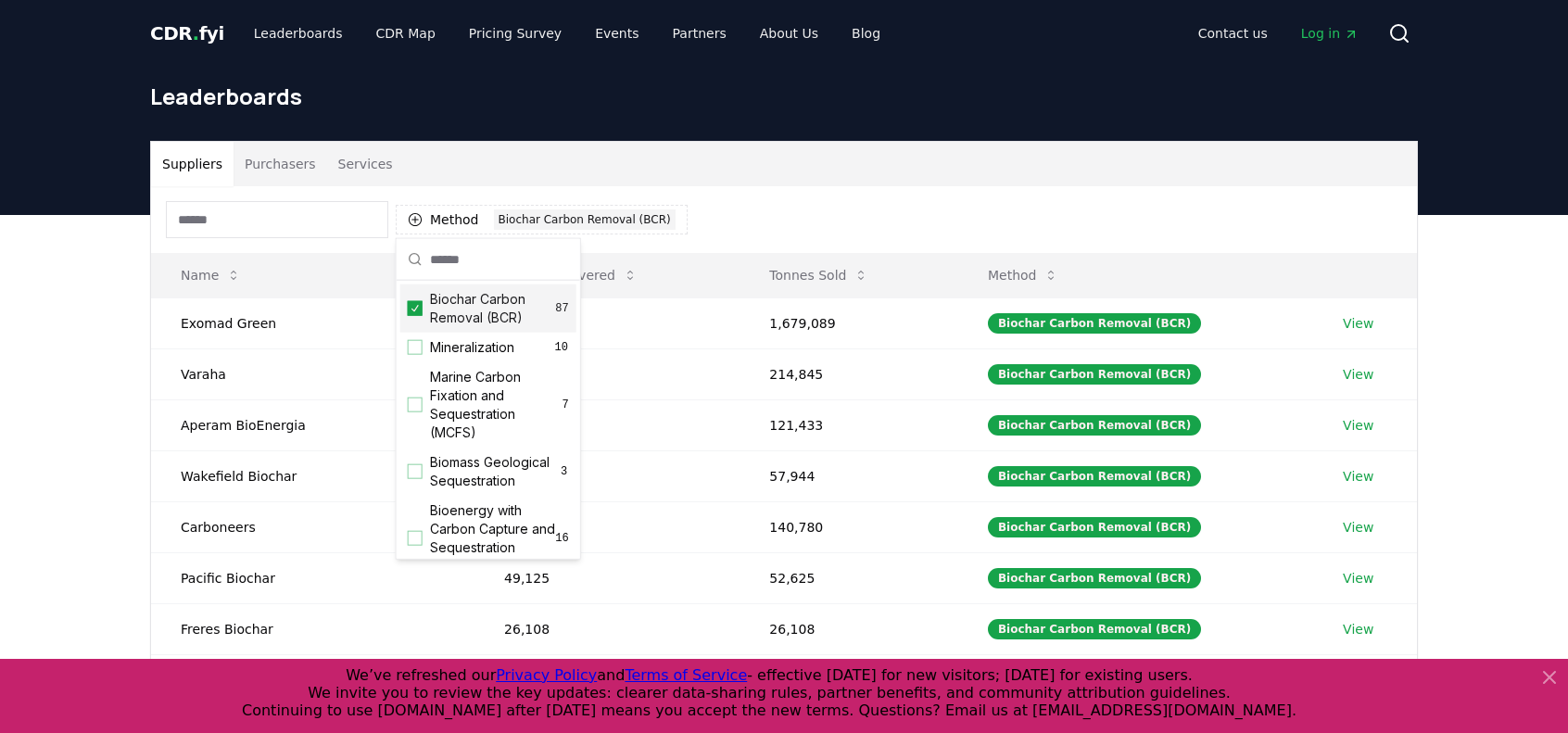
click at [779, 174] on div "Suppliers Purchasers Services" at bounding box center [784, 163] width 1266 height 44
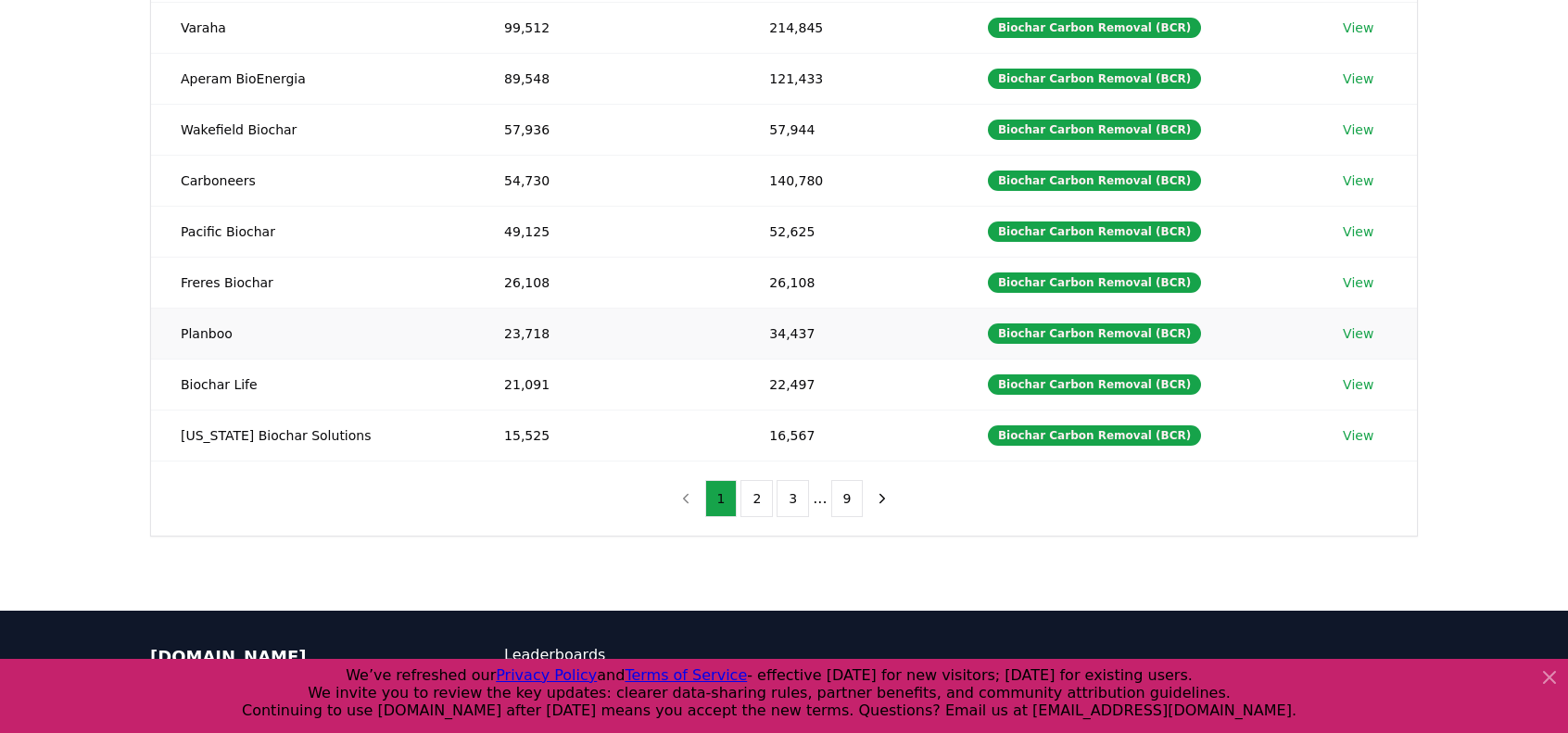
scroll to position [370, 0]
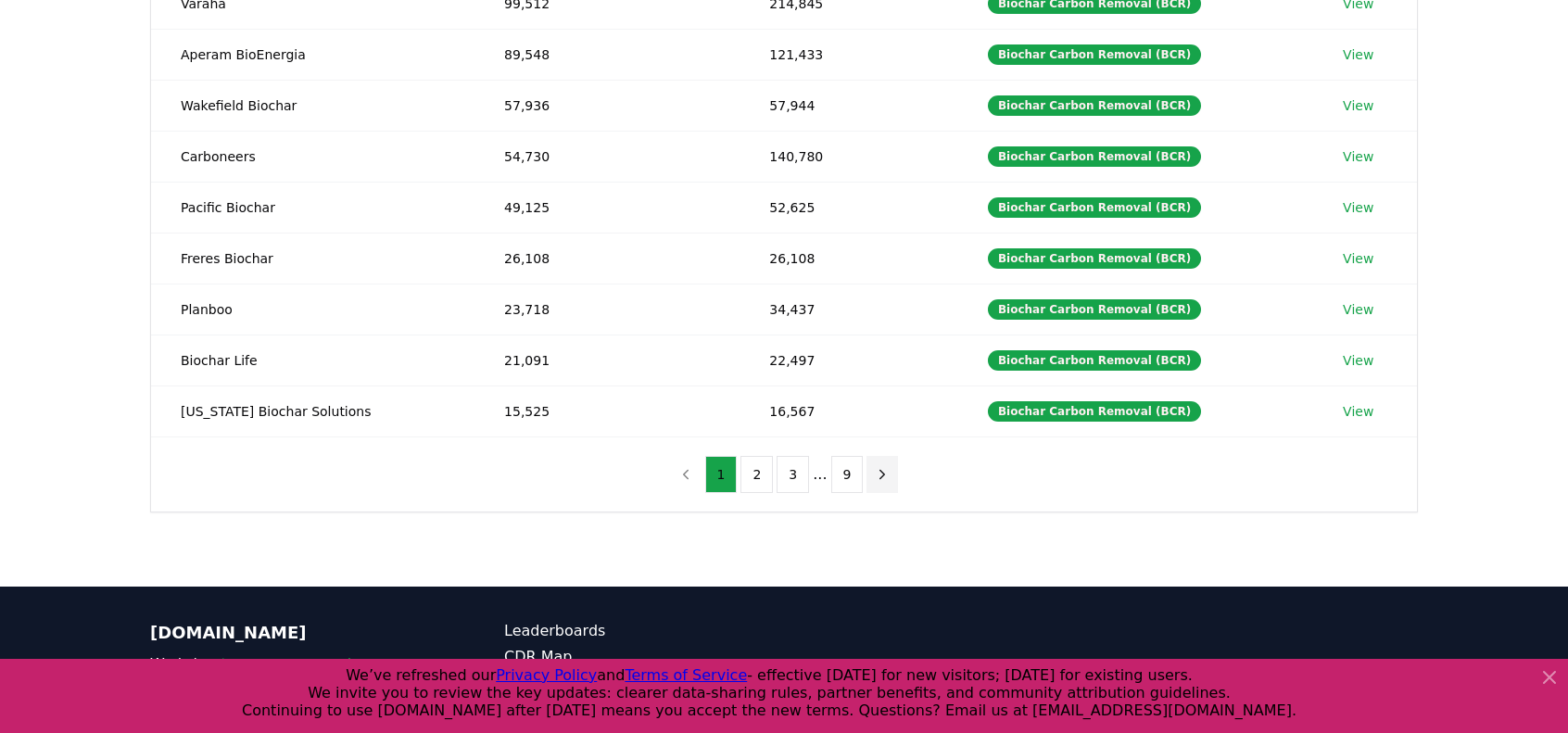
click at [875, 472] on icon "next page" at bounding box center [882, 474] width 17 height 17
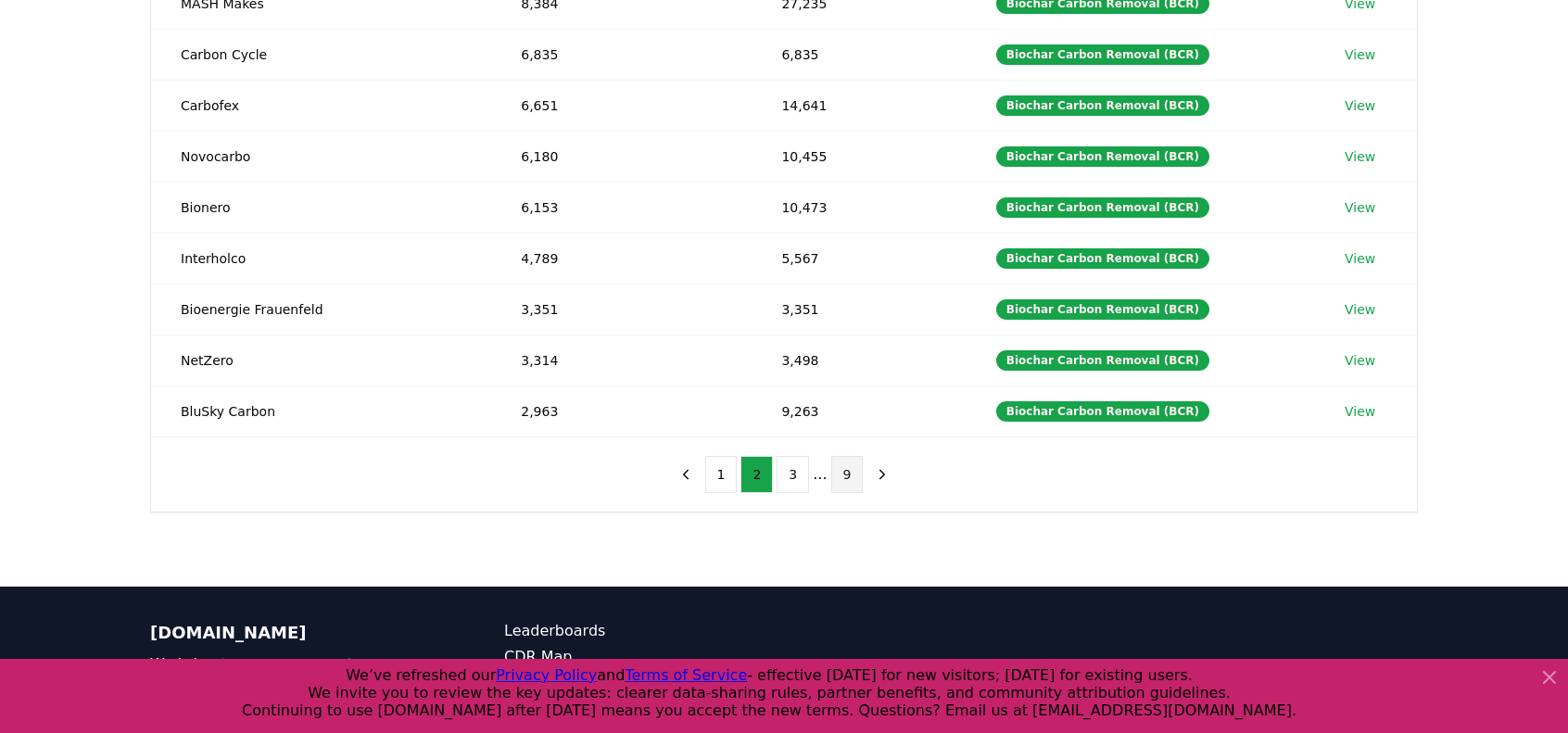
click at [832, 471] on button "9" at bounding box center [847, 475] width 32 height 37
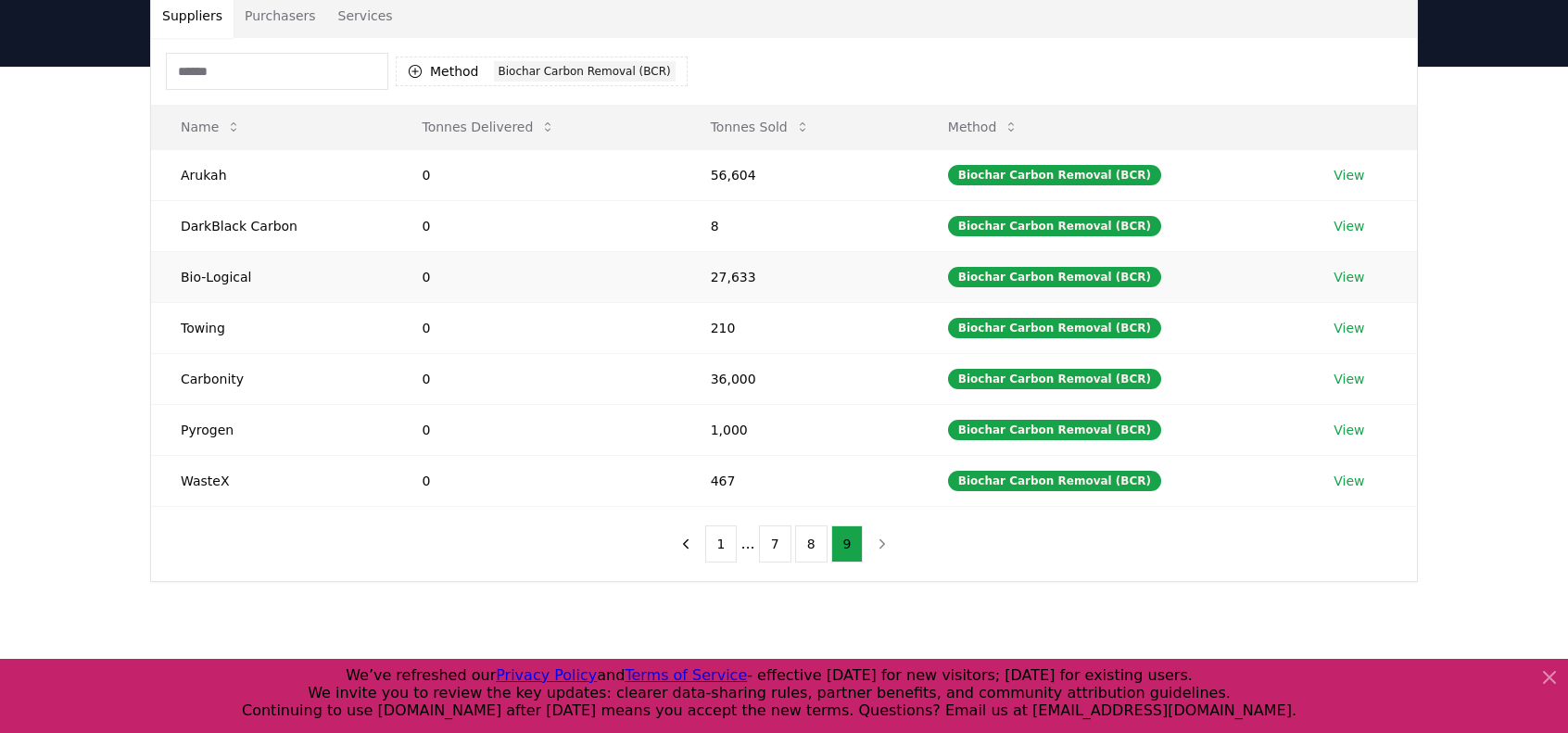
scroll to position [511, 0]
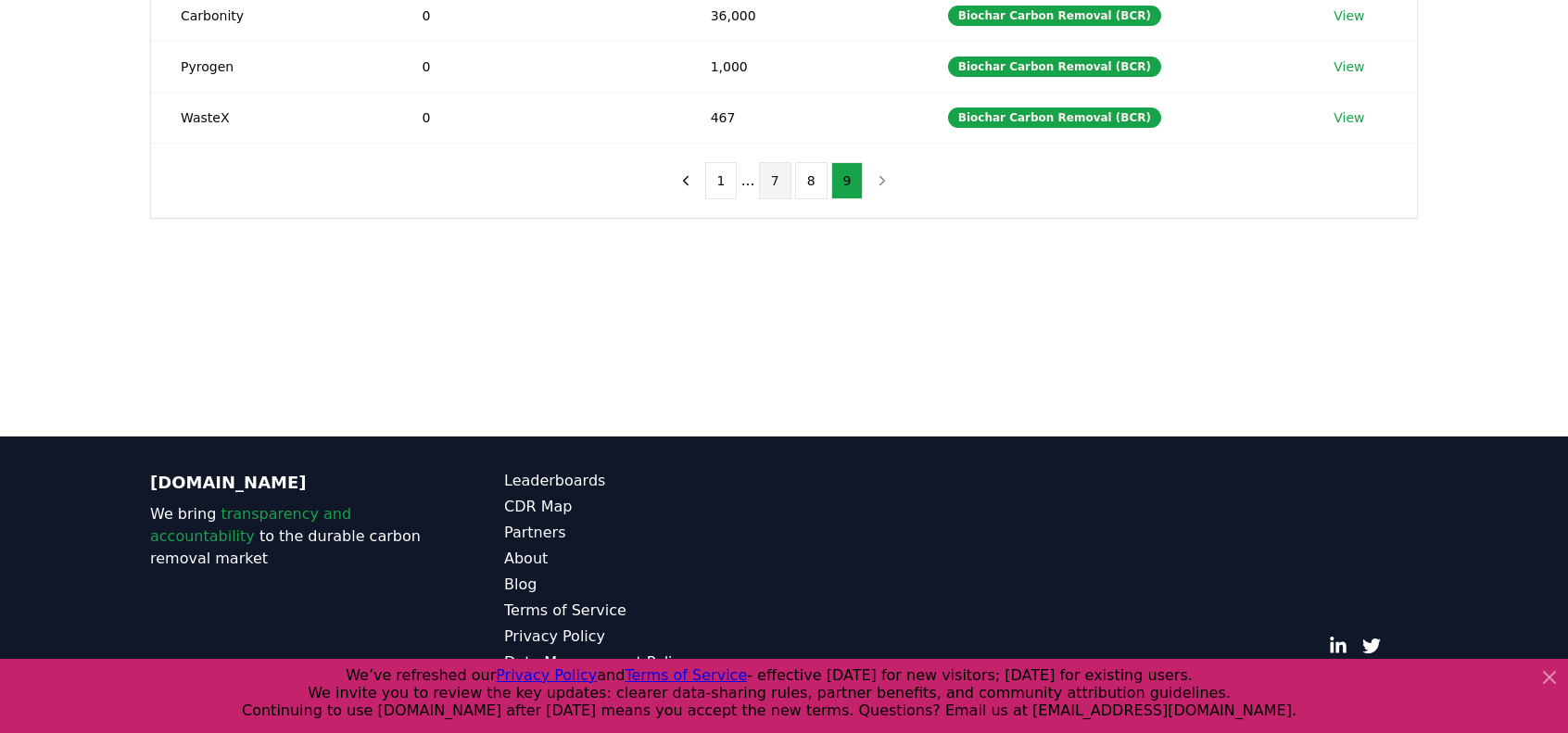
click at [770, 175] on button "7" at bounding box center [775, 181] width 32 height 37
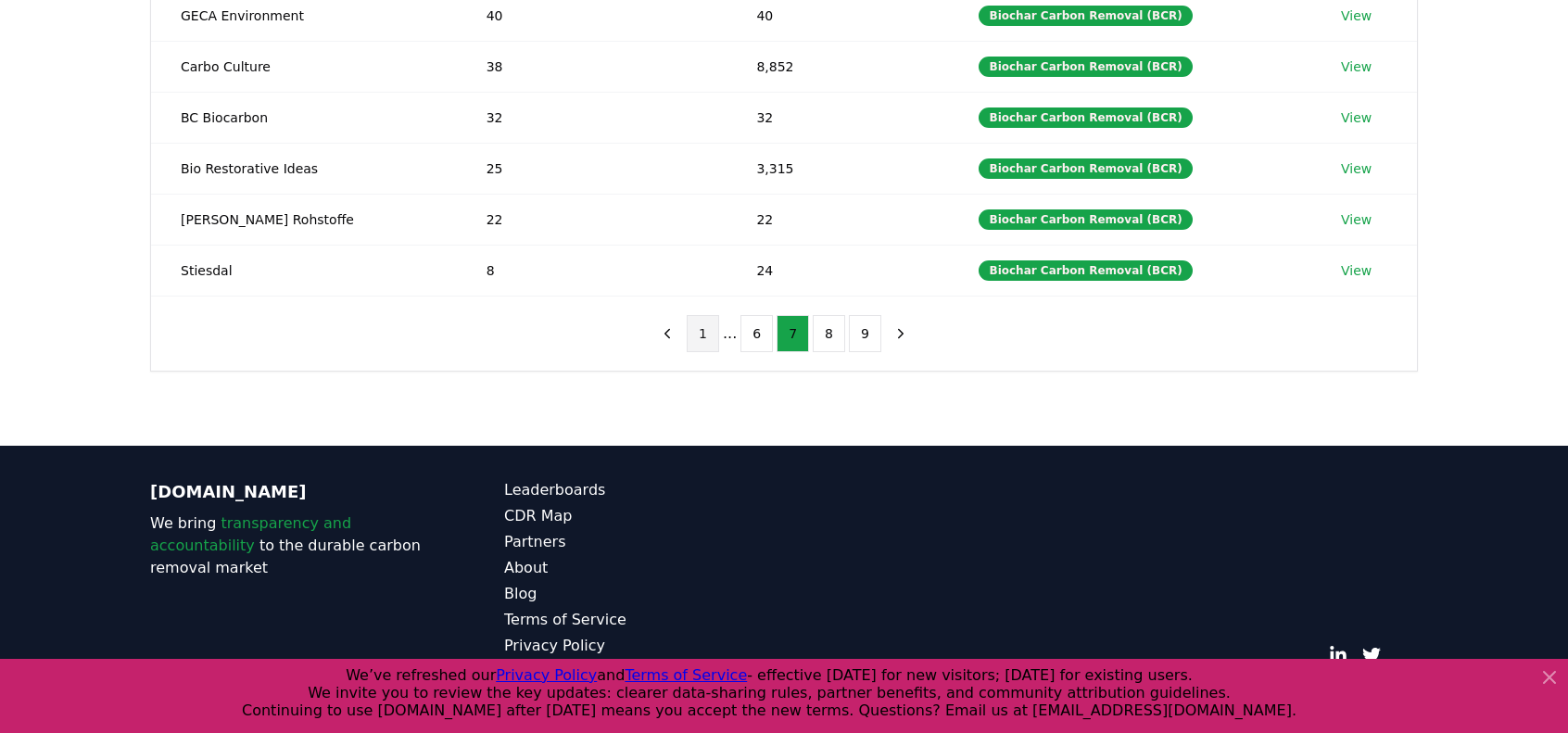
click at [719, 325] on button "1" at bounding box center [702, 333] width 32 height 37
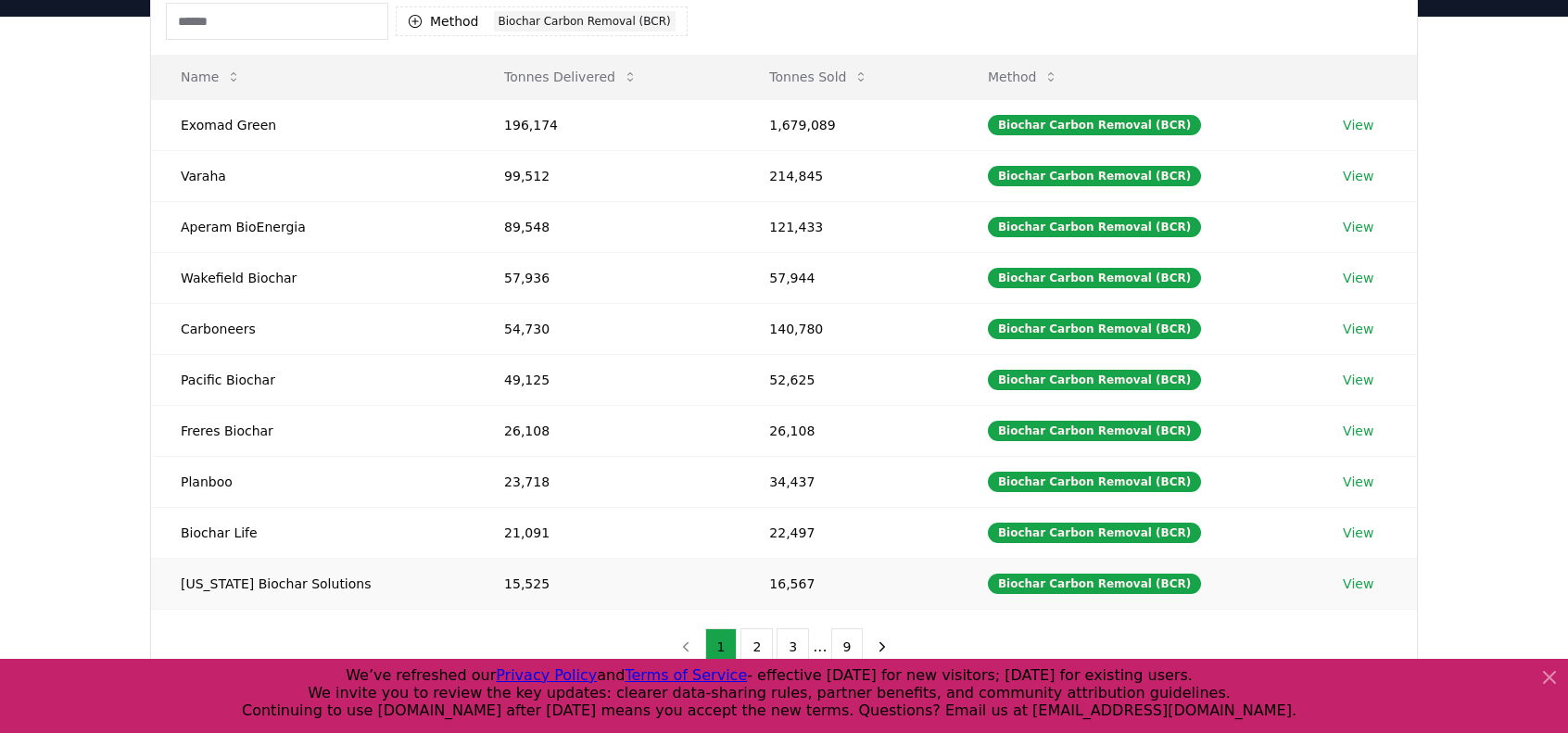
scroll to position [0, 0]
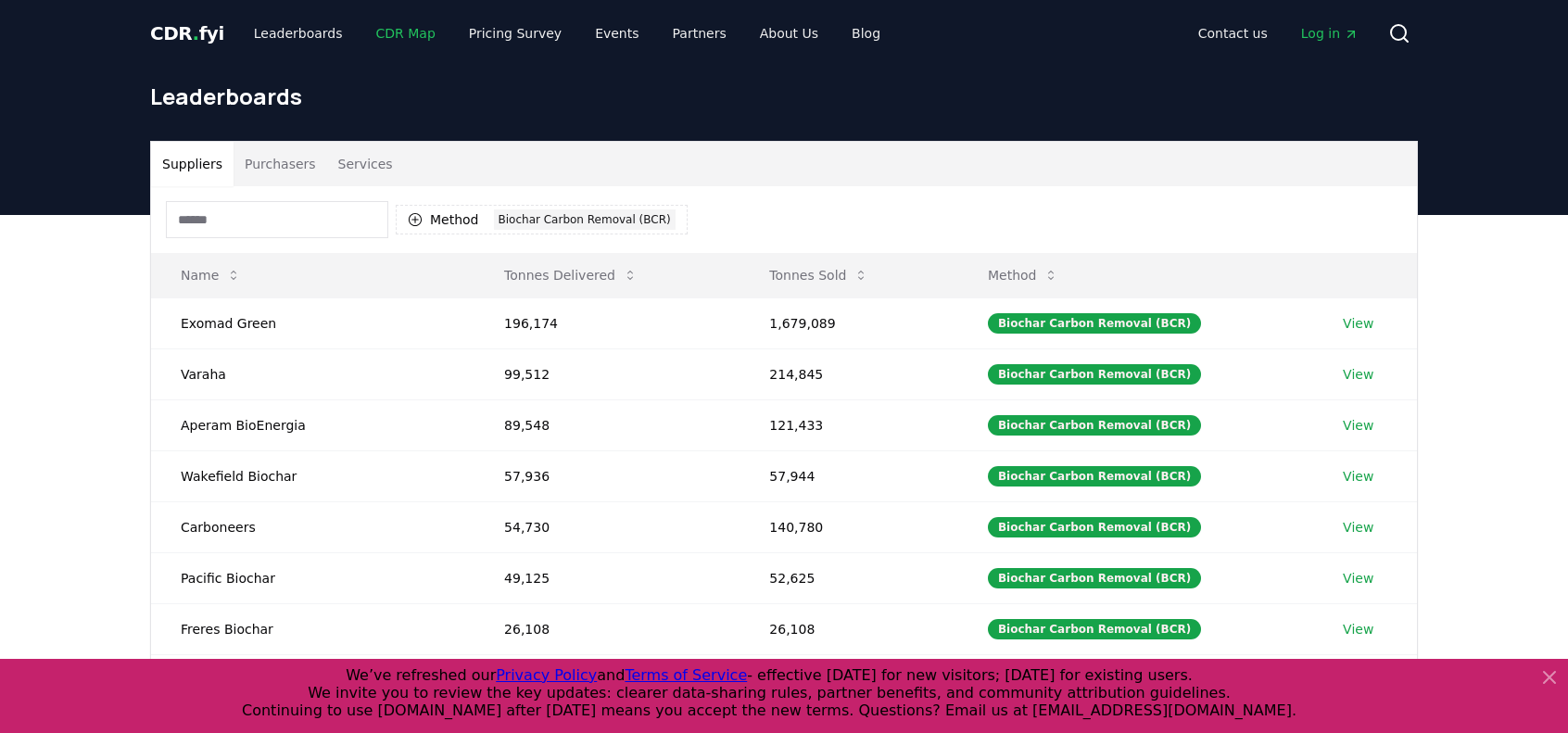
click at [398, 30] on link "CDR Map" at bounding box center [406, 33] width 88 height 33
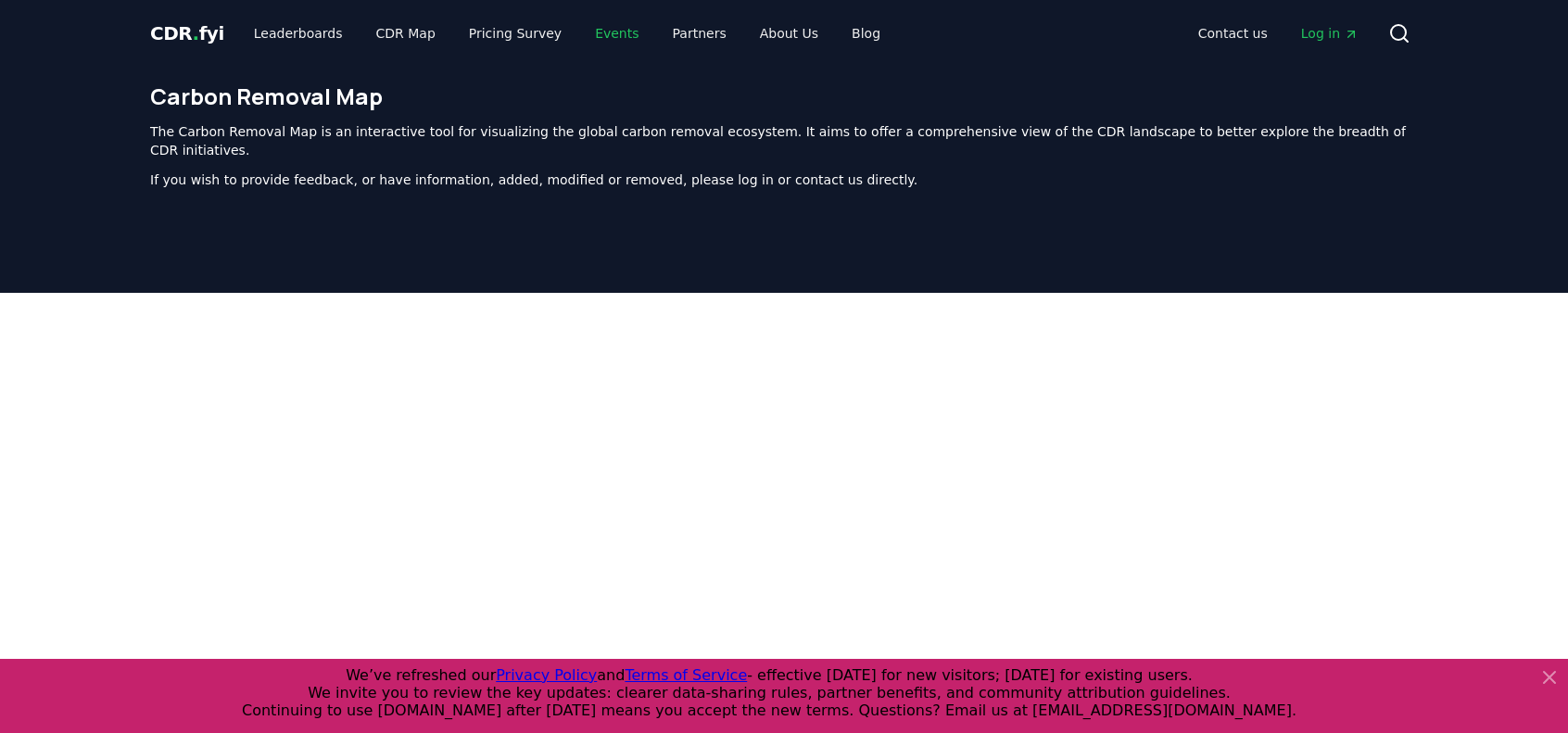
click at [603, 36] on link "Events" at bounding box center [616, 33] width 73 height 33
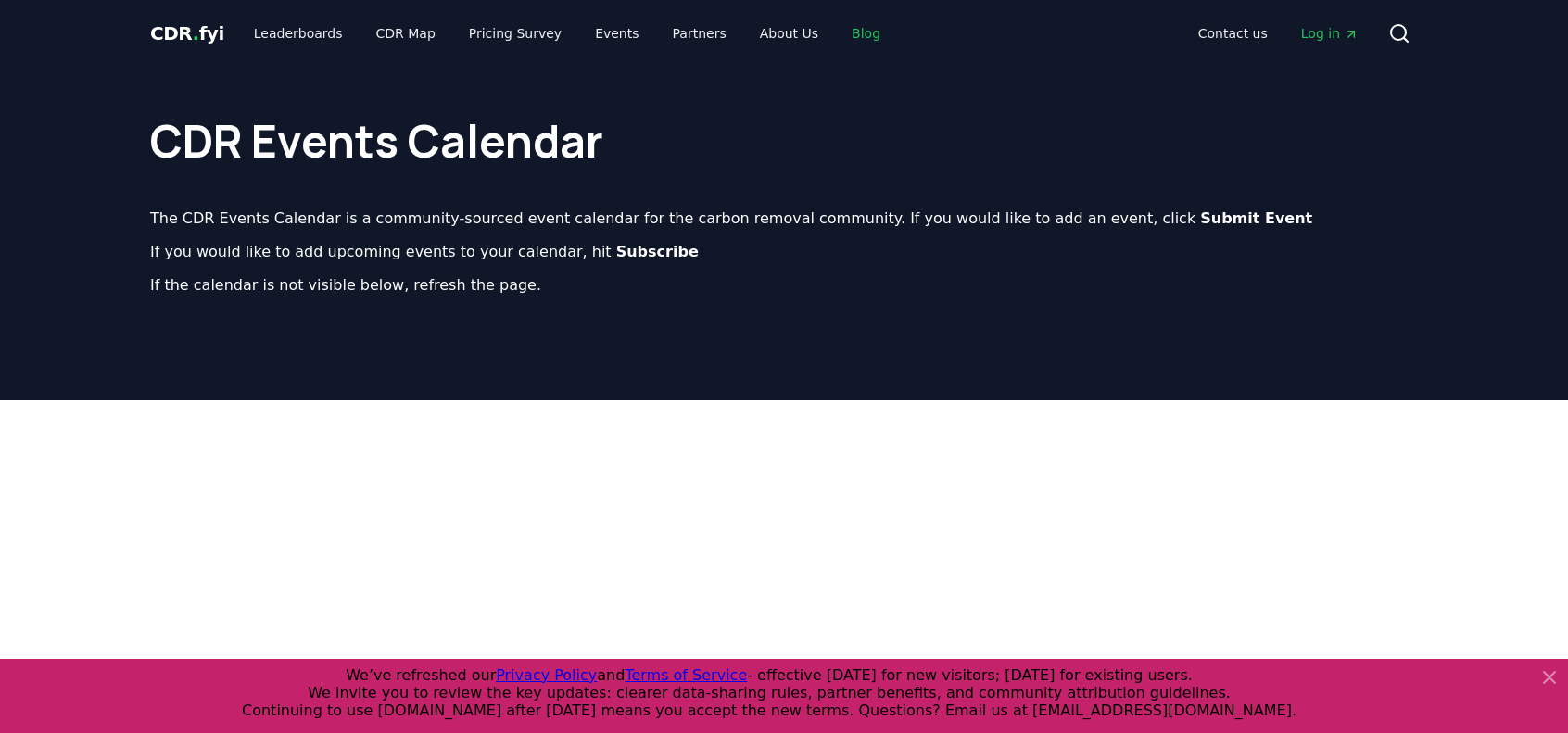
click at [837, 35] on link "Blog" at bounding box center [865, 33] width 58 height 33
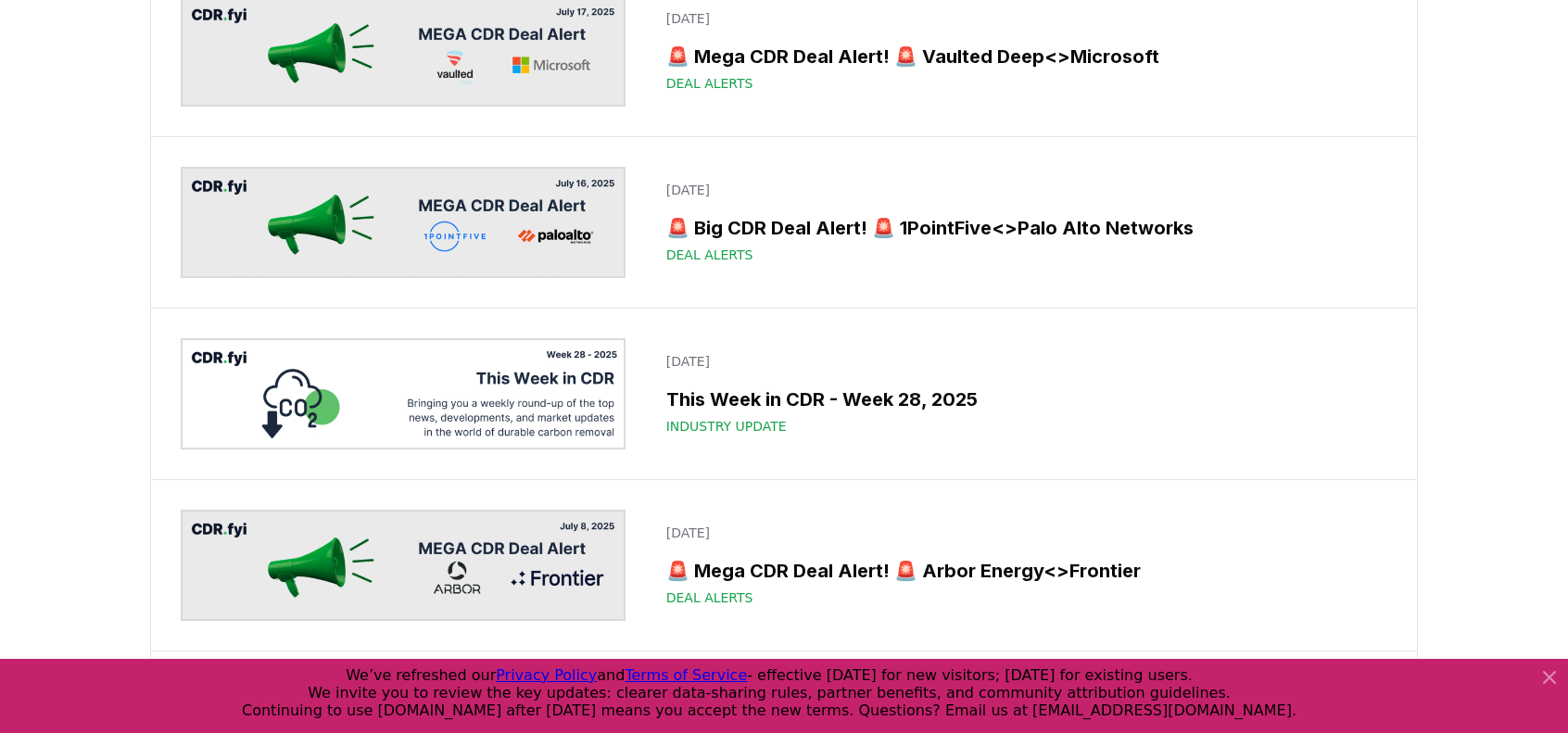
scroll to position [2501, 0]
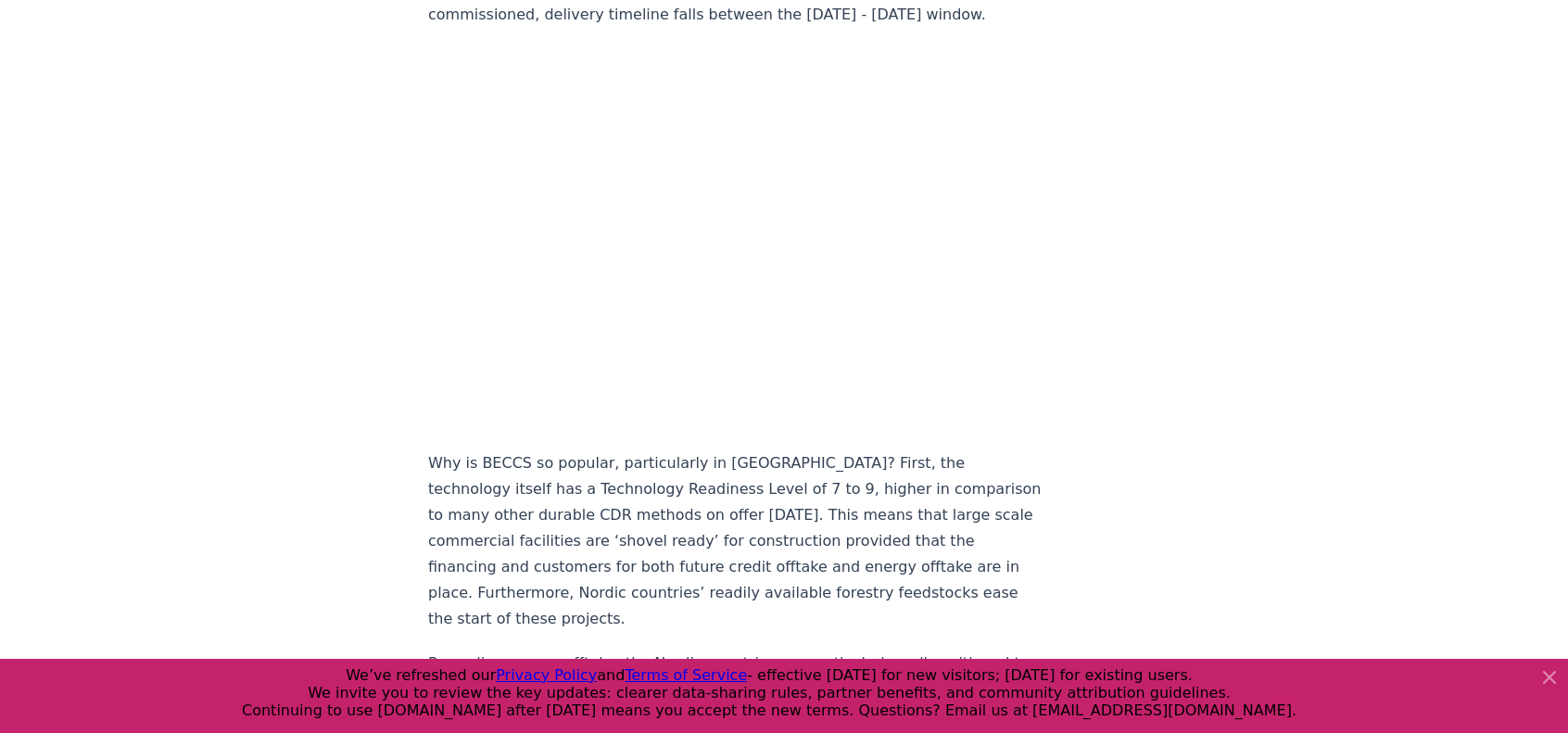
scroll to position [2130, 0]
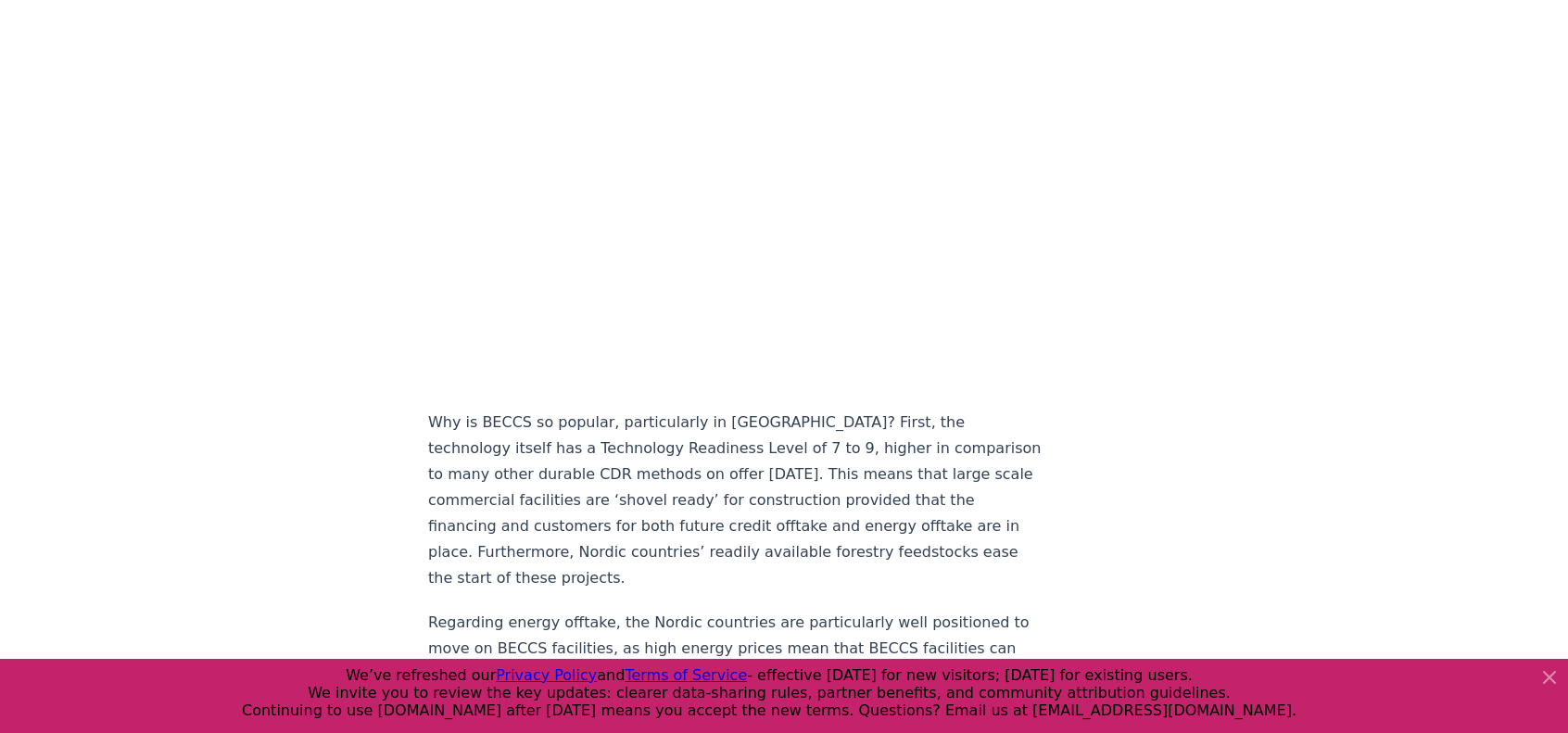
click at [1542, 675] on icon at bounding box center [1549, 677] width 23 height 23
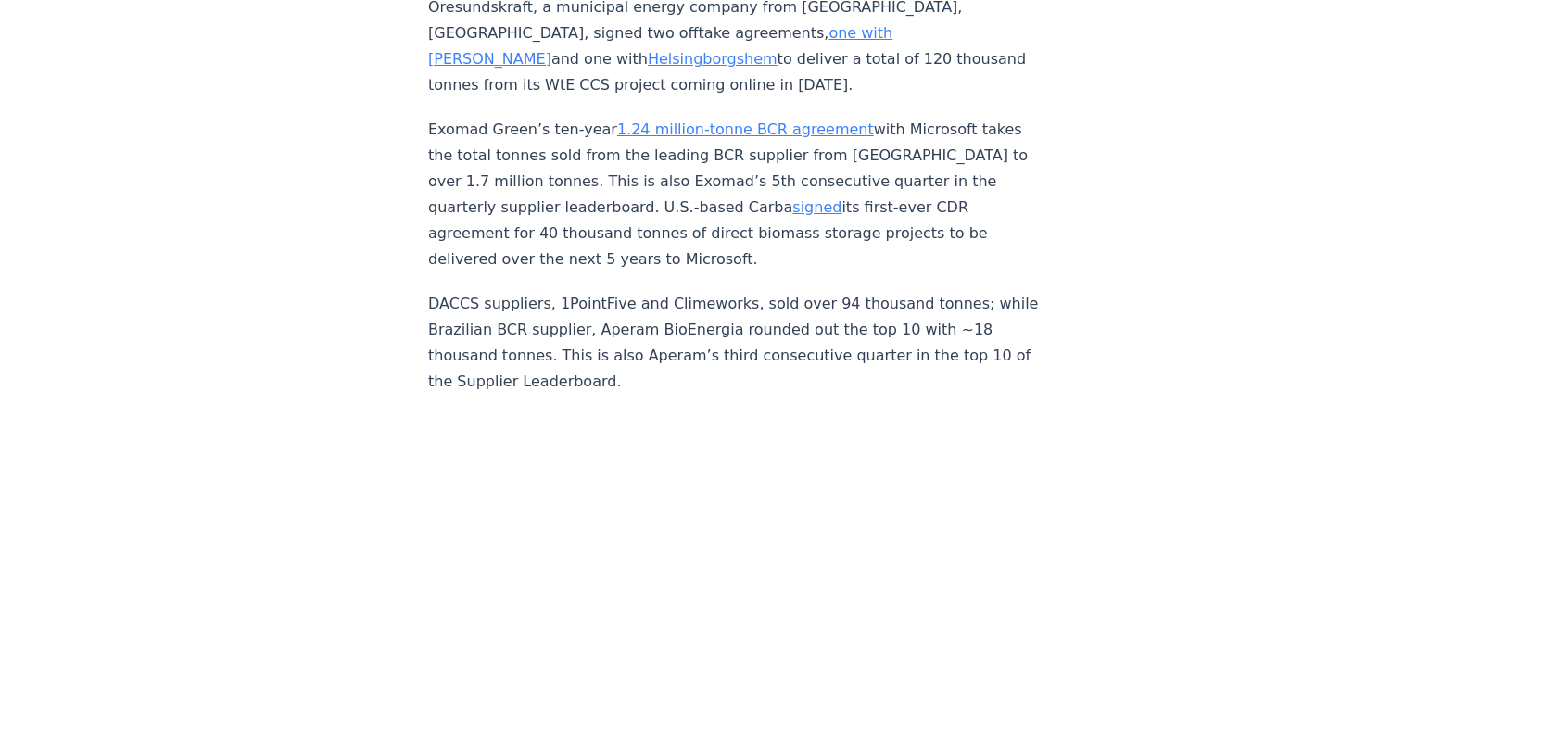
scroll to position [7039, 0]
